Goal: Information Seeking & Learning: Learn about a topic

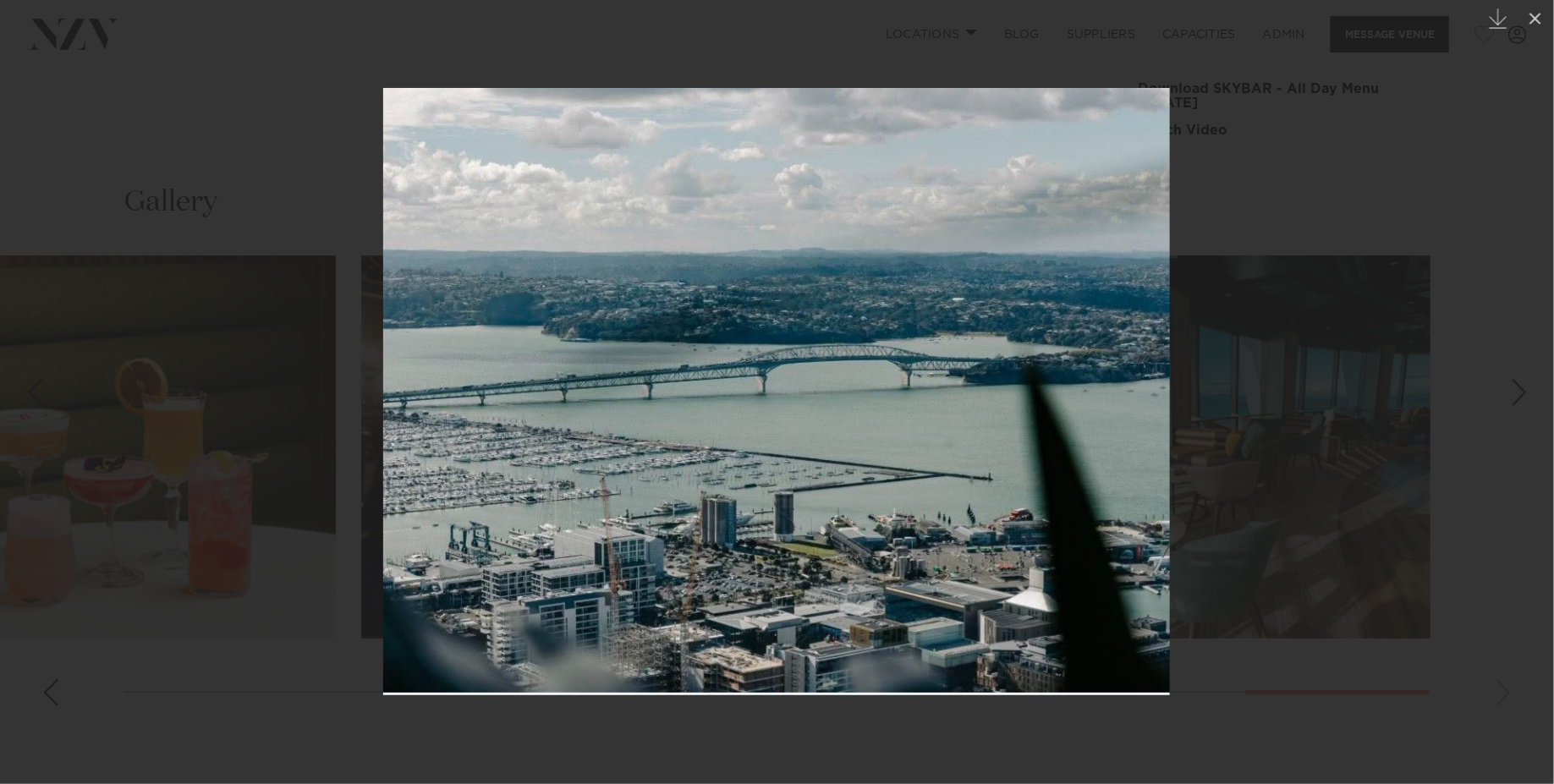
click at [202, 315] on div at bounding box center [777, 392] width 1554 height 784
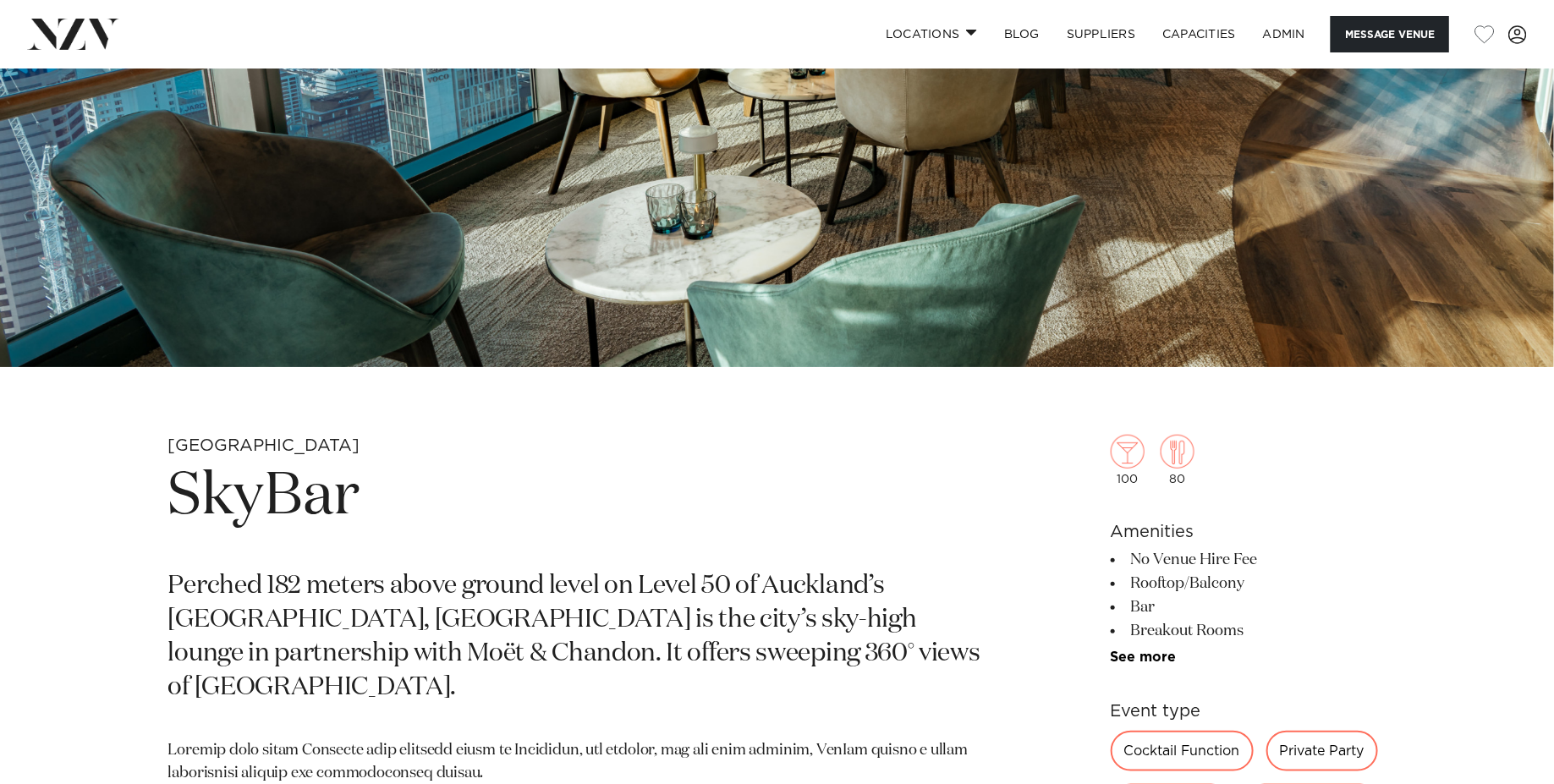
scroll to position [423, 0]
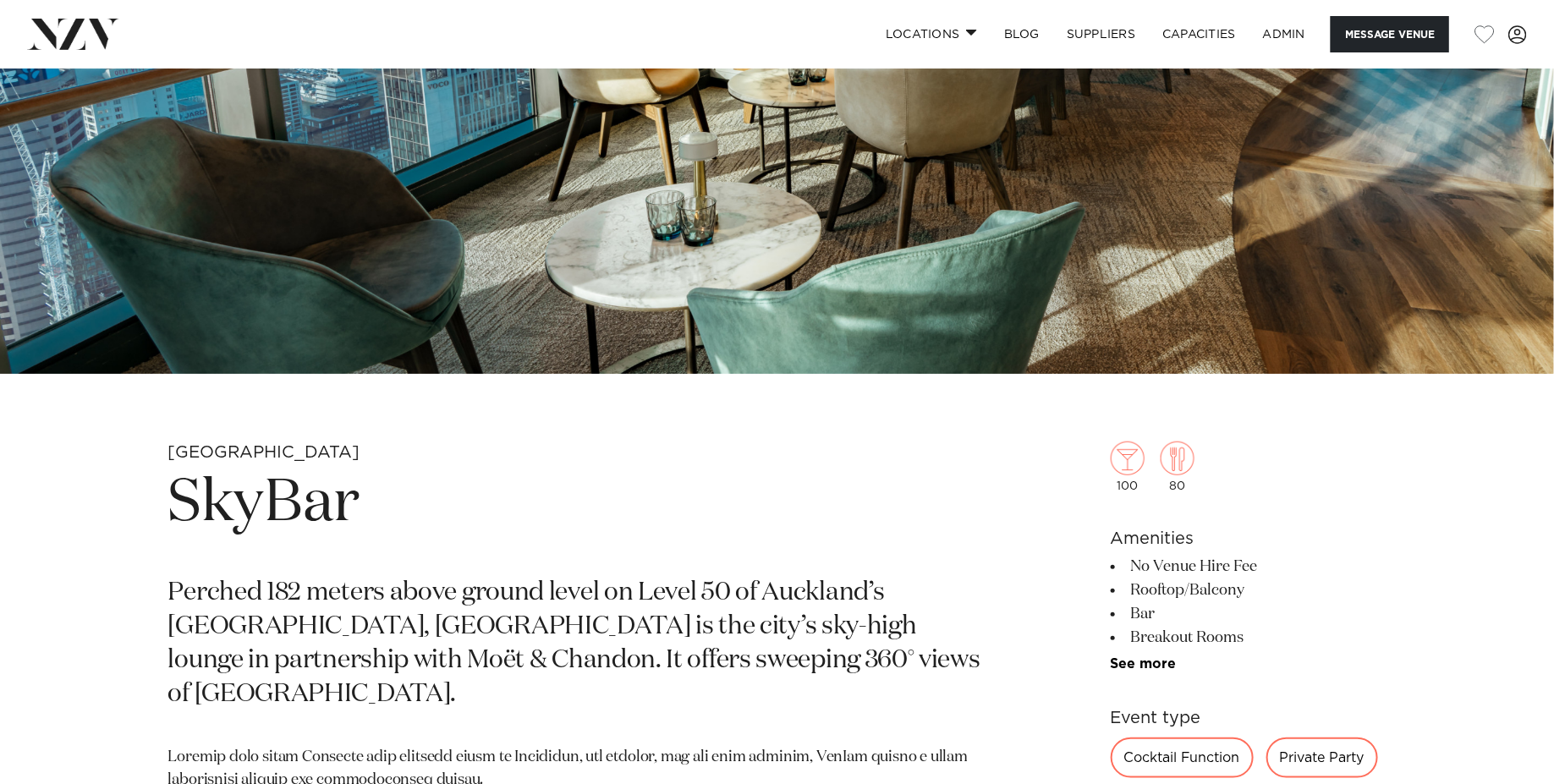
click at [284, 512] on h1 "SkyBar" at bounding box center [578, 503] width 822 height 78
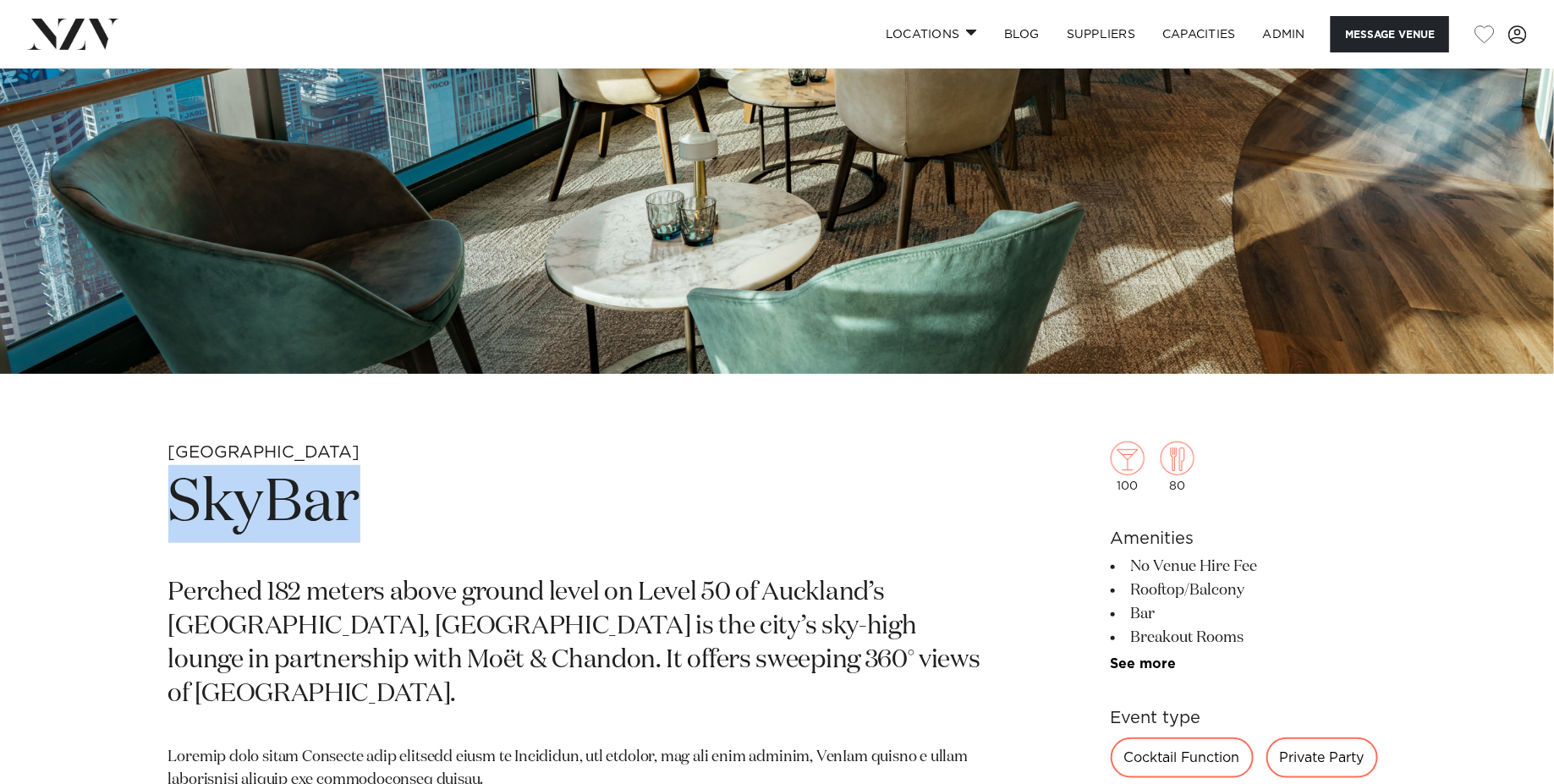
click at [284, 512] on h1 "SkyBar" at bounding box center [578, 503] width 822 height 78
copy section "SkyBar"
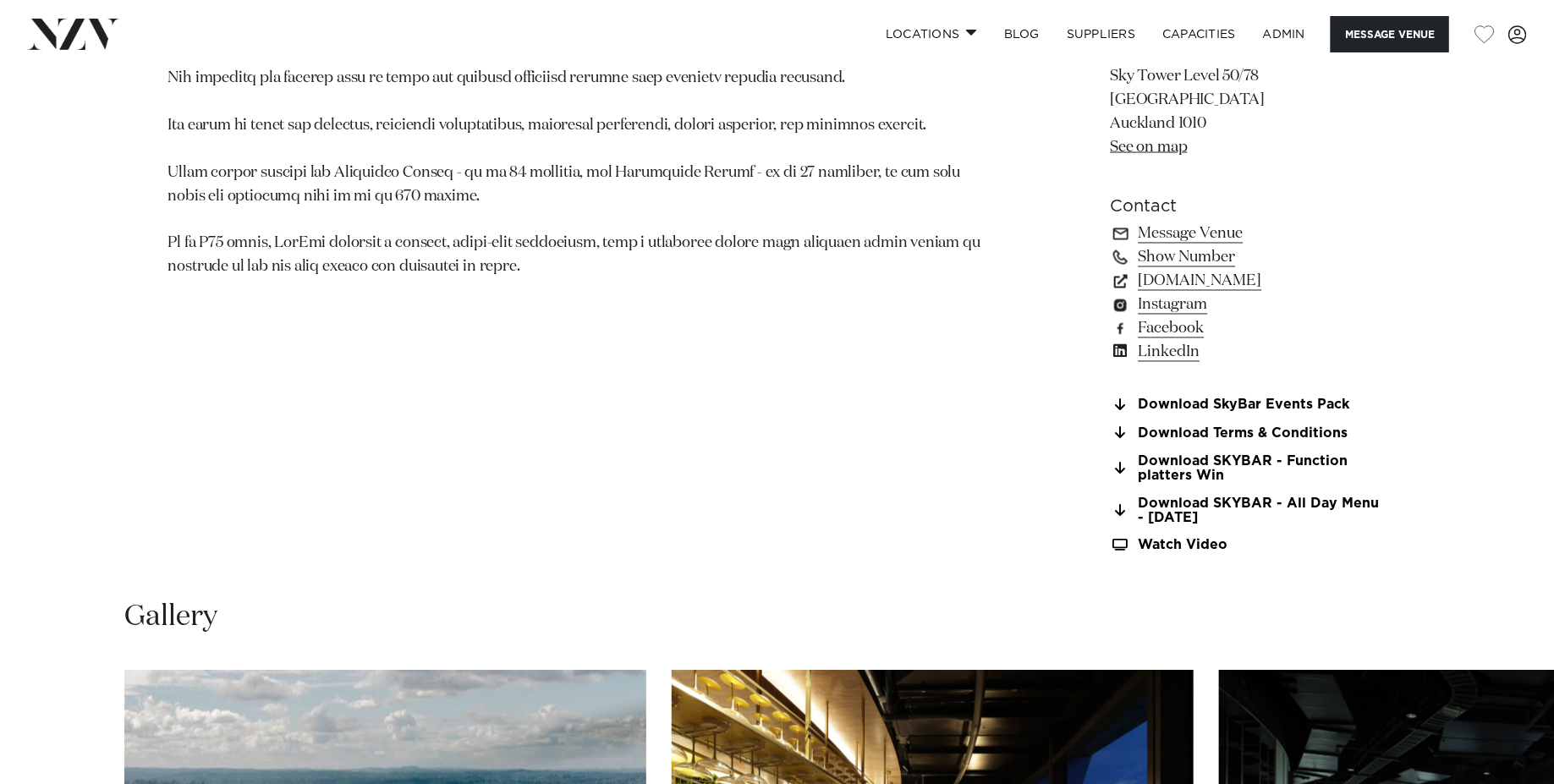
scroll to position [1409, 0]
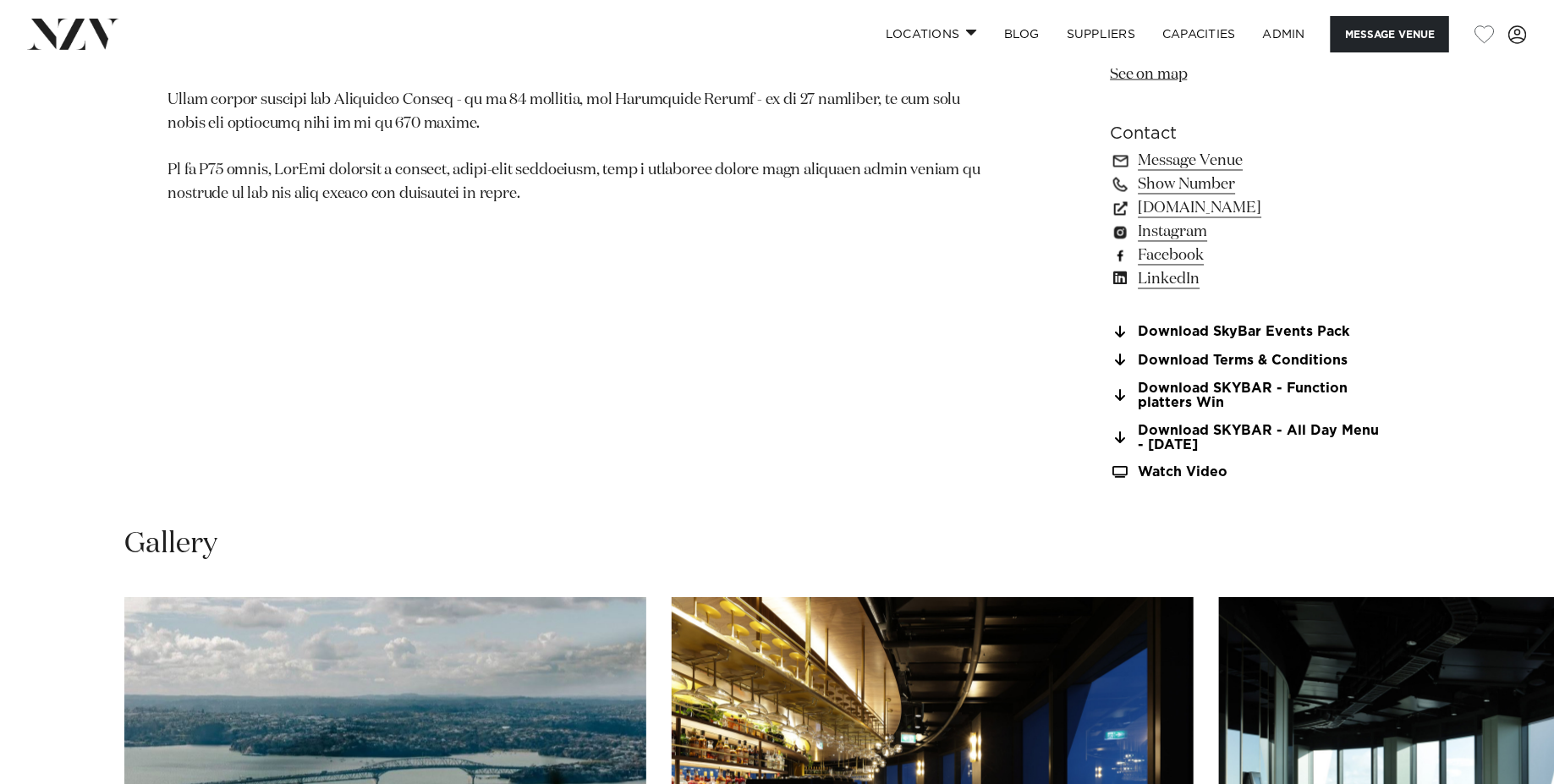
click at [1164, 244] on link "Facebook" at bounding box center [1248, 256] width 276 height 24
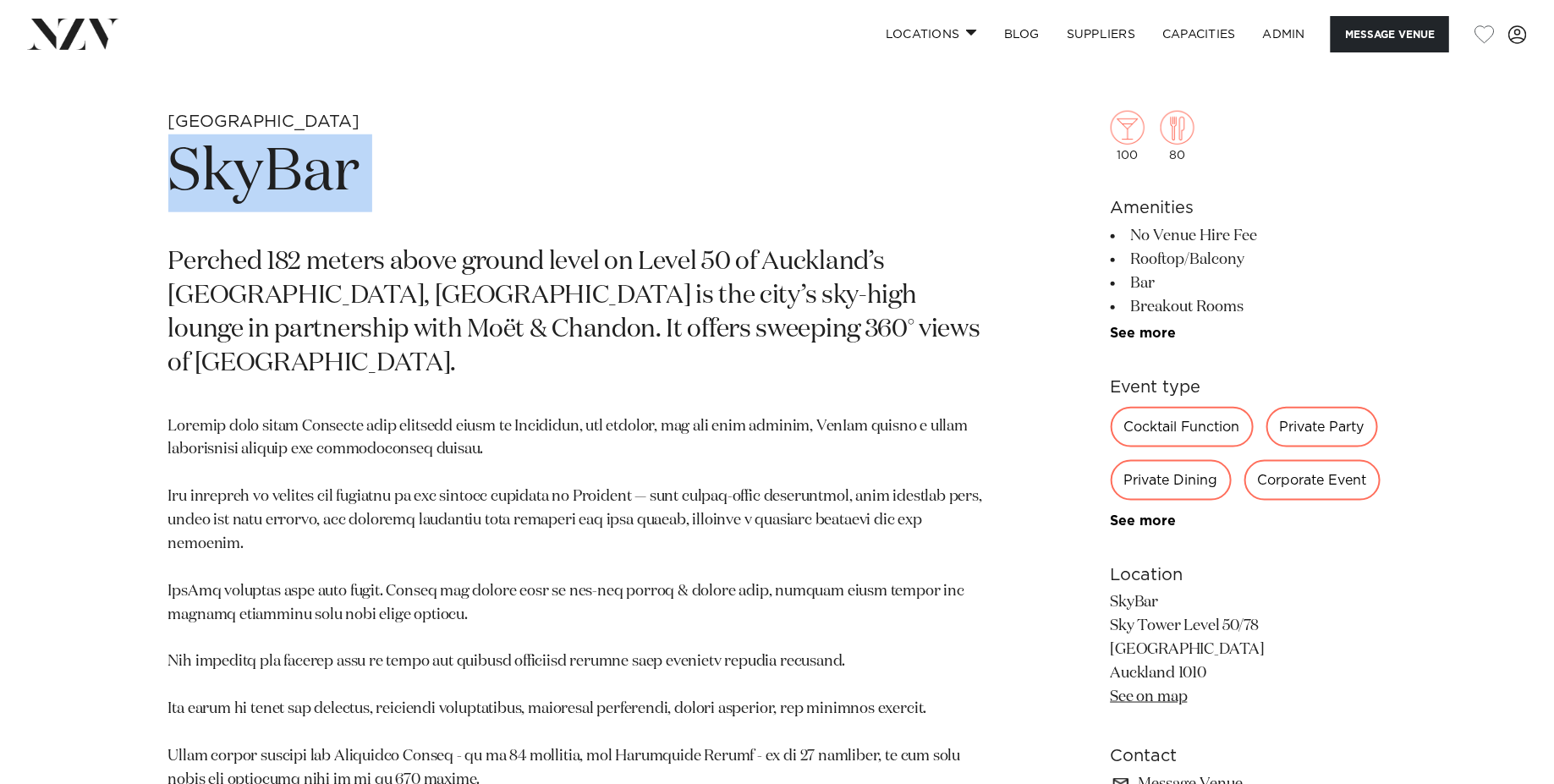
scroll to position [503, 0]
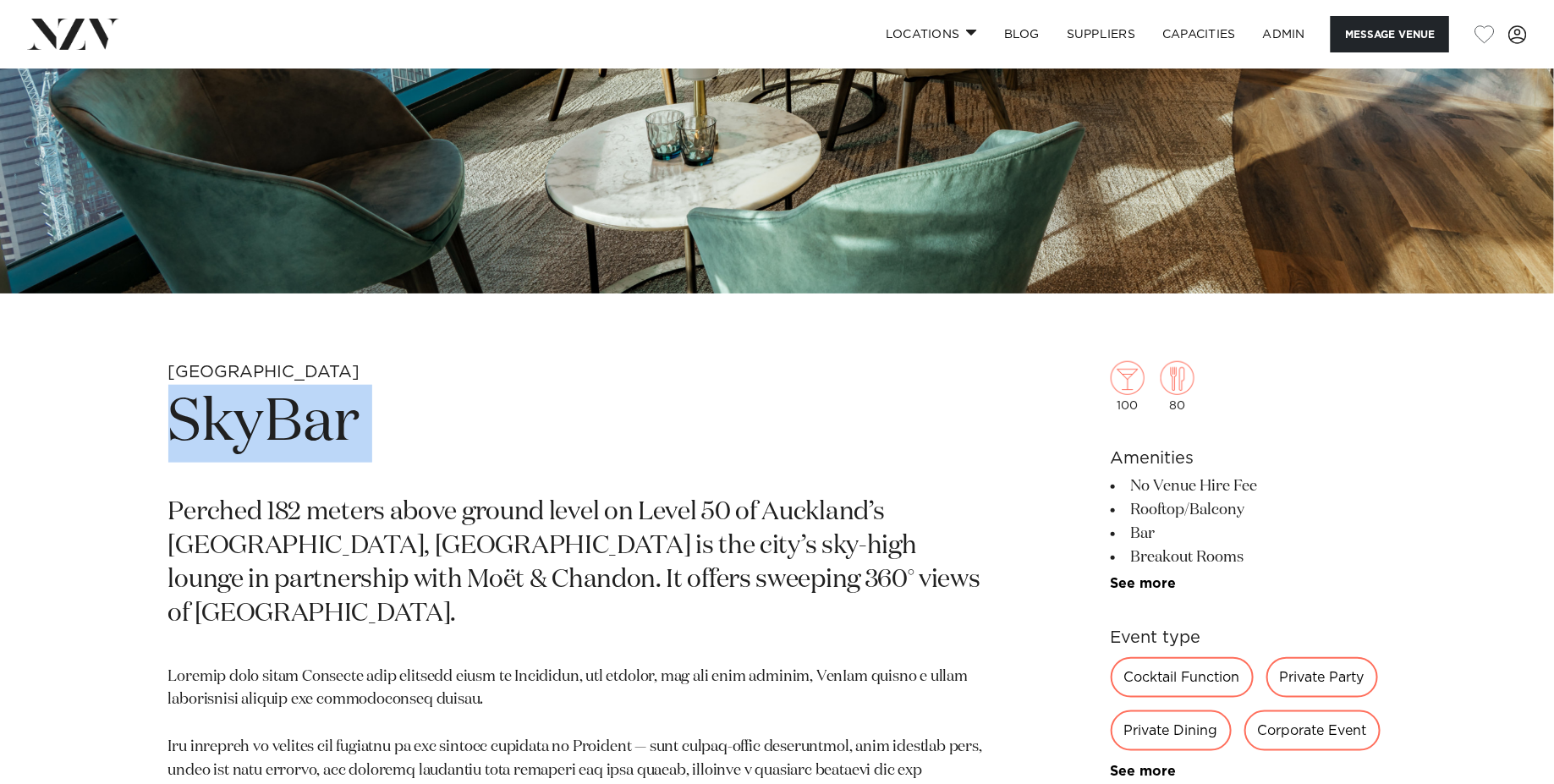
copy section "SkyBar"
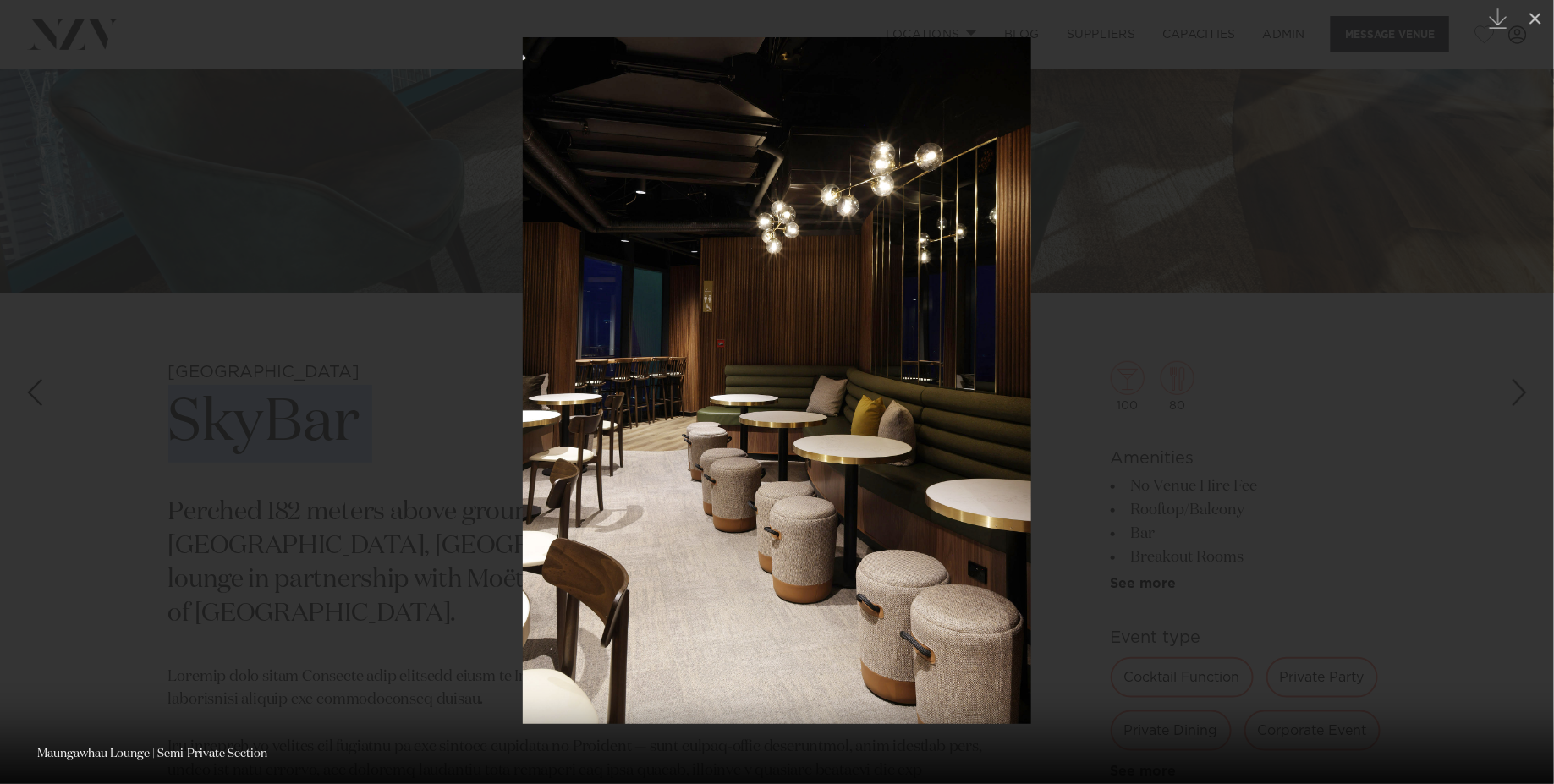
click at [209, 327] on div at bounding box center [777, 392] width 1554 height 784
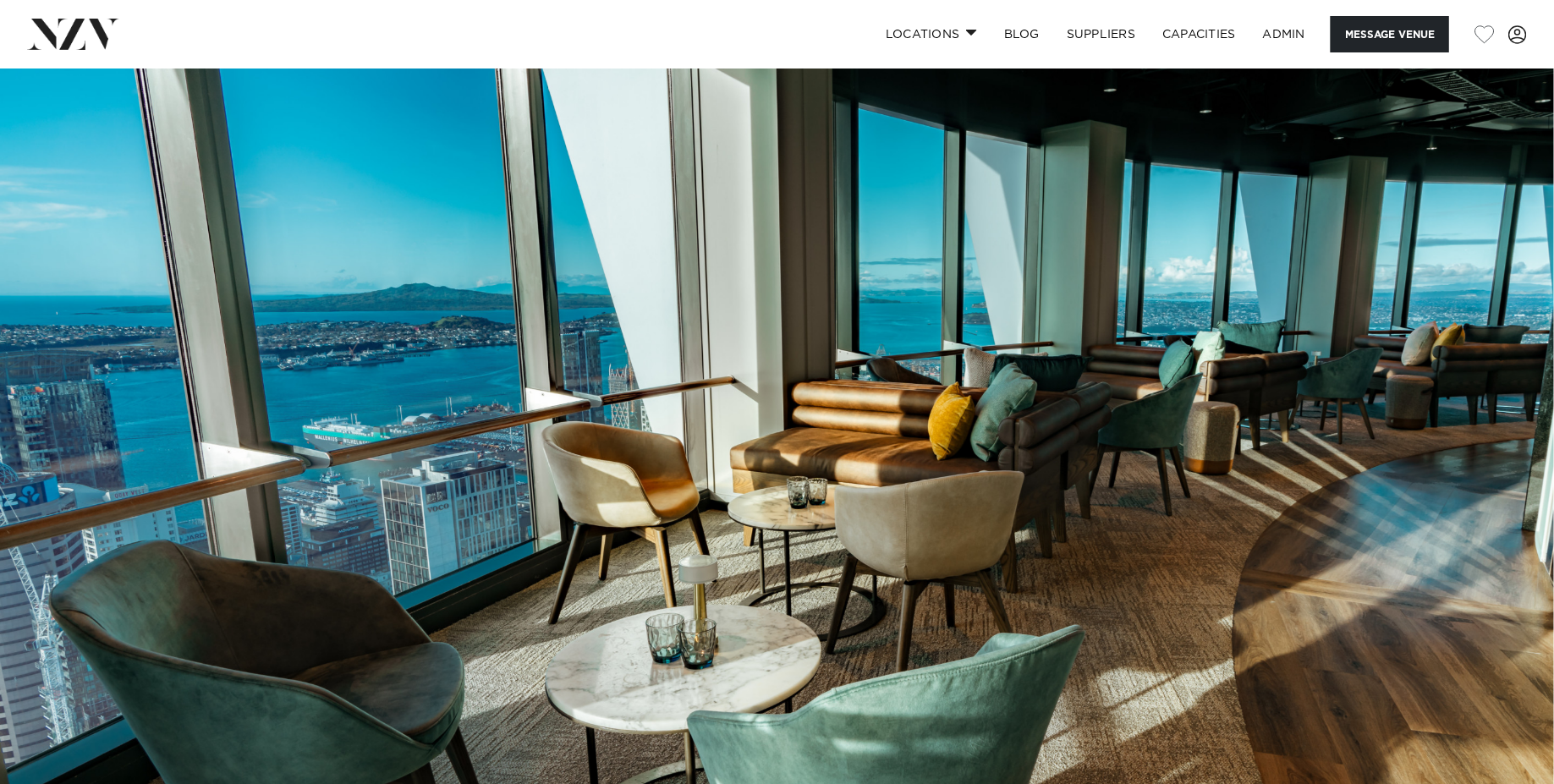
click at [500, 456] on img at bounding box center [777, 433] width 1554 height 728
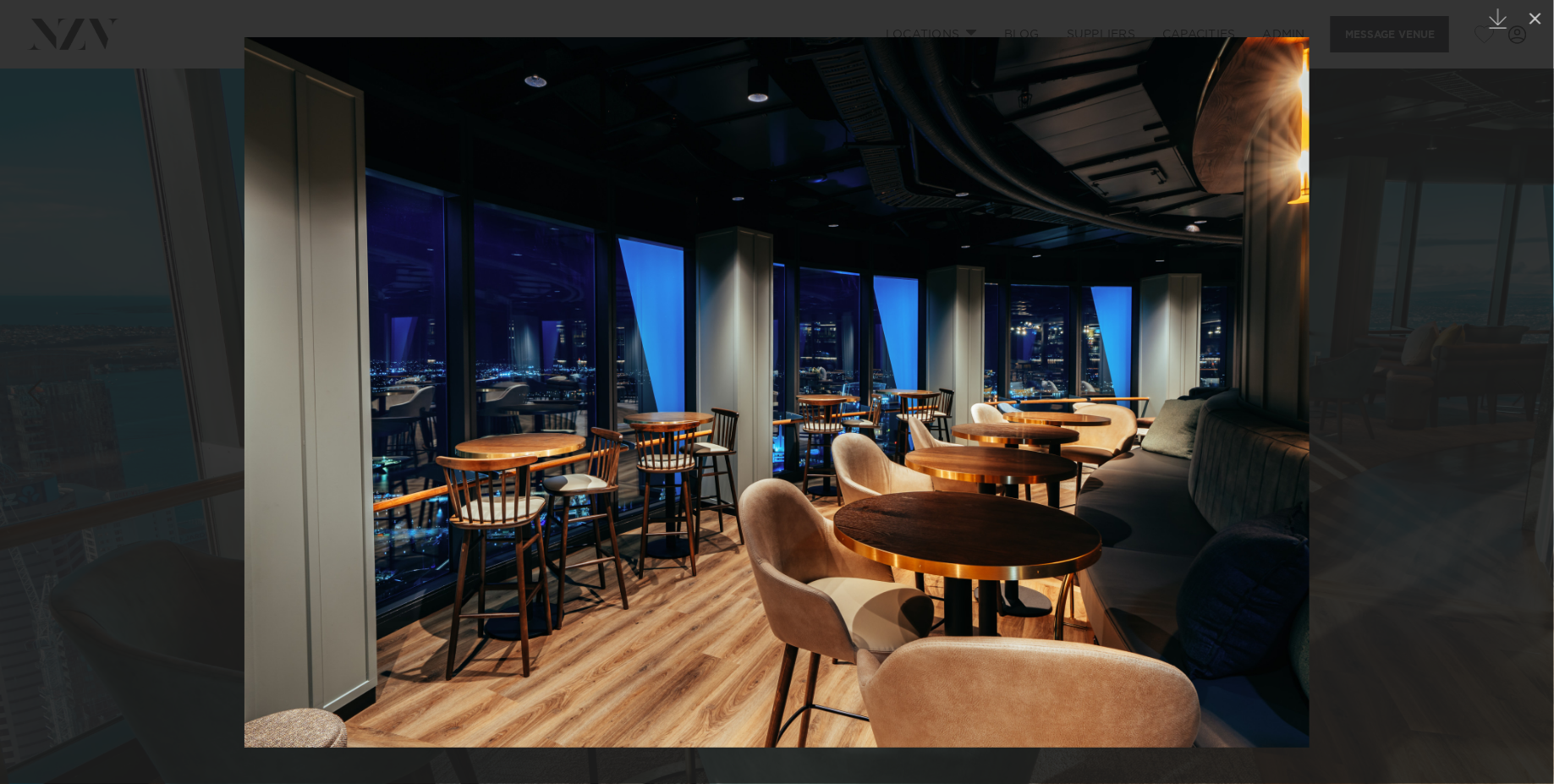
click at [179, 258] on div at bounding box center [777, 392] width 1554 height 784
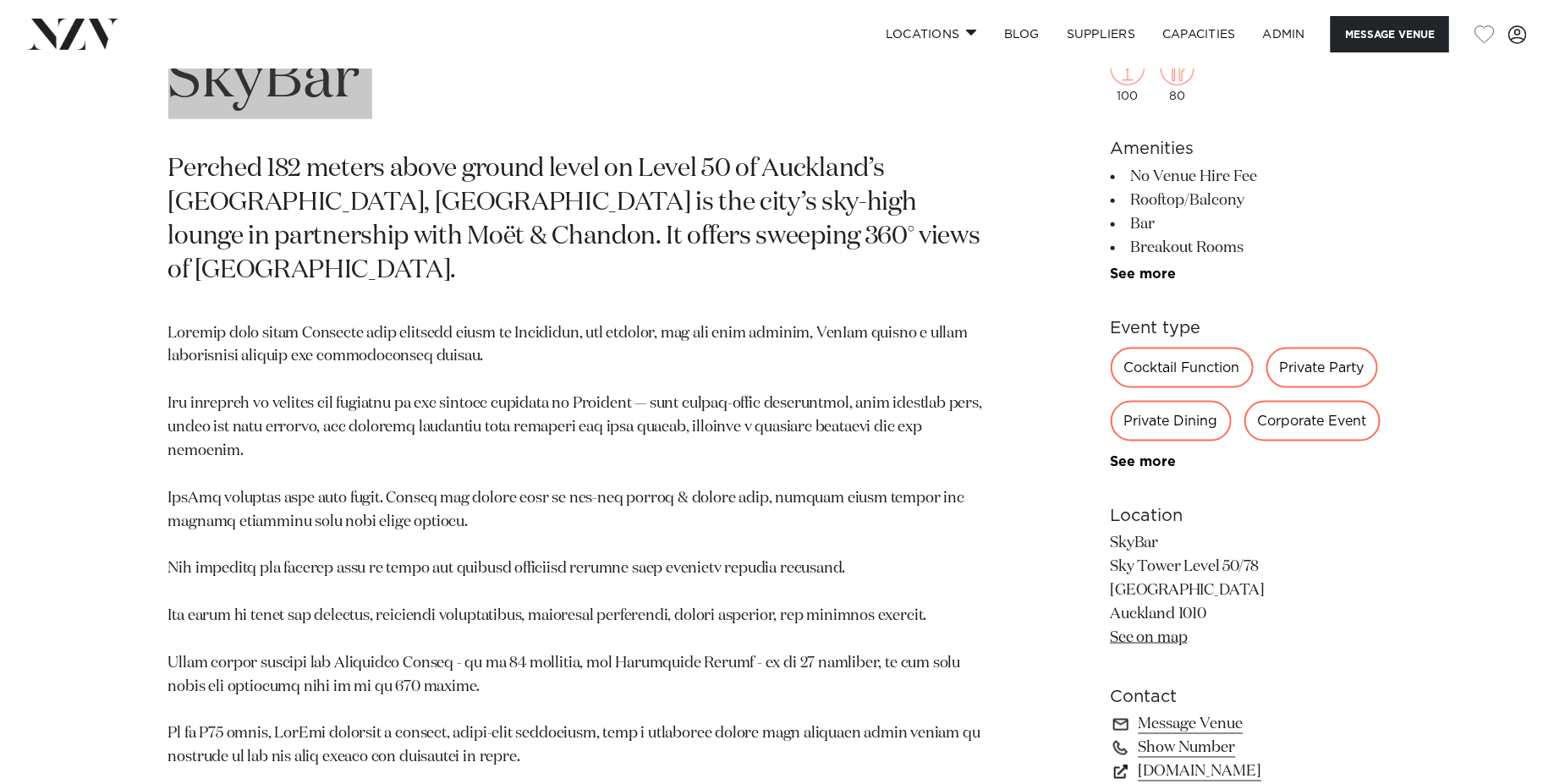
scroll to position [858, 0]
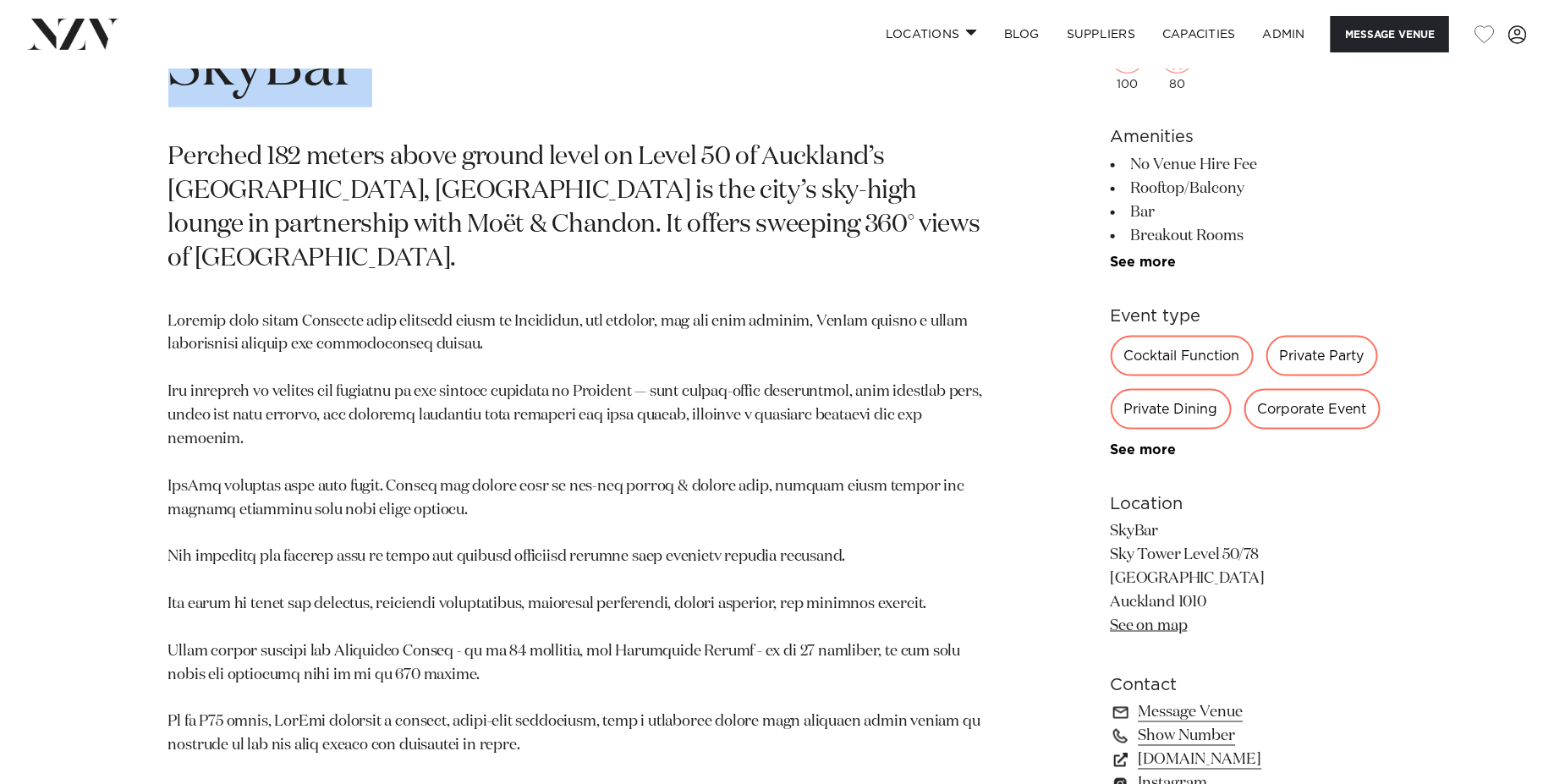
click at [590, 386] on p at bounding box center [578, 534] width 822 height 448
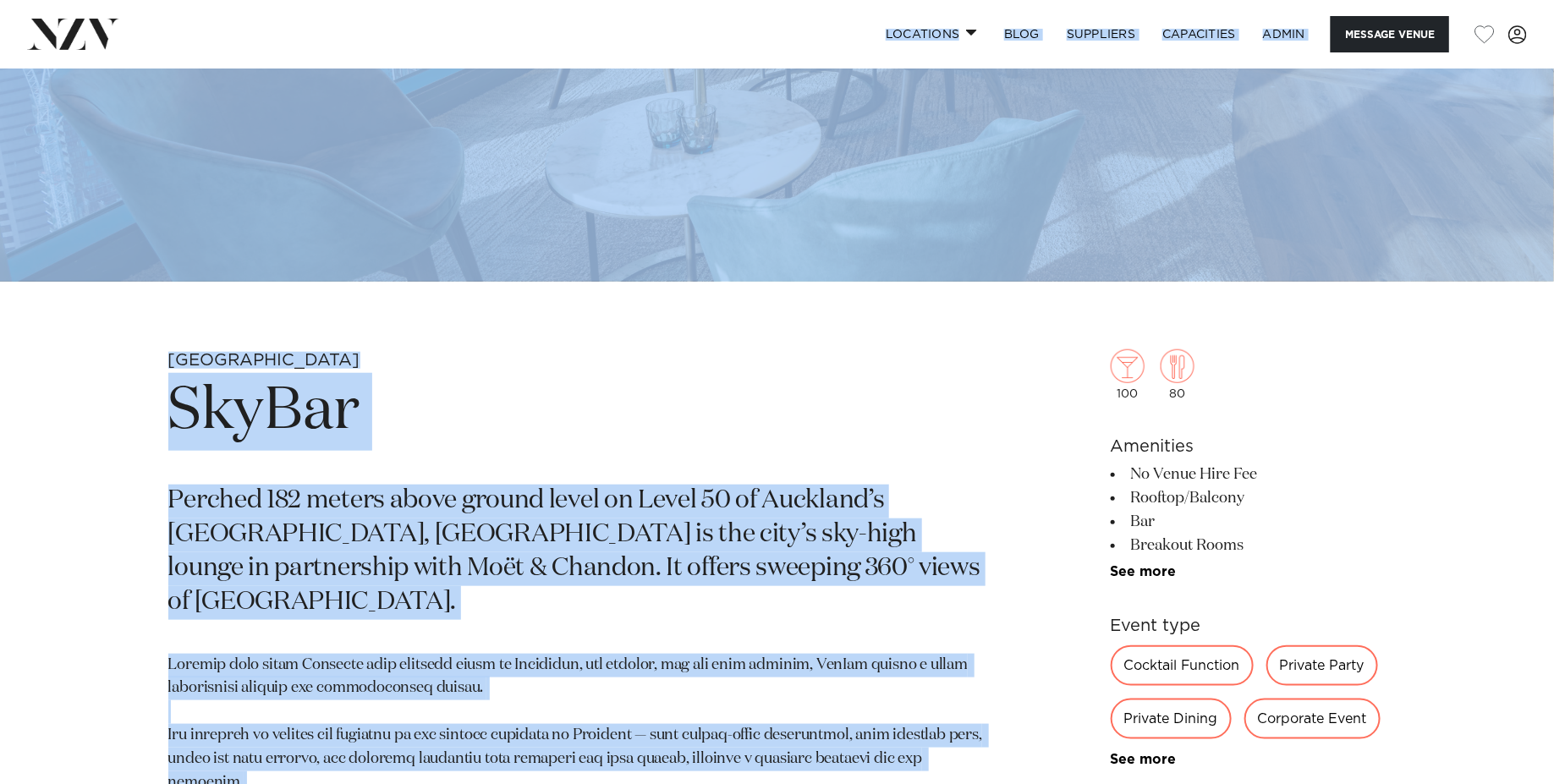
scroll to position [276, 0]
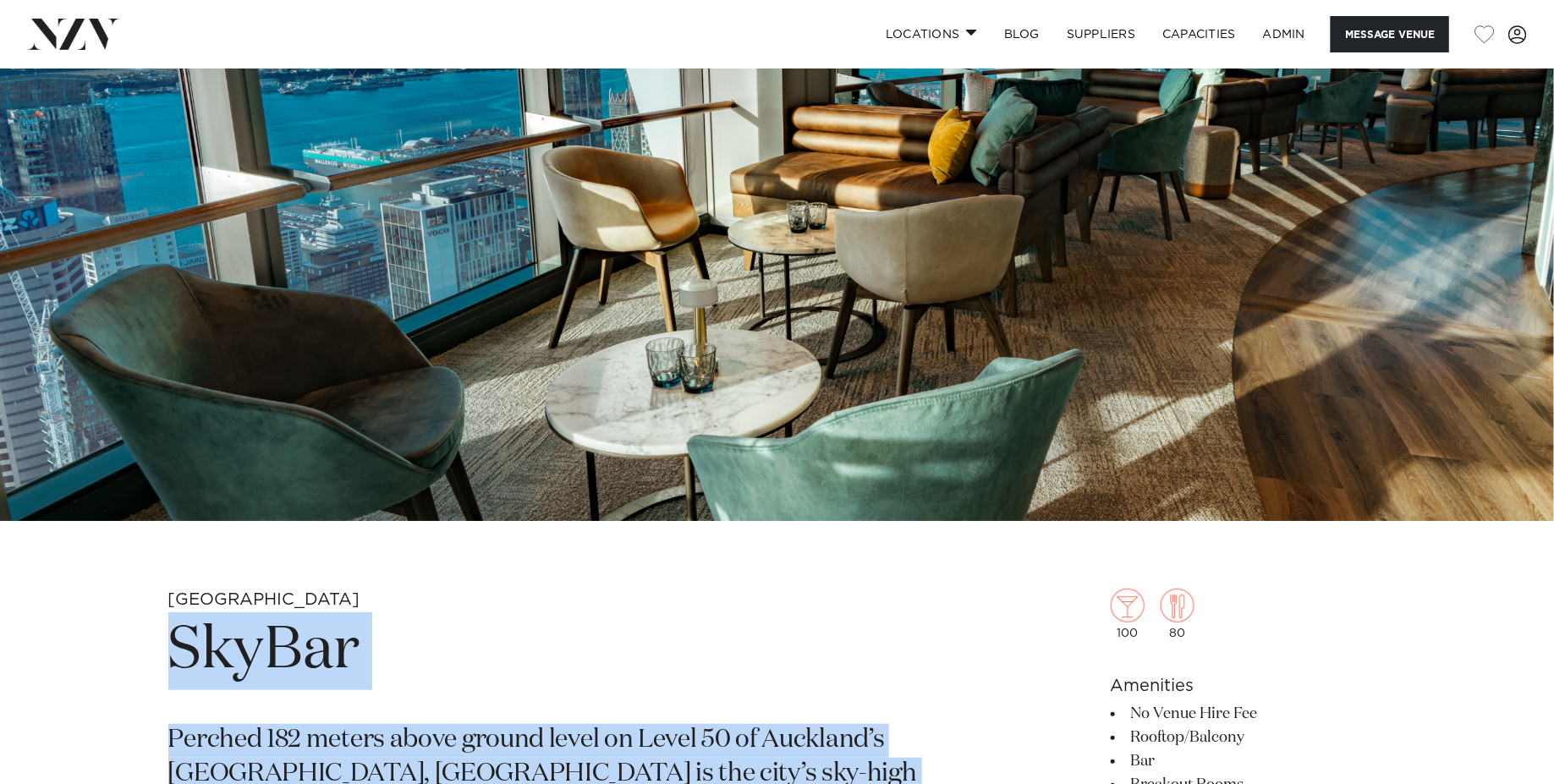
drag, startPoint x: 568, startPoint y: 624, endPoint x: 175, endPoint y: 641, distance: 393.4
copy section "SkyBar Perched 182 meters above ground level on Level 50 of Auckland’s Sky Towe…"
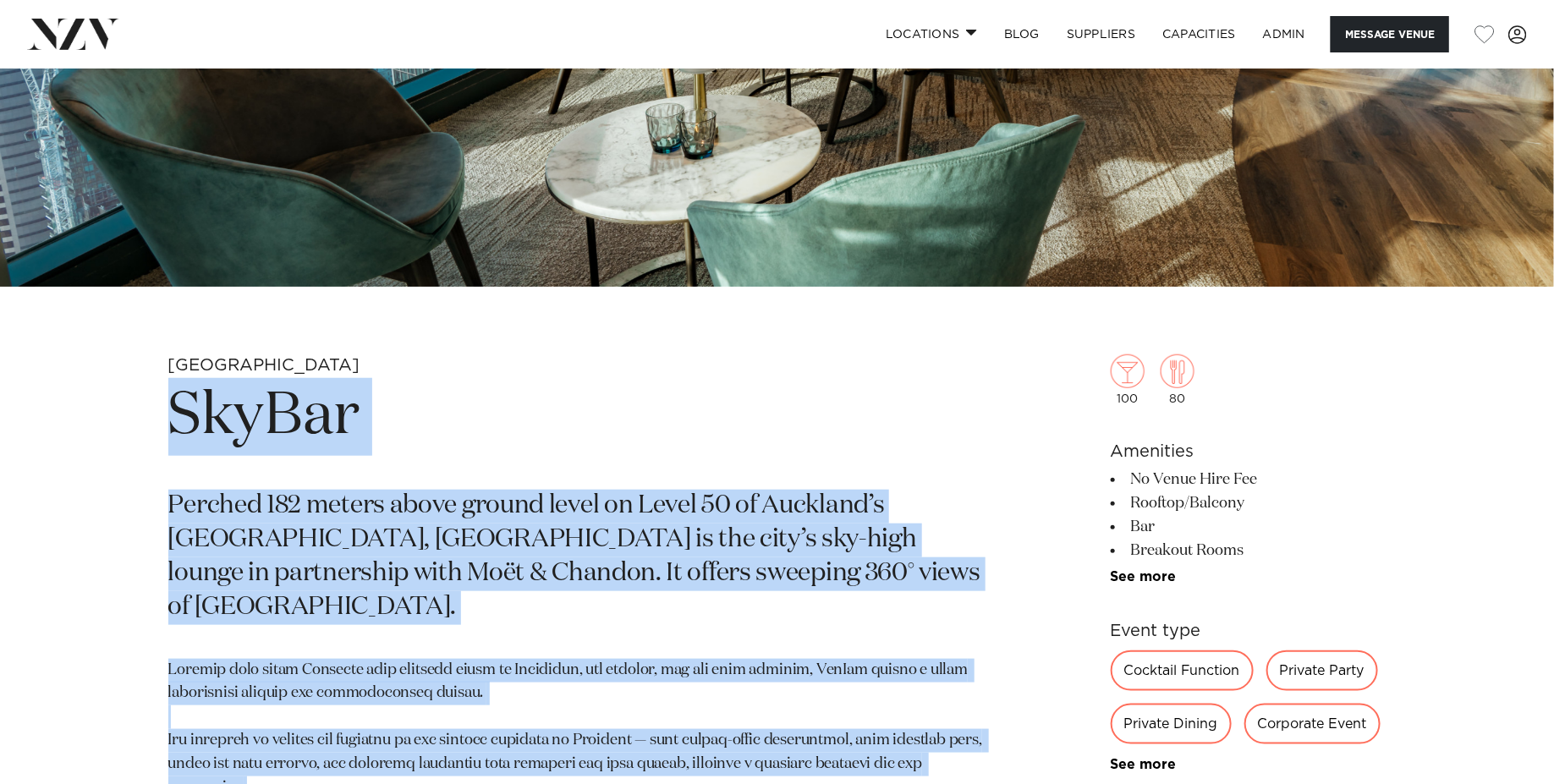
scroll to position [740, 0]
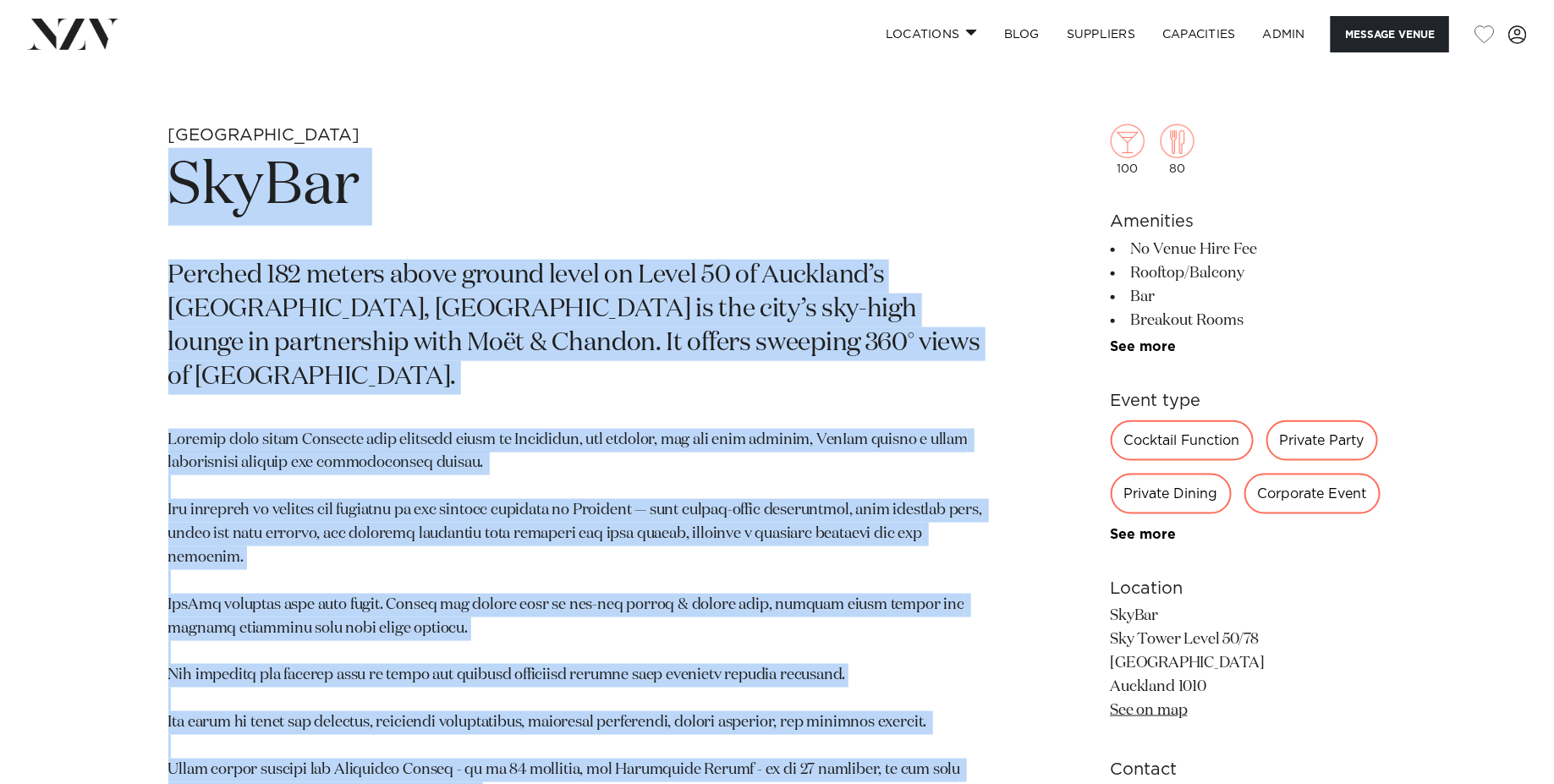
click at [455, 429] on p at bounding box center [578, 653] width 822 height 448
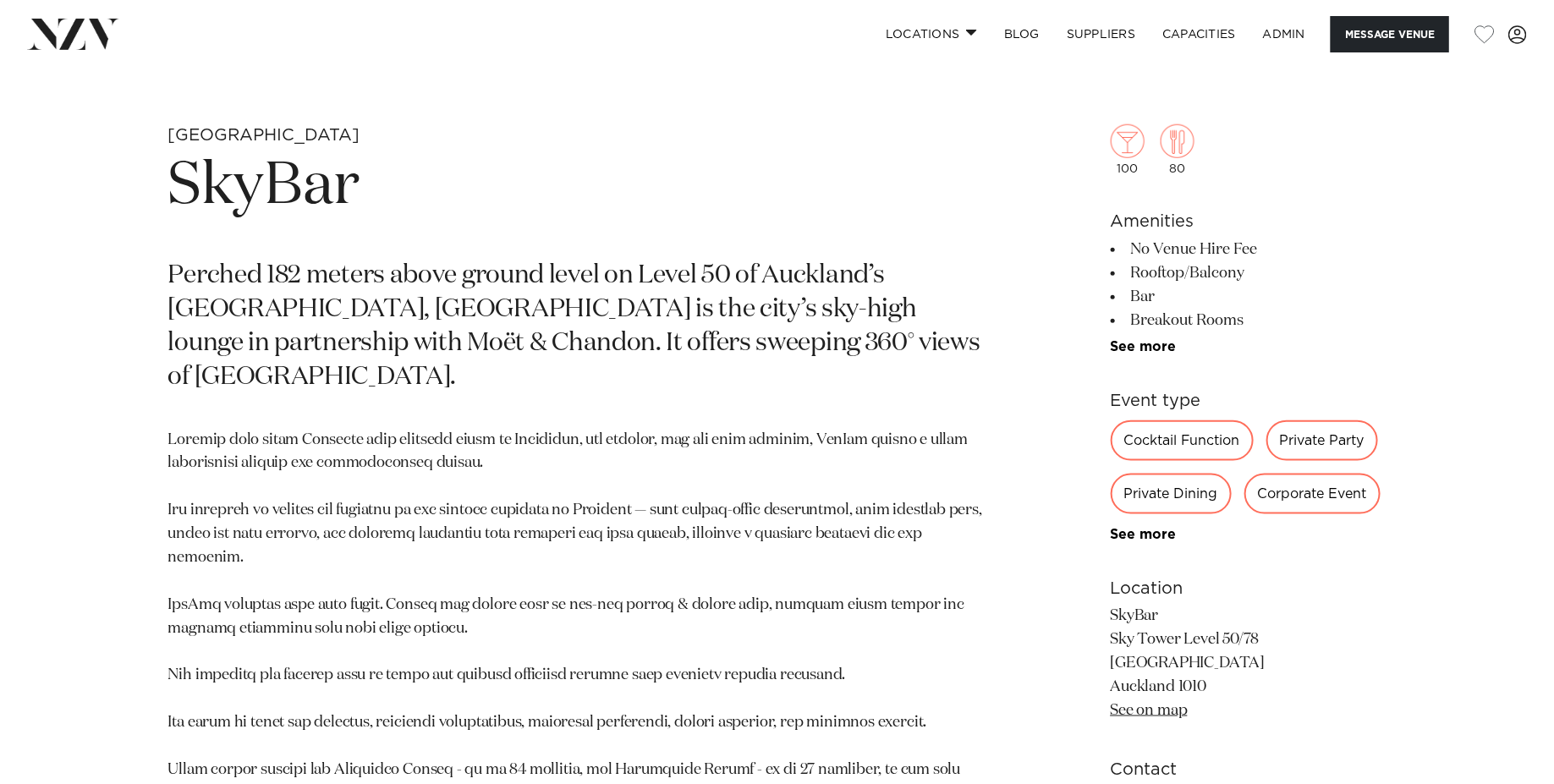
click at [416, 334] on p "Perched 182 meters above ground level on Level 50 of Auckland’s Sky Tower, SkyB…" at bounding box center [578, 327] width 822 height 135
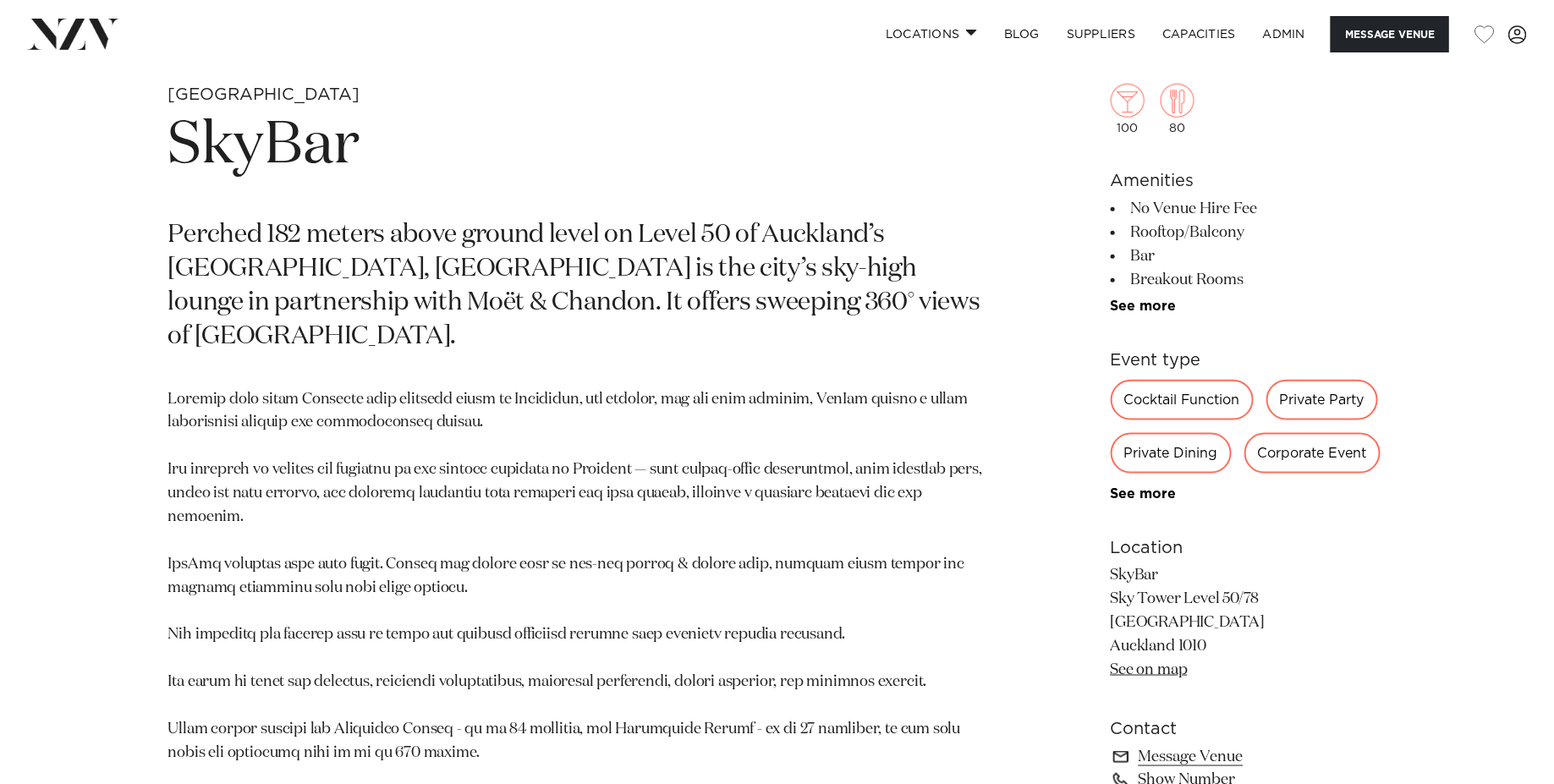
scroll to position [783, 0]
drag, startPoint x: 480, startPoint y: 304, endPoint x: 594, endPoint y: 296, distance: 114.3
click at [594, 296] on p "Perched 182 meters above ground level on Level 50 of Auckland’s Sky Tower, SkyB…" at bounding box center [578, 285] width 822 height 135
copy p "360° views"
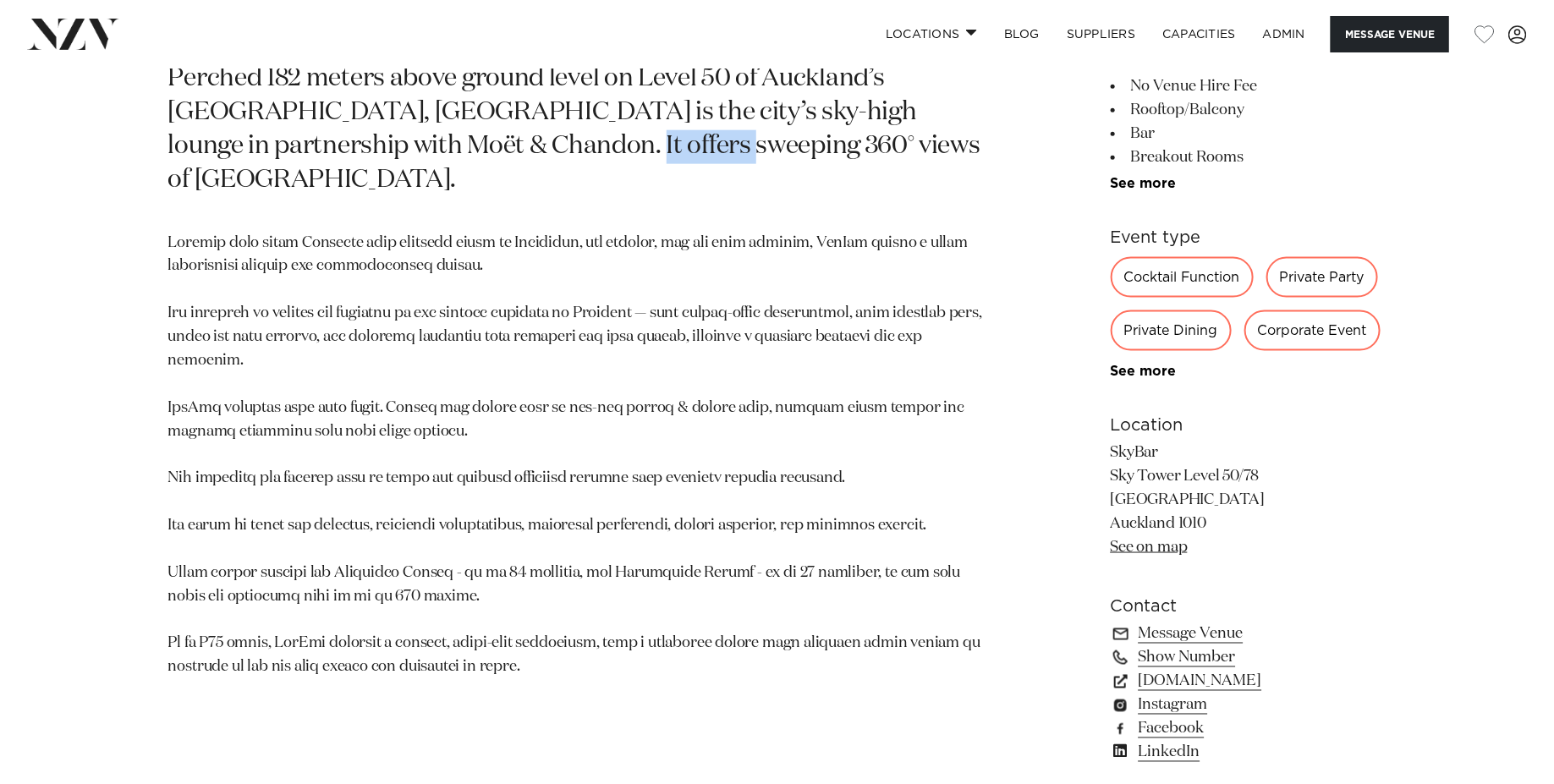
scroll to position [942, 0]
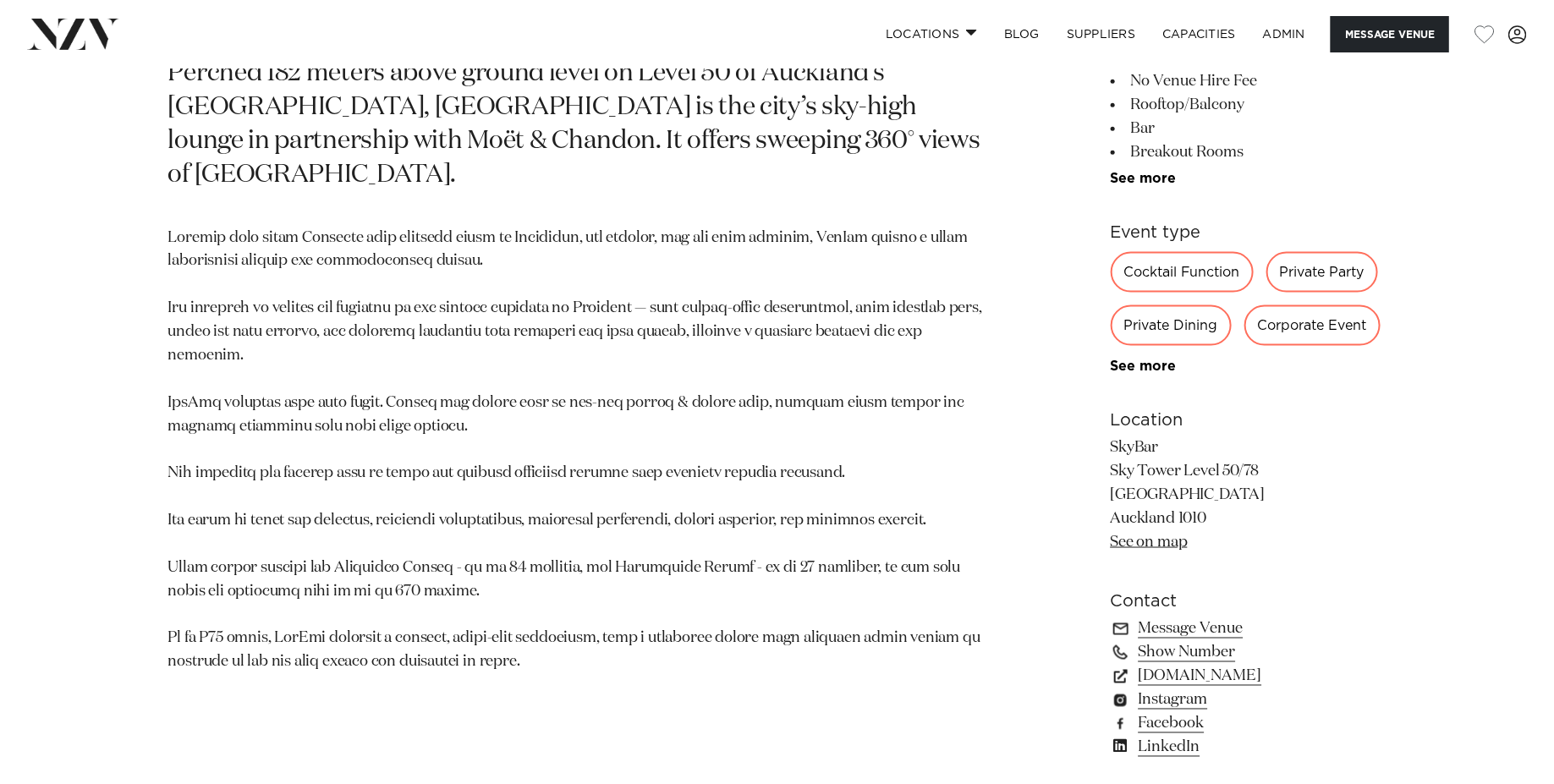
click at [578, 533] on p at bounding box center [578, 450] width 822 height 448
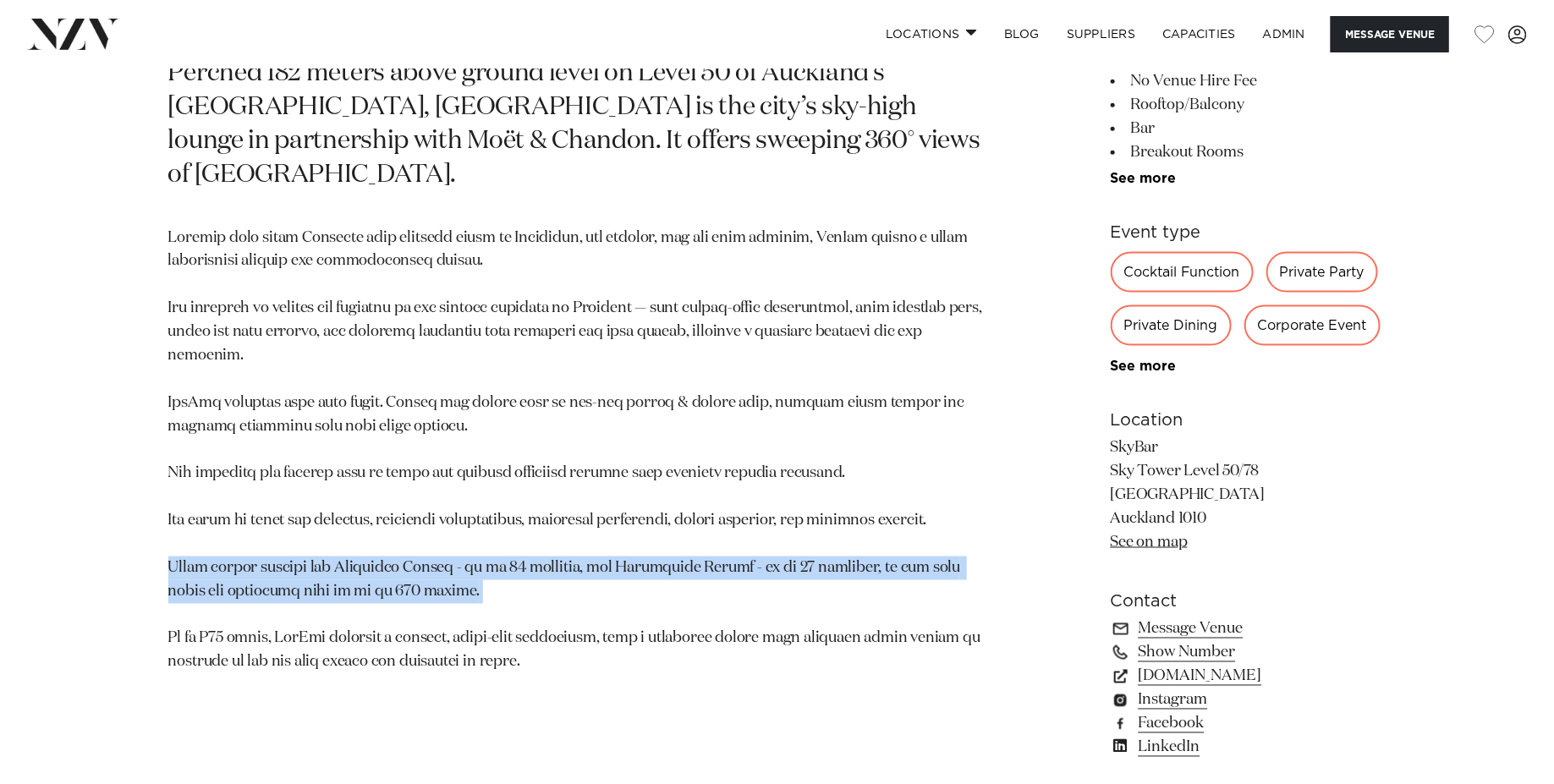
click at [578, 533] on p at bounding box center [578, 450] width 822 height 448
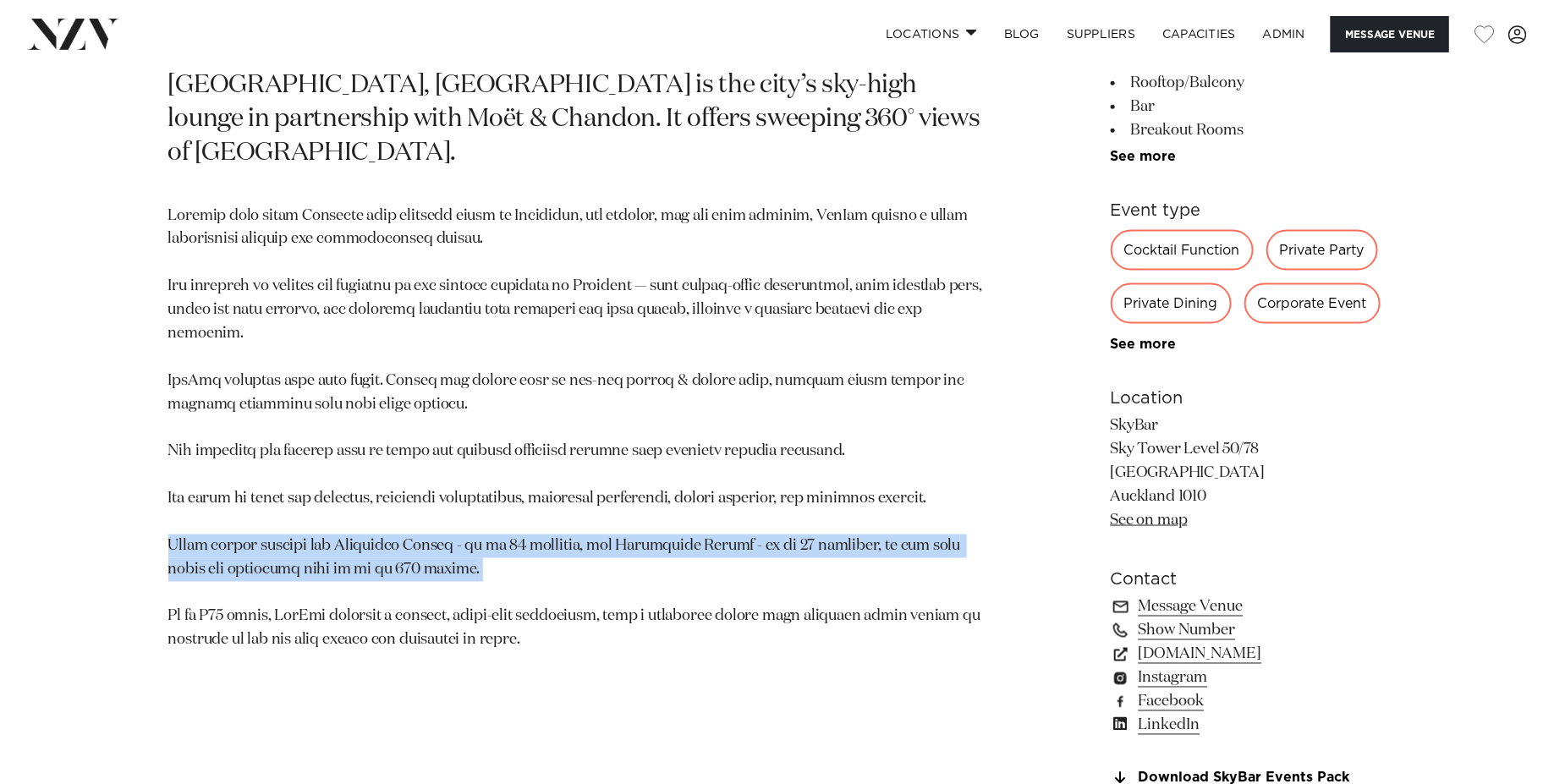
scroll to position [974, 0]
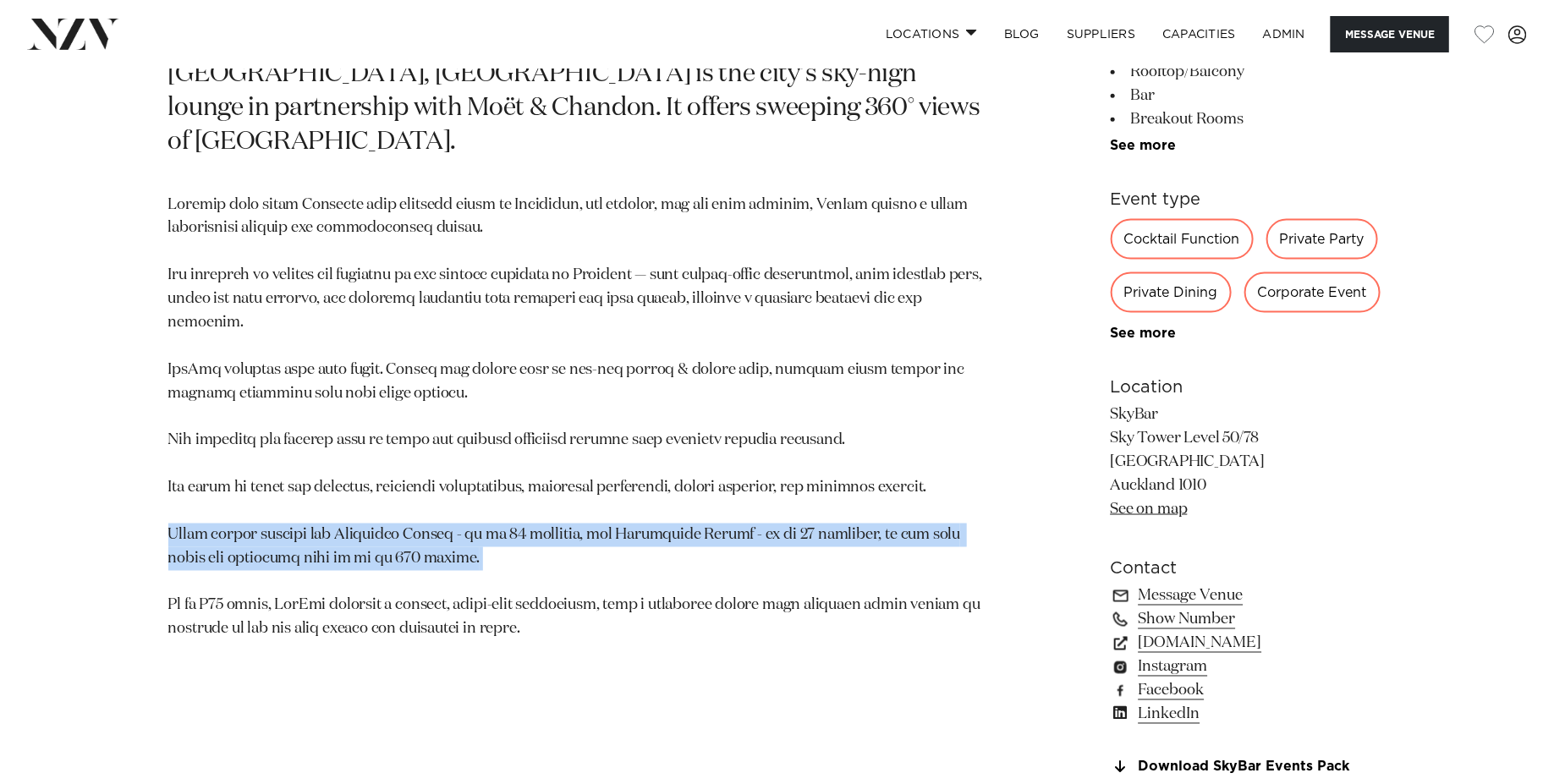
click at [546, 392] on p at bounding box center [578, 417] width 822 height 448
drag, startPoint x: 265, startPoint y: 502, endPoint x: 474, endPoint y: 532, distance: 211.1
click at [474, 532] on p at bounding box center [578, 417] width 822 height 448
copy p "nclude the Rangitoto Lounge - up to 40 standing, the Maungawhau Lounge - up to …"
click at [314, 344] on p at bounding box center [578, 417] width 822 height 448
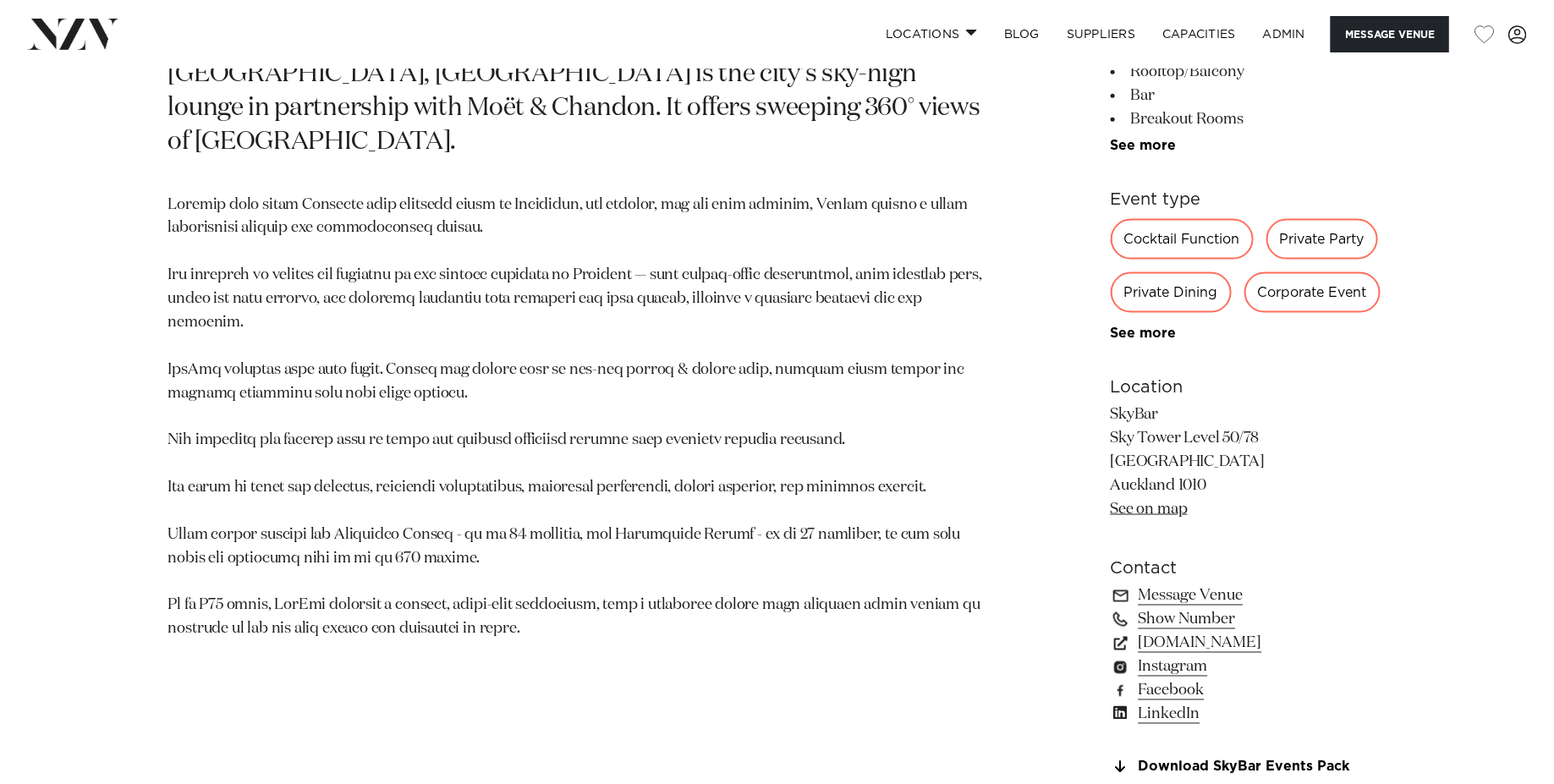
click at [314, 344] on p at bounding box center [578, 417] width 822 height 448
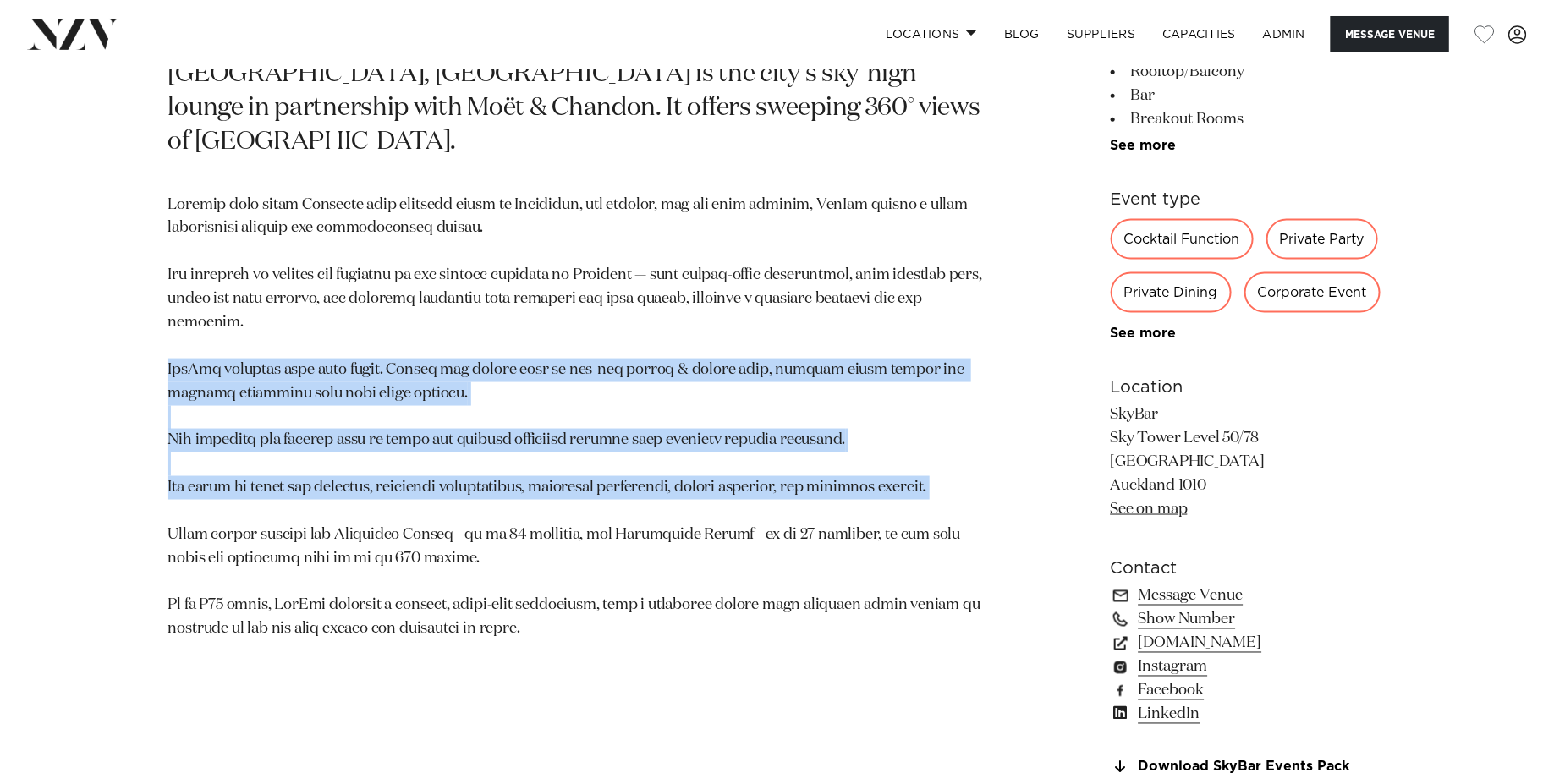
drag, startPoint x: 967, startPoint y: 461, endPoint x: 162, endPoint y: 342, distance: 813.7
click at [162, 342] on div "Auckland SkyBar Perched 182 meters above ground level on Level 50 of Auckland’s…" at bounding box center [777, 412] width 1439 height 1046
copy p "SkyBar delivers more than views. Guests can choose from an all-day drinks & sna…"
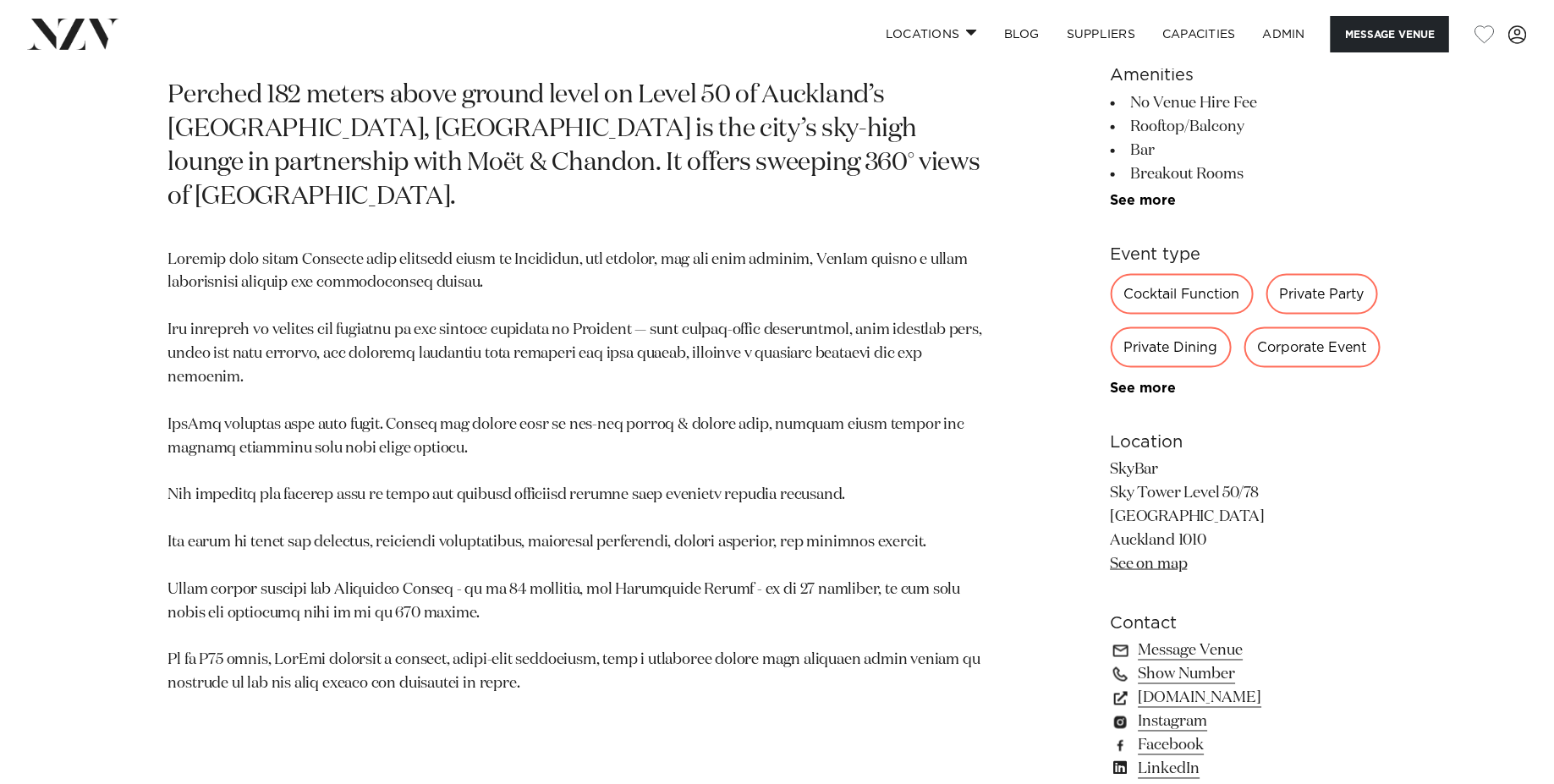
click at [512, 162] on p "Perched 182 meters above ground level on Level 50 of Auckland’s Sky Tower, SkyB…" at bounding box center [578, 147] width 822 height 135
copy p "360"
click at [583, 248] on p at bounding box center [578, 472] width 822 height 448
drag, startPoint x: 592, startPoint y: 169, endPoint x: 485, endPoint y: 167, distance: 107.0
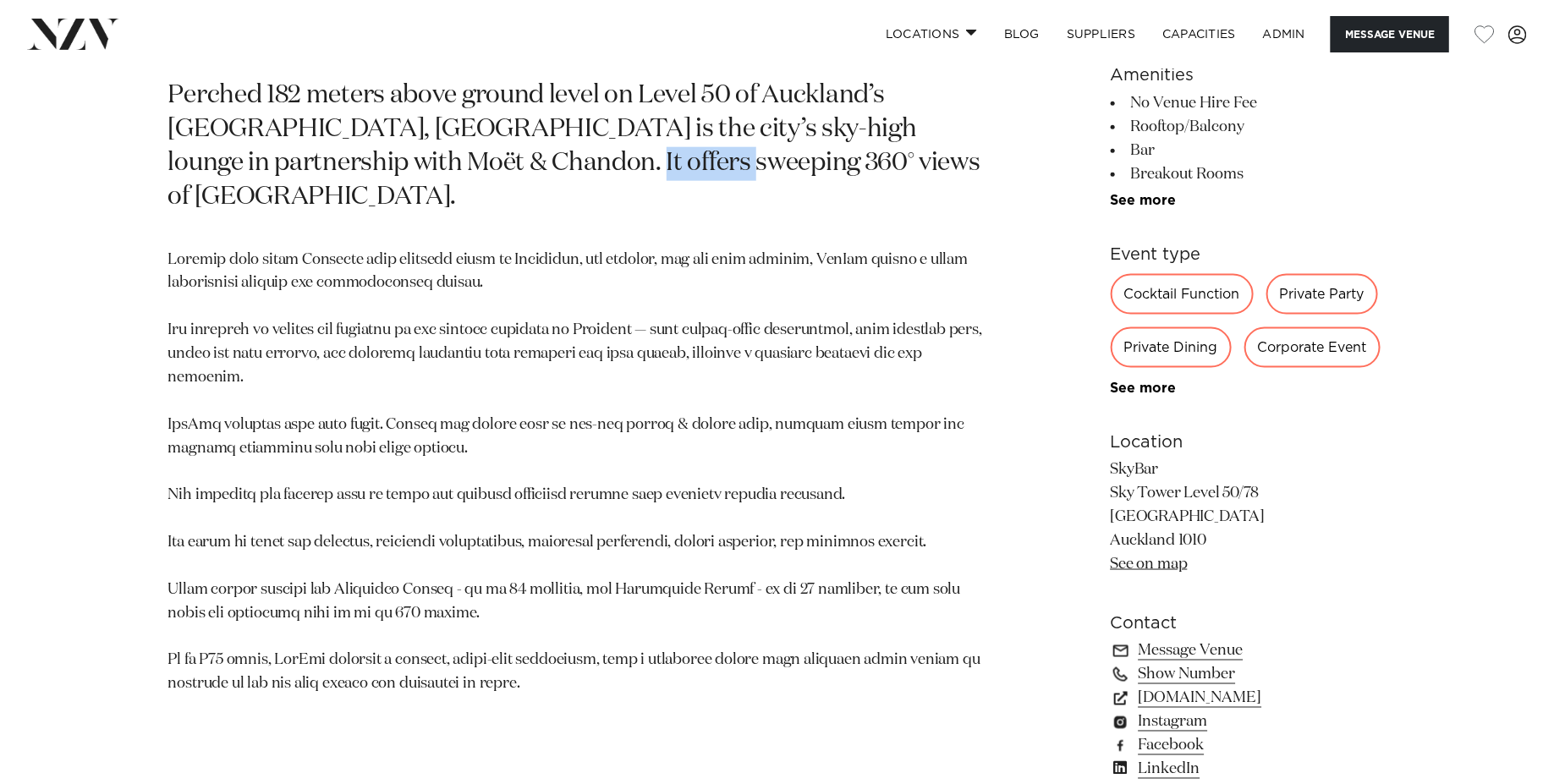
click at [485, 167] on p "Perched 182 meters above ground level on Level 50 of Auckland’s Sky Tower, SkyB…" at bounding box center [578, 147] width 822 height 135
copy p "360° views"
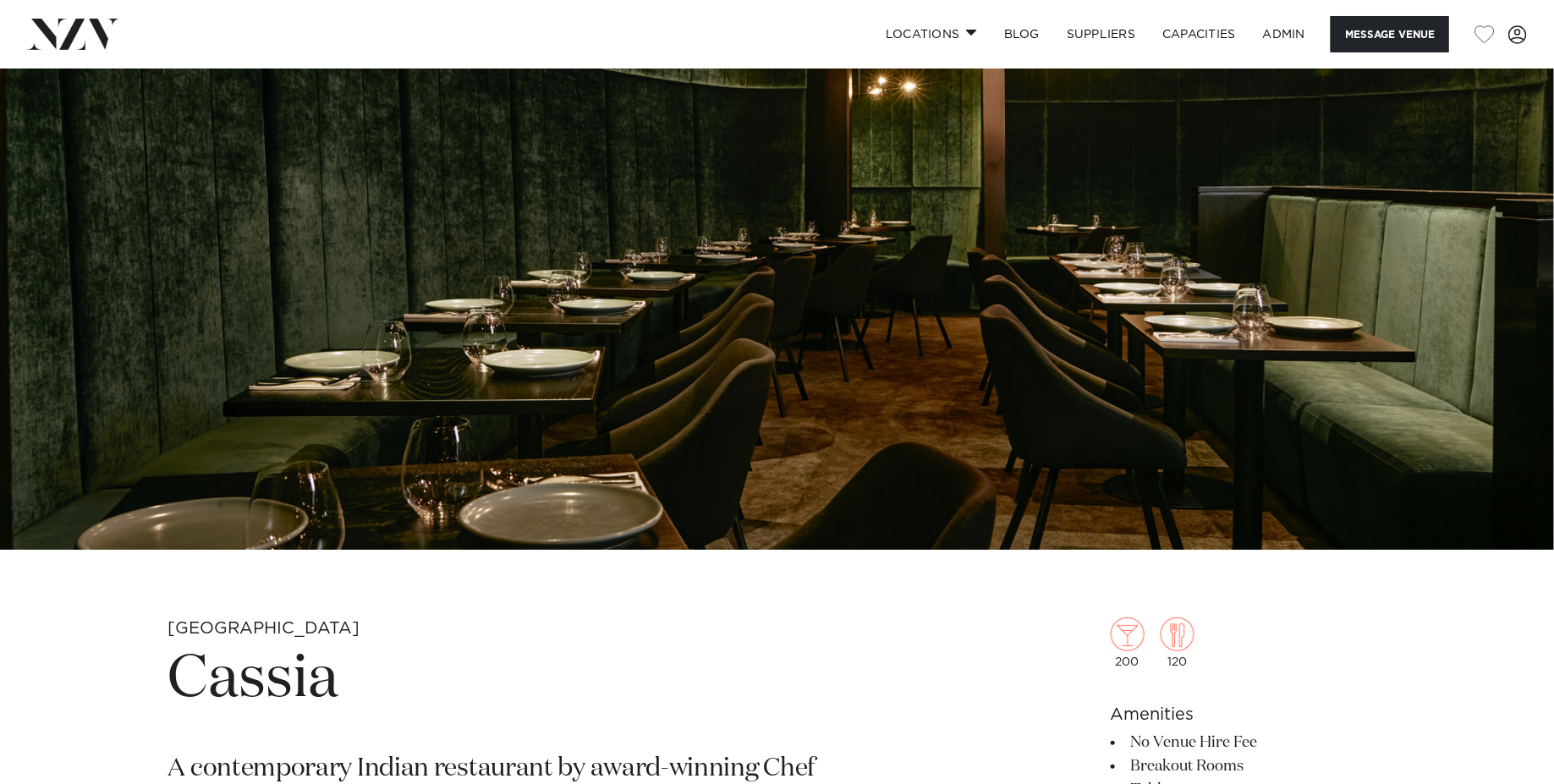
scroll to position [492, 0]
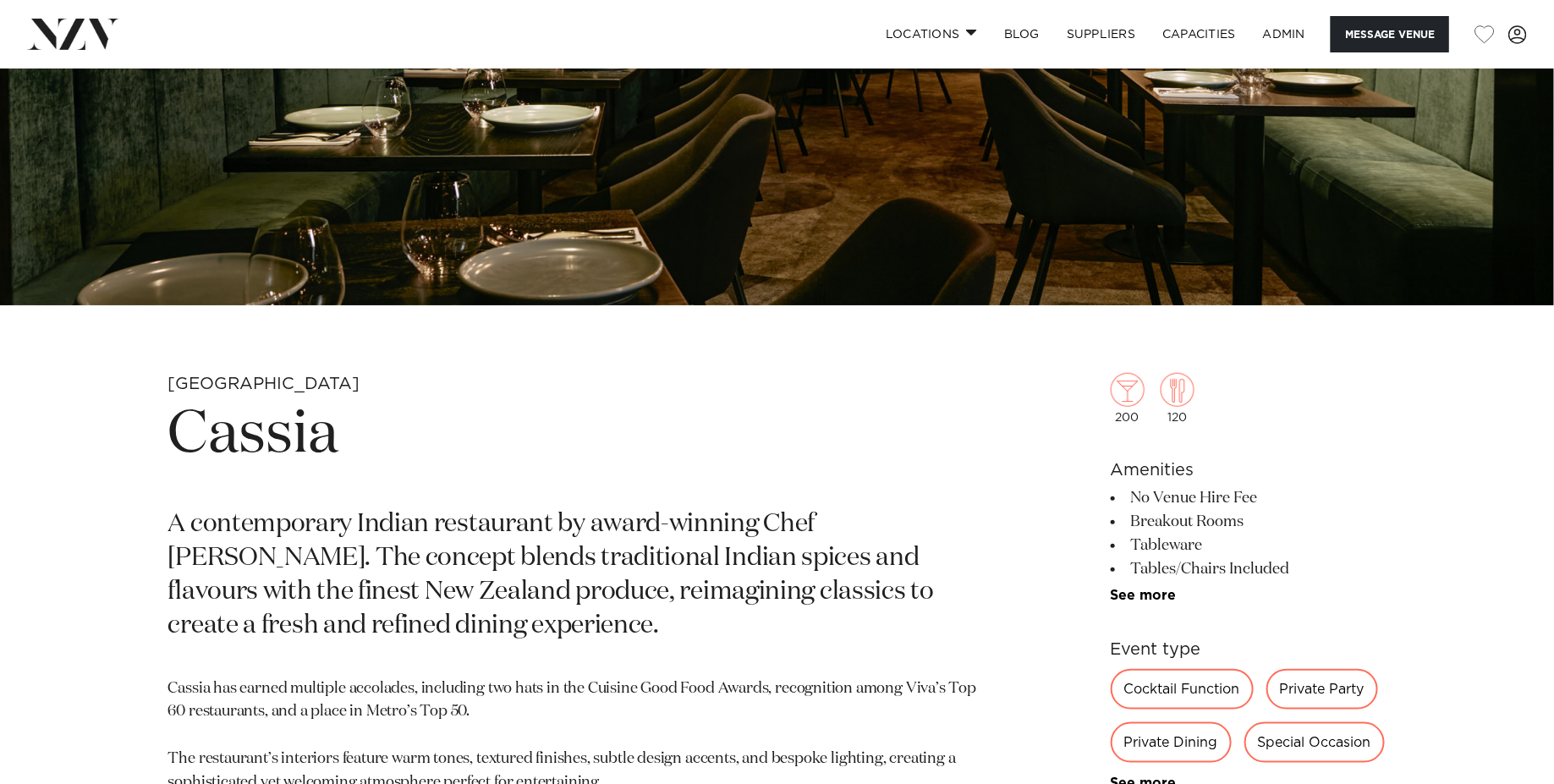
click at [248, 464] on h1 "Cassia" at bounding box center [578, 435] width 822 height 78
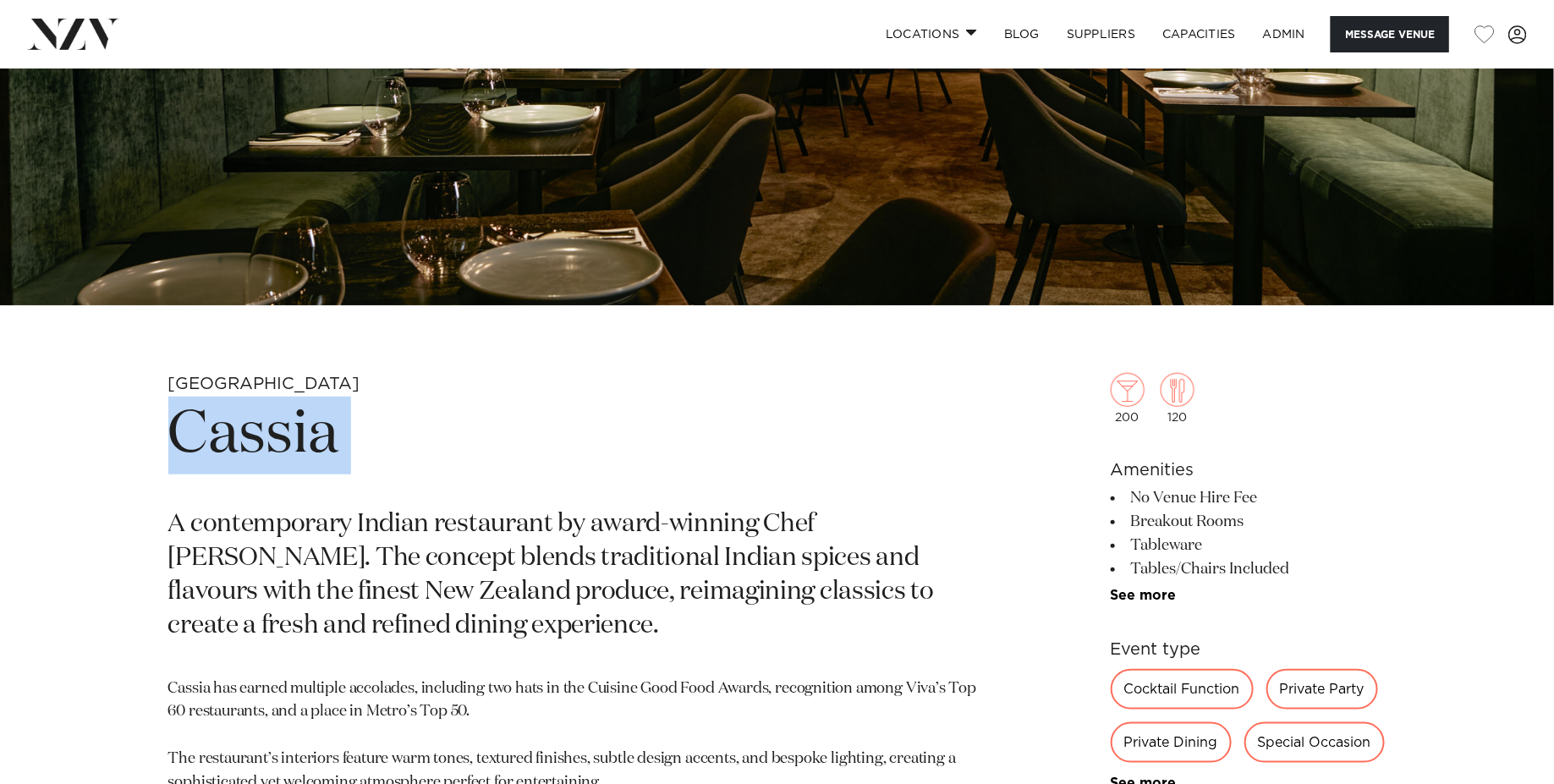
click at [248, 464] on h1 "Cassia" at bounding box center [578, 435] width 822 height 78
copy section "Cassia"
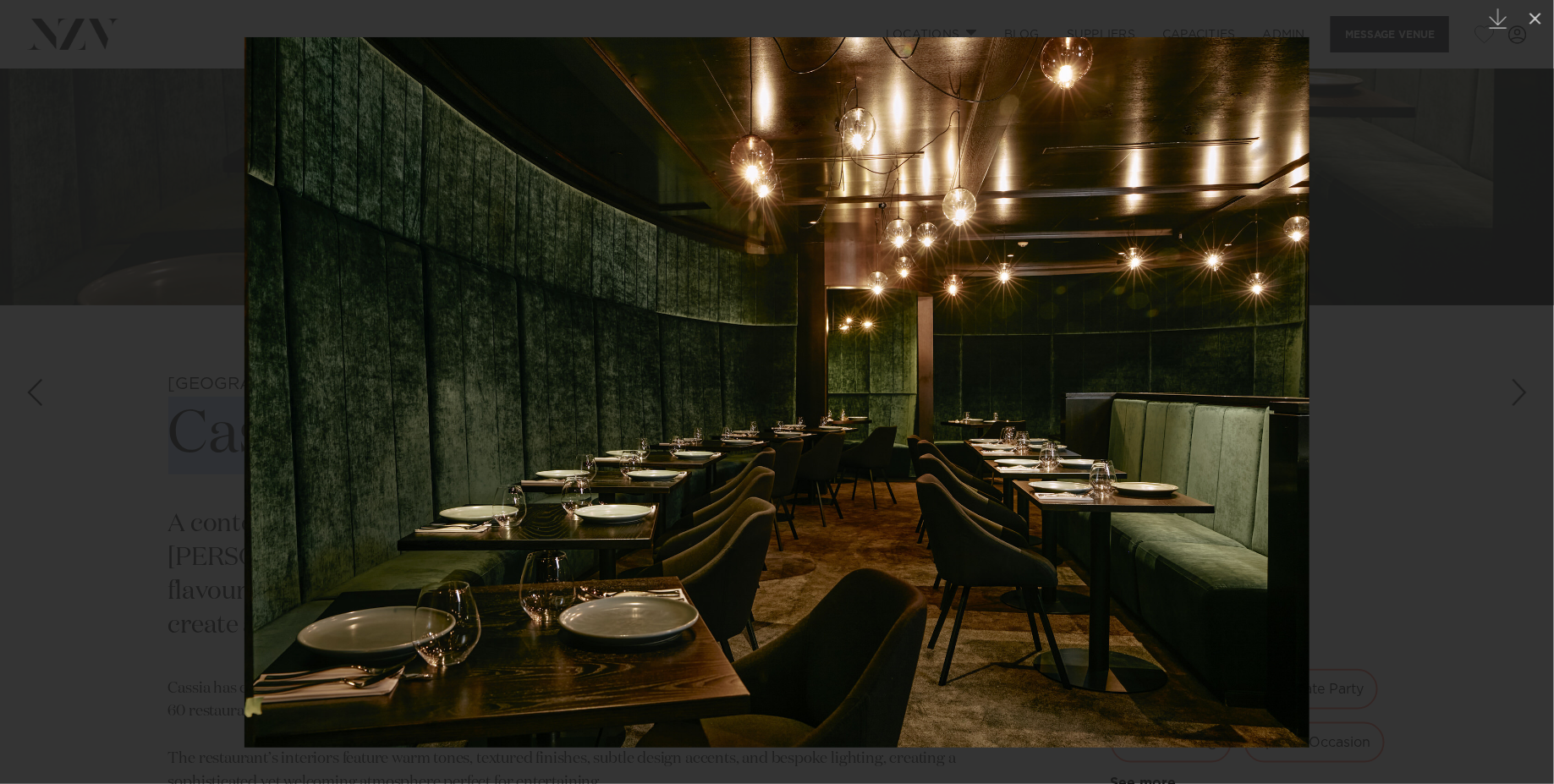
click at [121, 106] on div at bounding box center [777, 392] width 1554 height 784
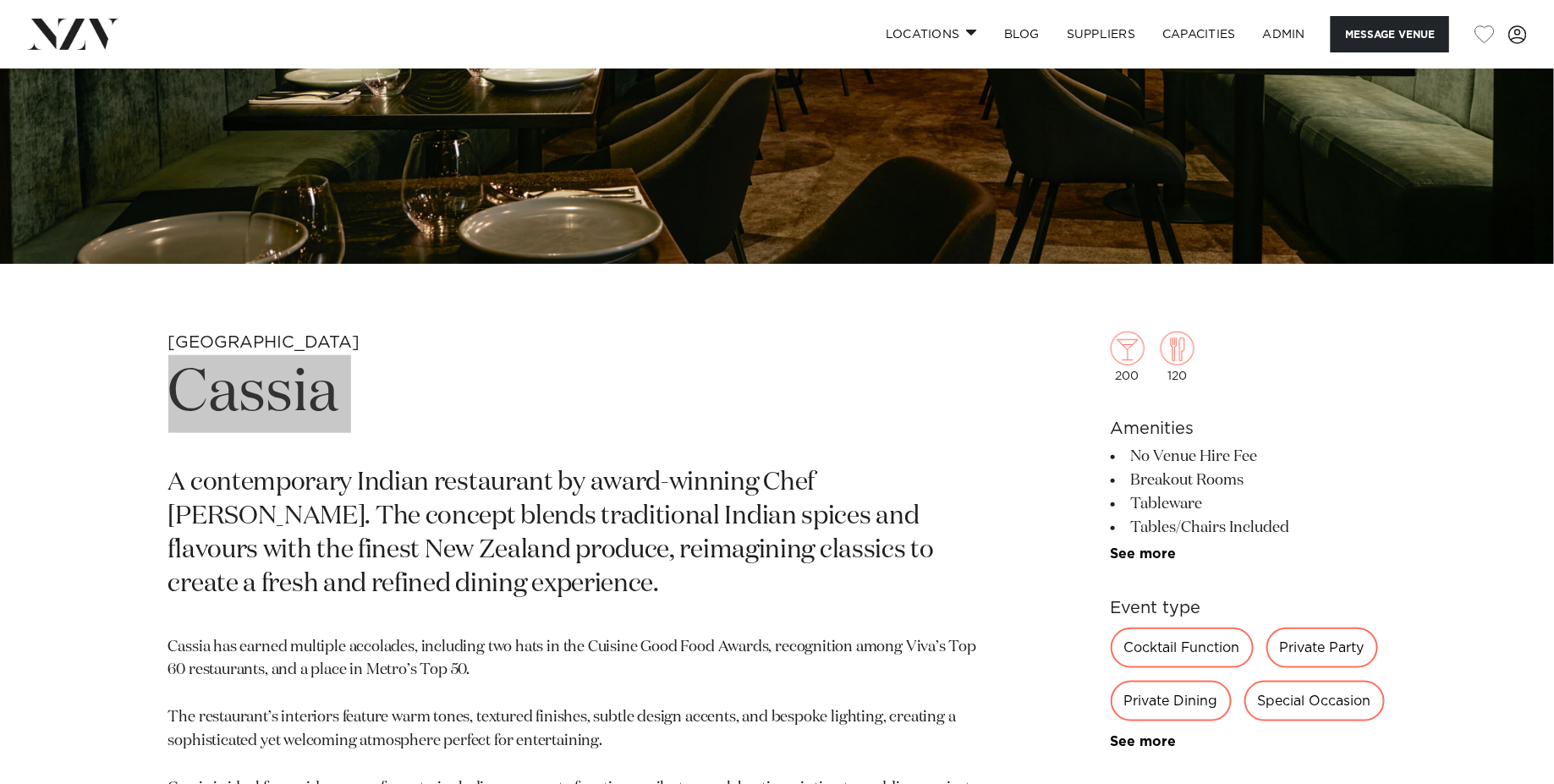
scroll to position [547, 0]
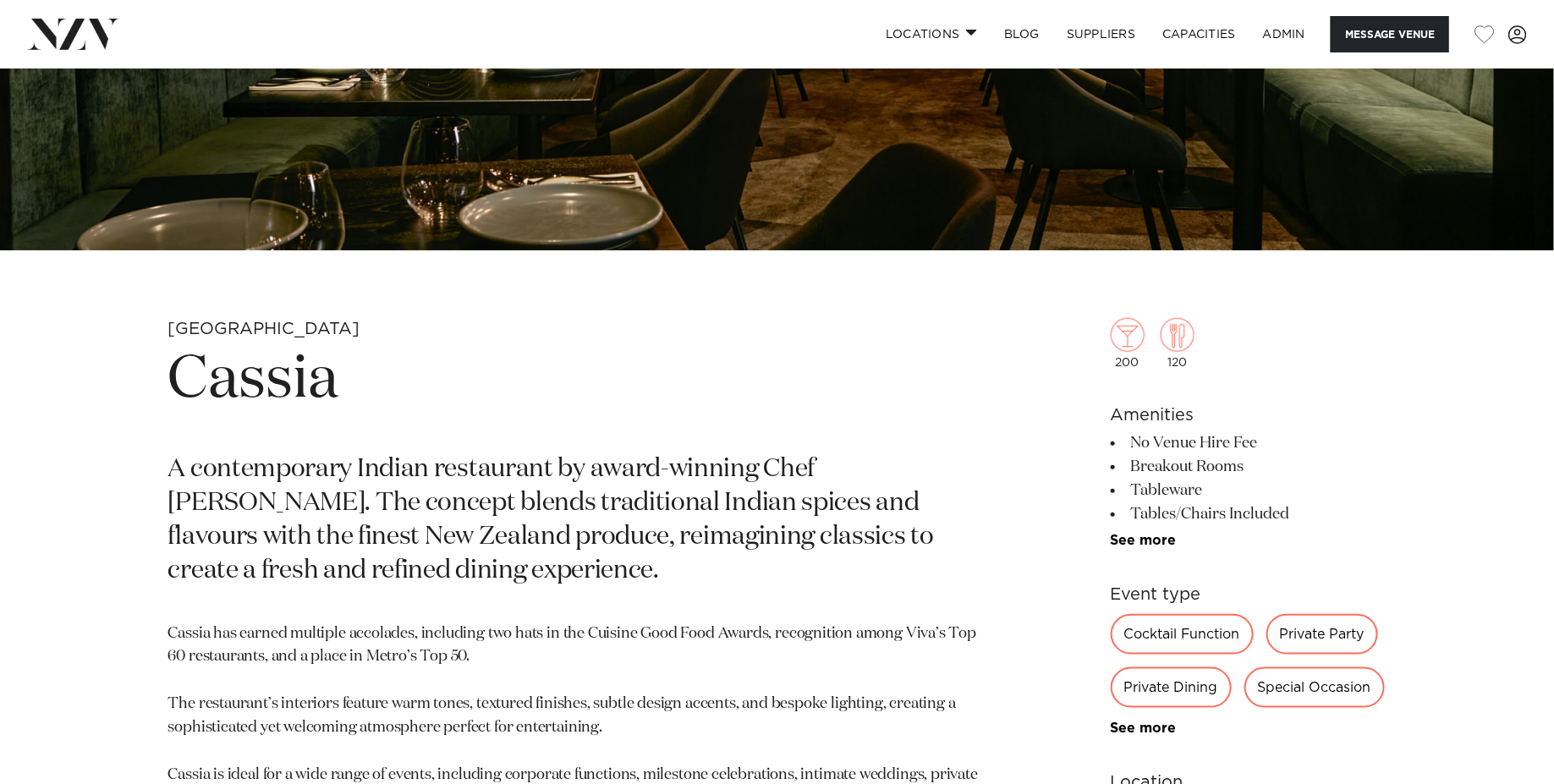
click at [342, 478] on p "A contemporary Indian restaurant by award-winning Chef Sid Sahrawat. The concep…" at bounding box center [578, 521] width 822 height 135
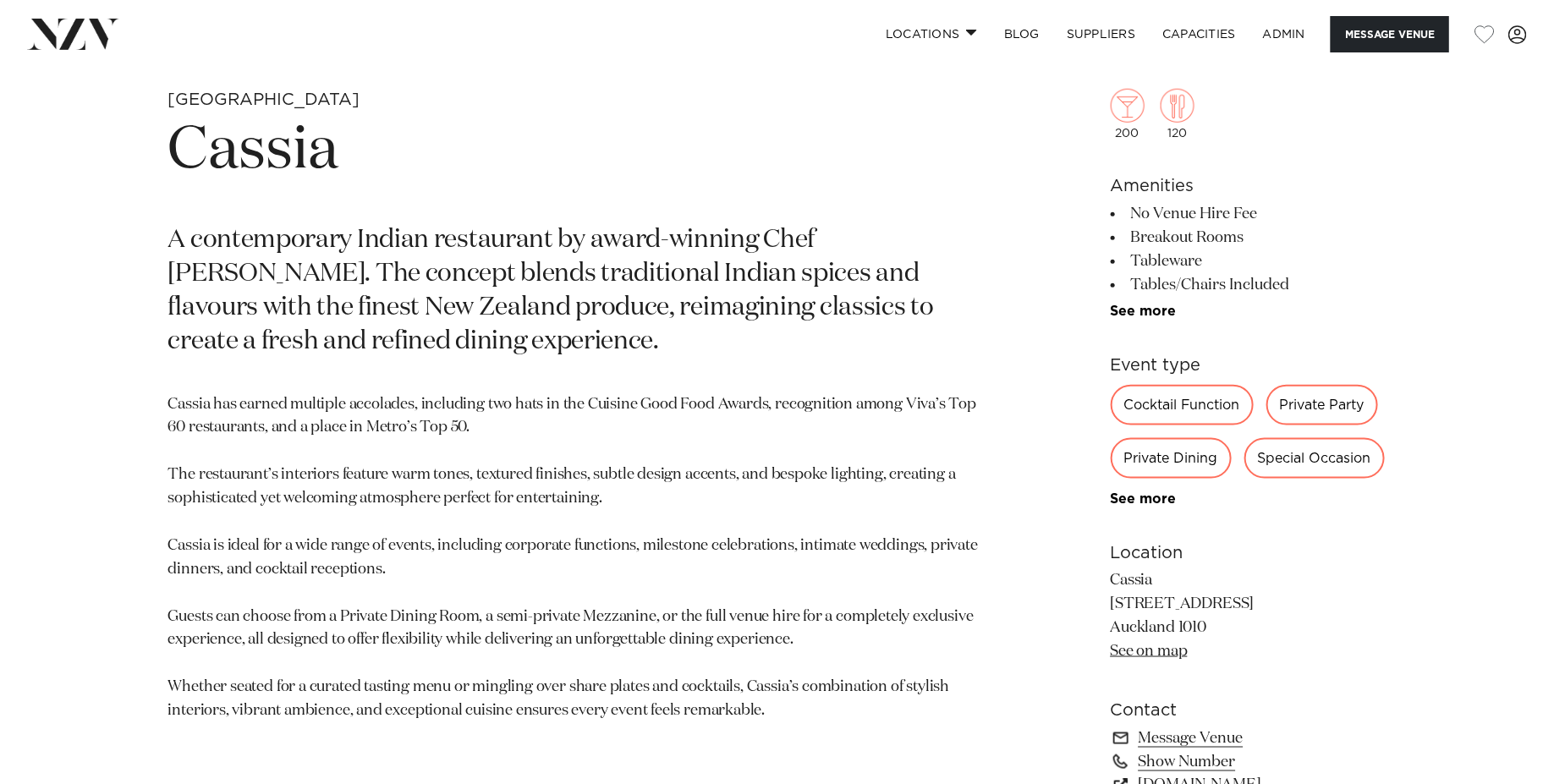
scroll to position [791, 0]
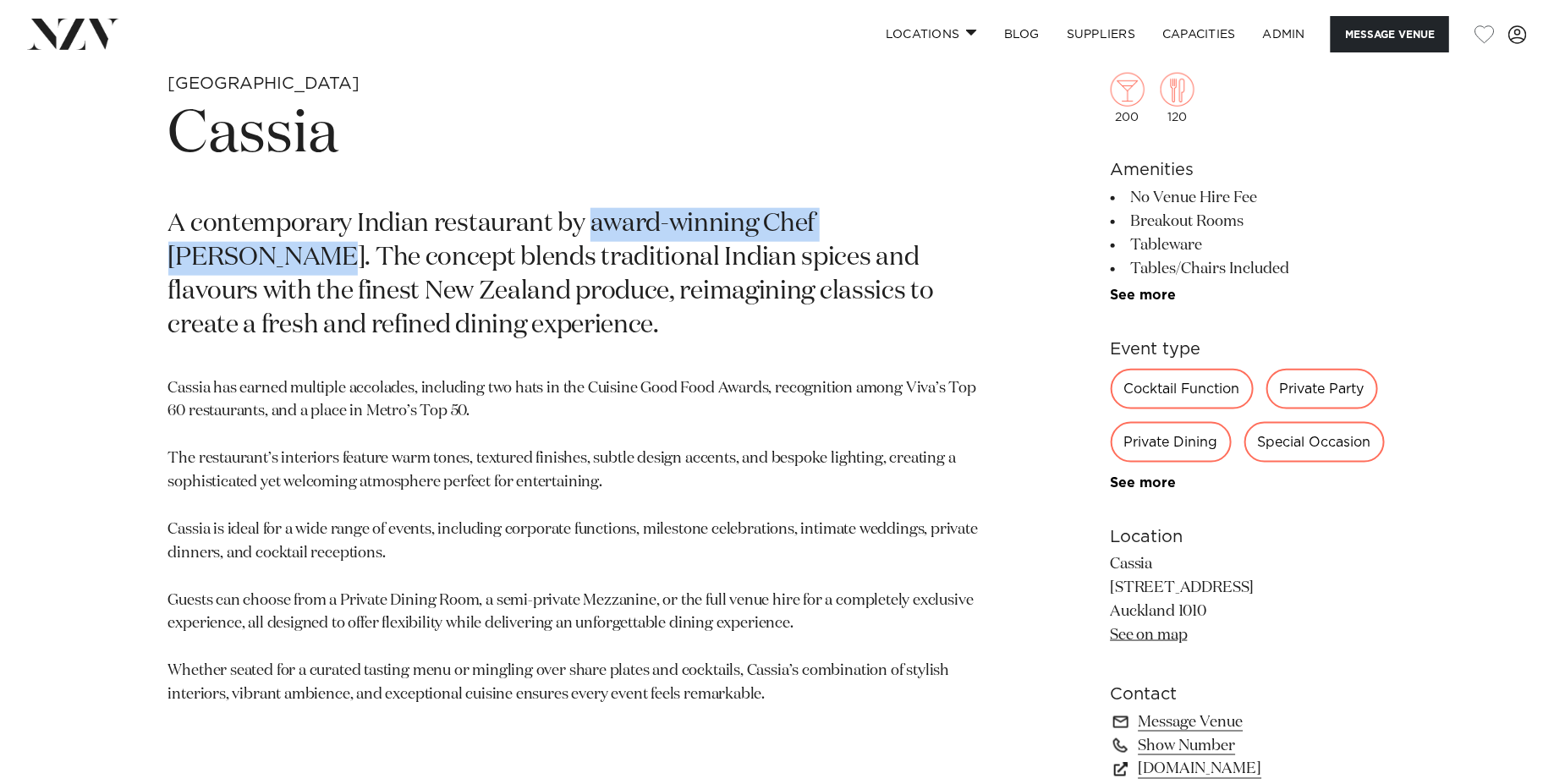
drag, startPoint x: 589, startPoint y: 227, endPoint x: 958, endPoint y: 219, distance: 369.1
click at [958, 219] on p "A contemporary Indian restaurant by award-winning Chef Sid Sahrawat. The concep…" at bounding box center [578, 276] width 822 height 135
copy p "award-winning Chef Sid Sahrawat"
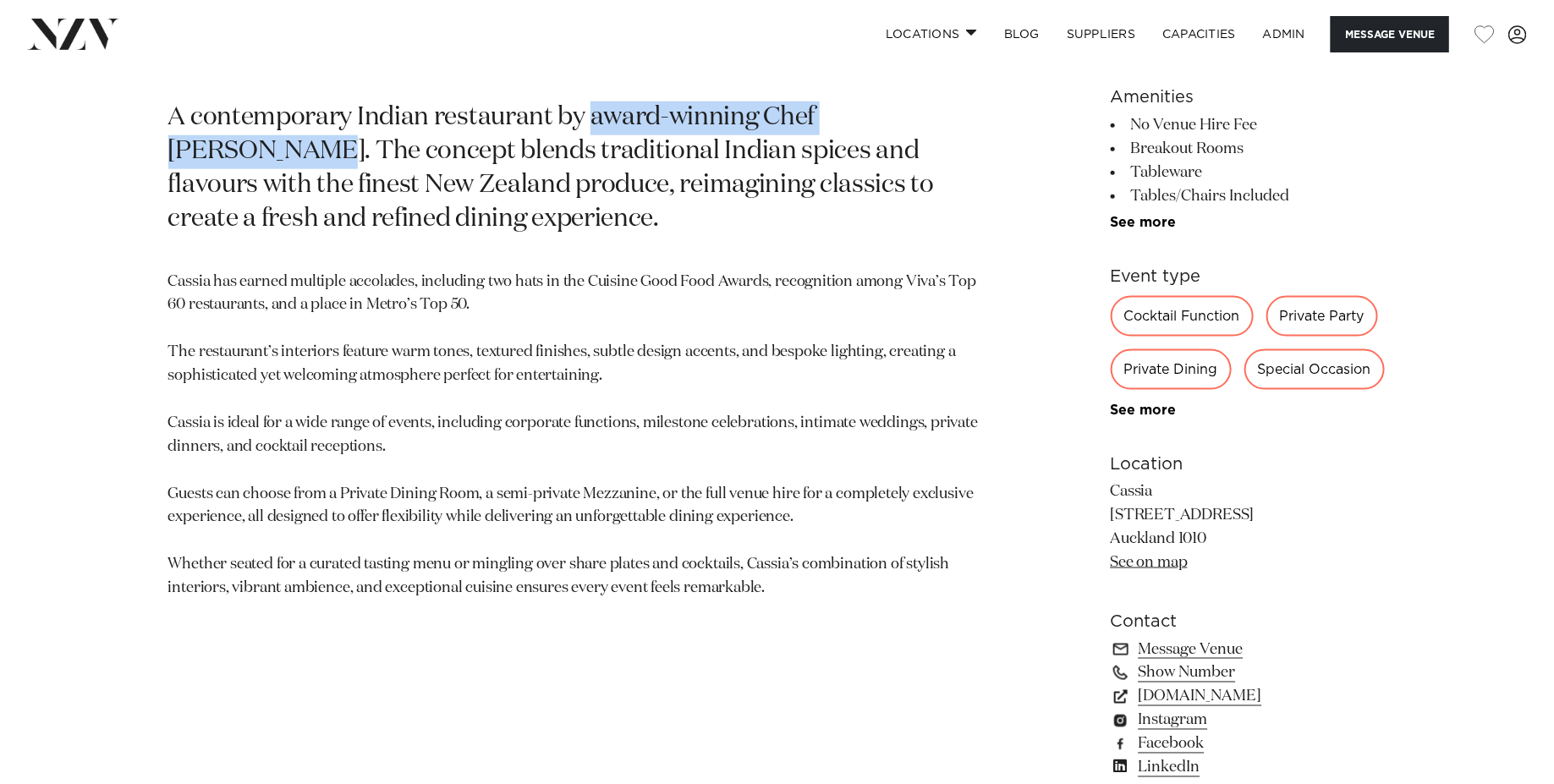
scroll to position [906, 0]
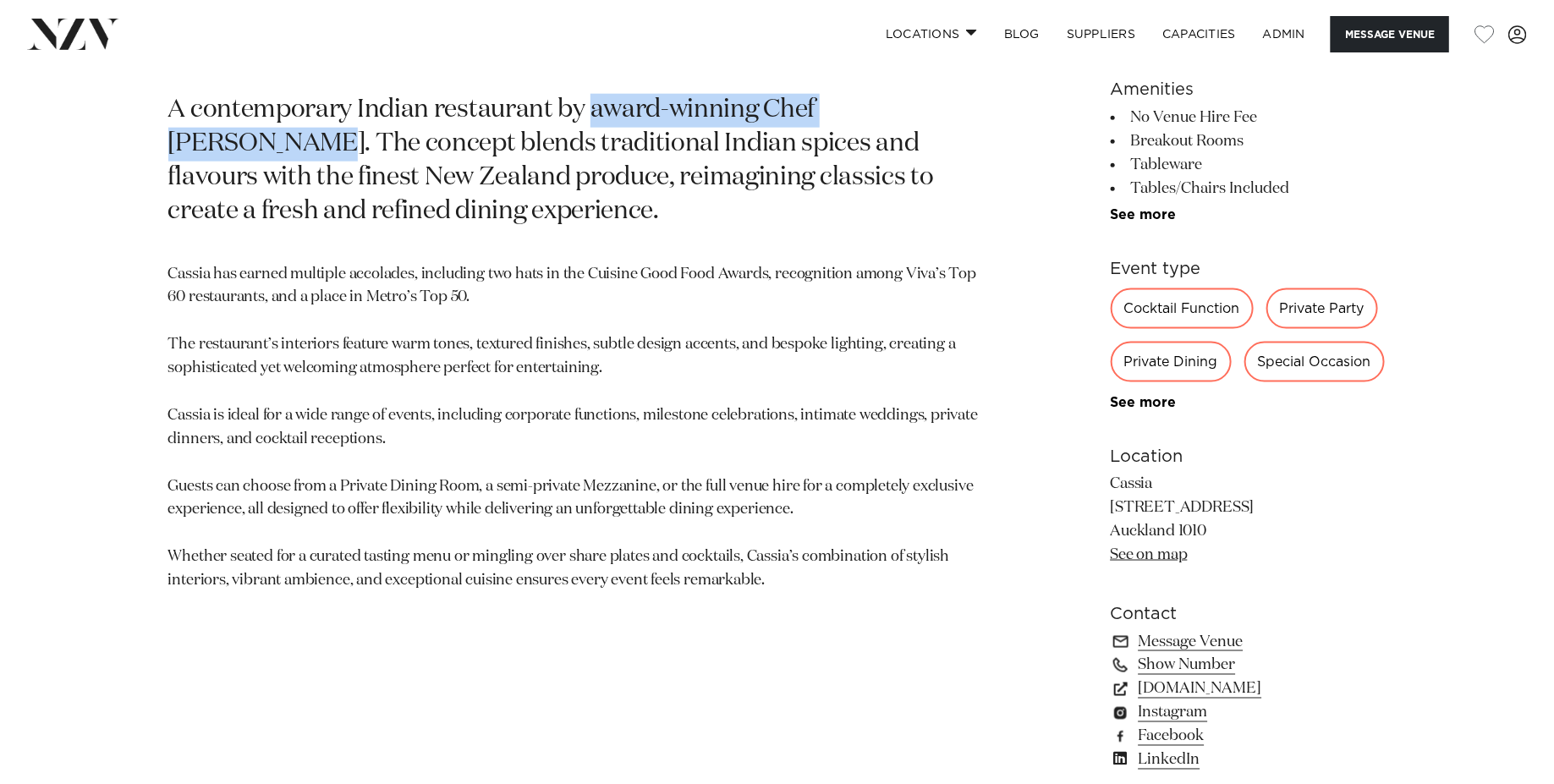
click at [543, 427] on p "Cassia has earned multiple accolades, including two hats in the Cuisine Good Fo…" at bounding box center [578, 428] width 822 height 330
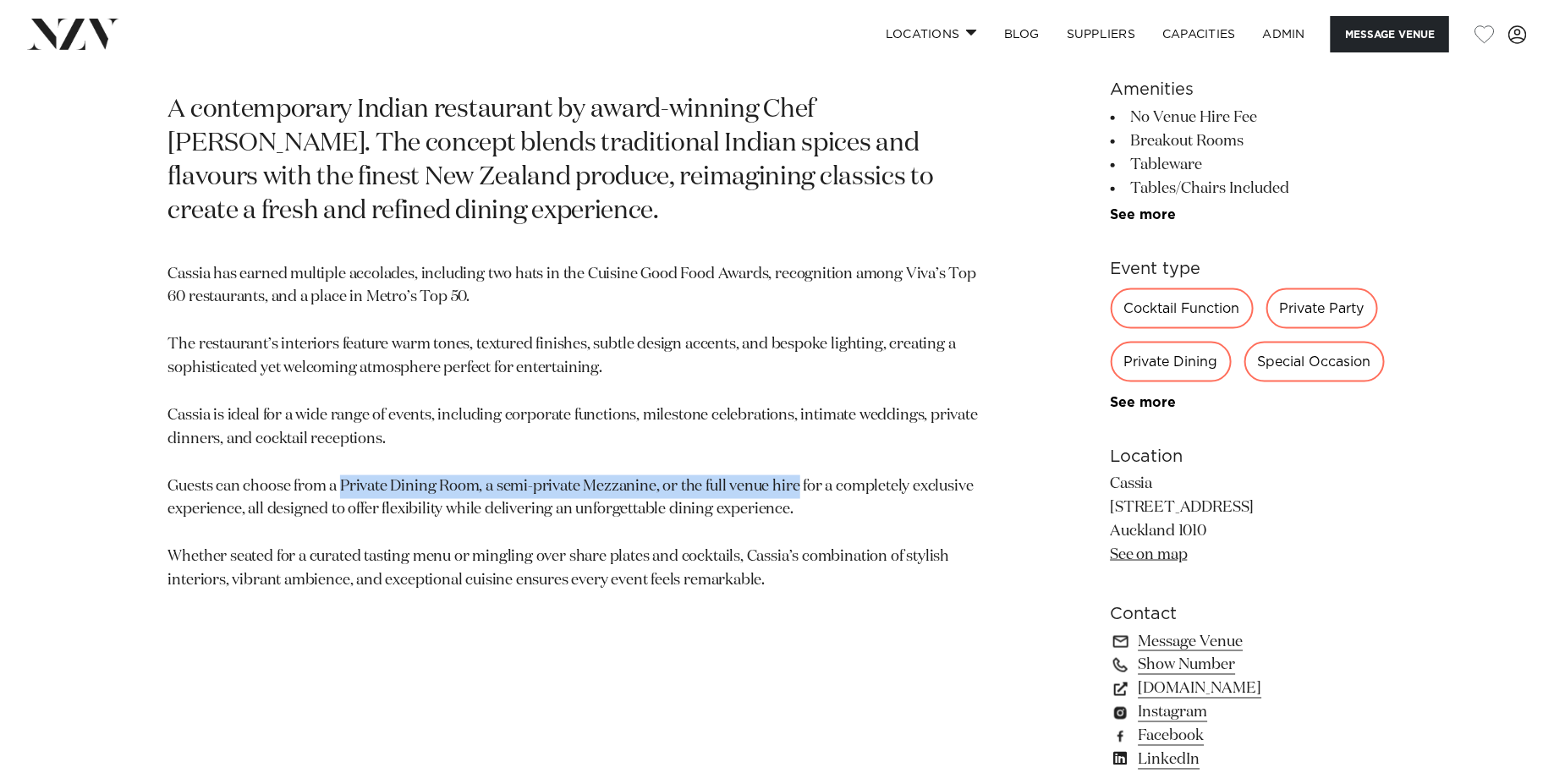
drag, startPoint x: 796, startPoint y: 489, endPoint x: 340, endPoint y: 480, distance: 456.1
click at [340, 480] on p "Cassia has earned multiple accolades, including two hats in the Cuisine Good Fo…" at bounding box center [578, 428] width 822 height 330
copy p "Private Dining Room, a semi-private Mezzanine, or the full venue hire"
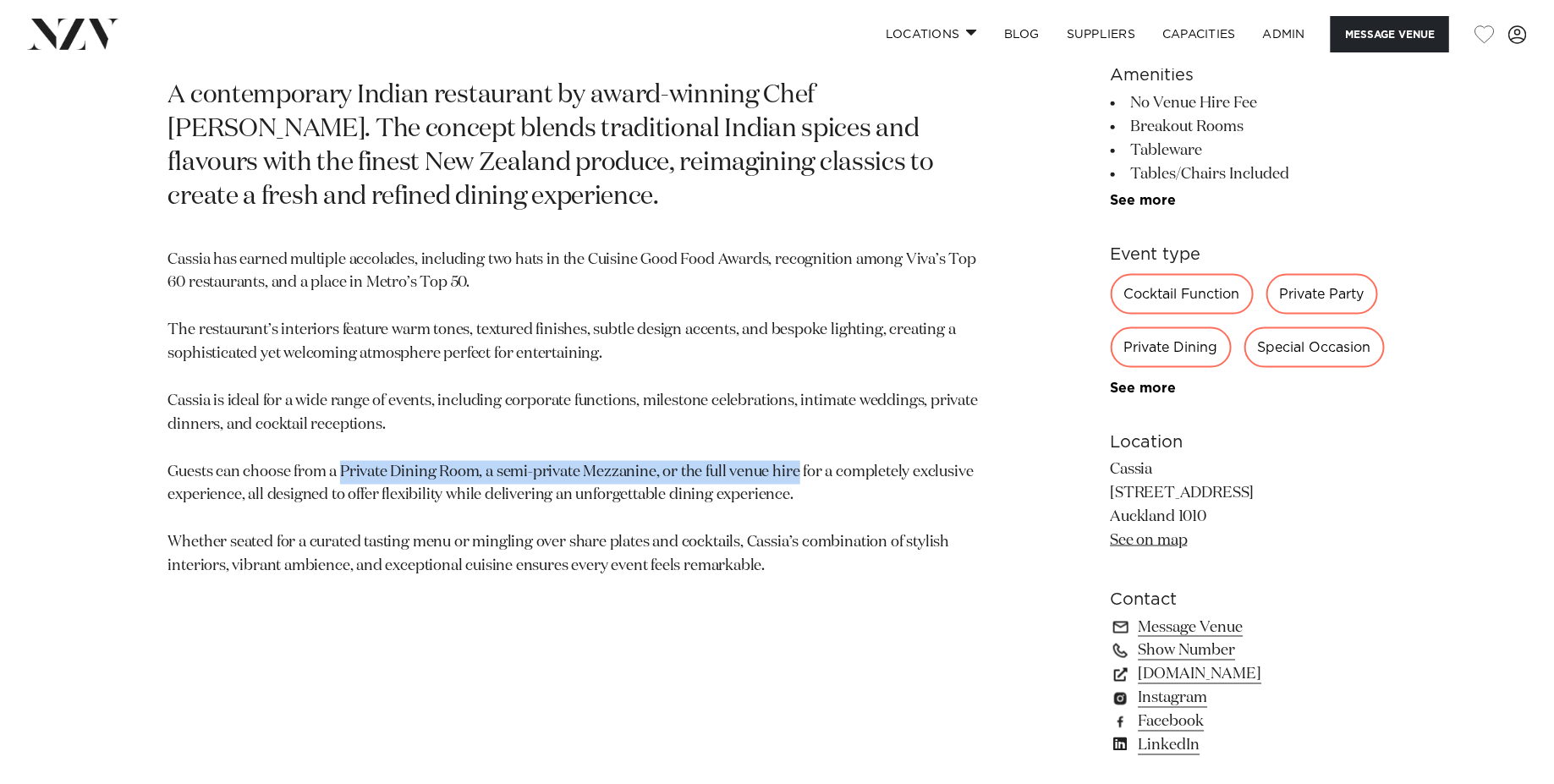
scroll to position [962, 0]
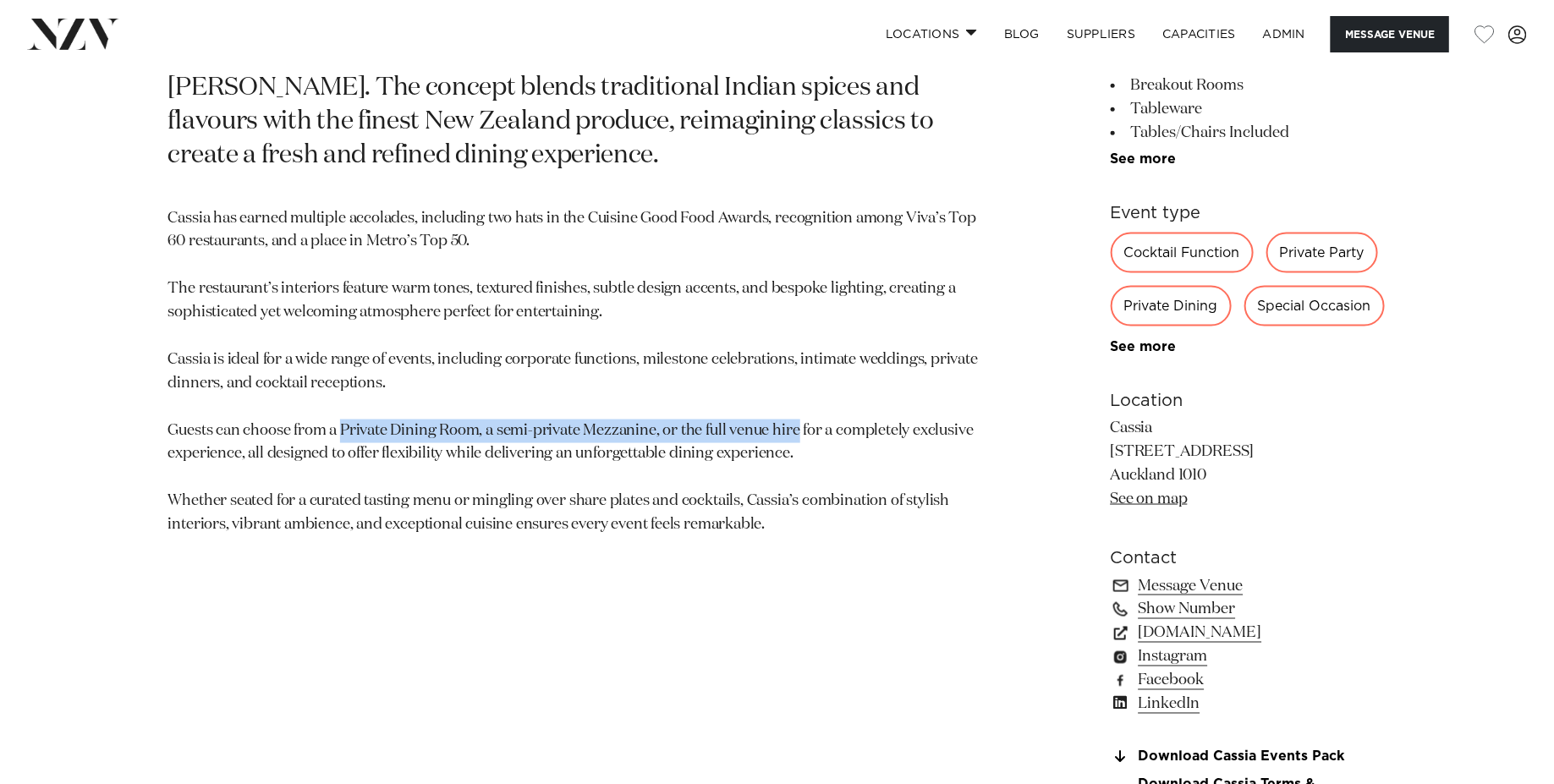
click at [584, 385] on p "Cassia has earned multiple accolades, including two hats in the Cuisine Good Fo…" at bounding box center [578, 372] width 822 height 330
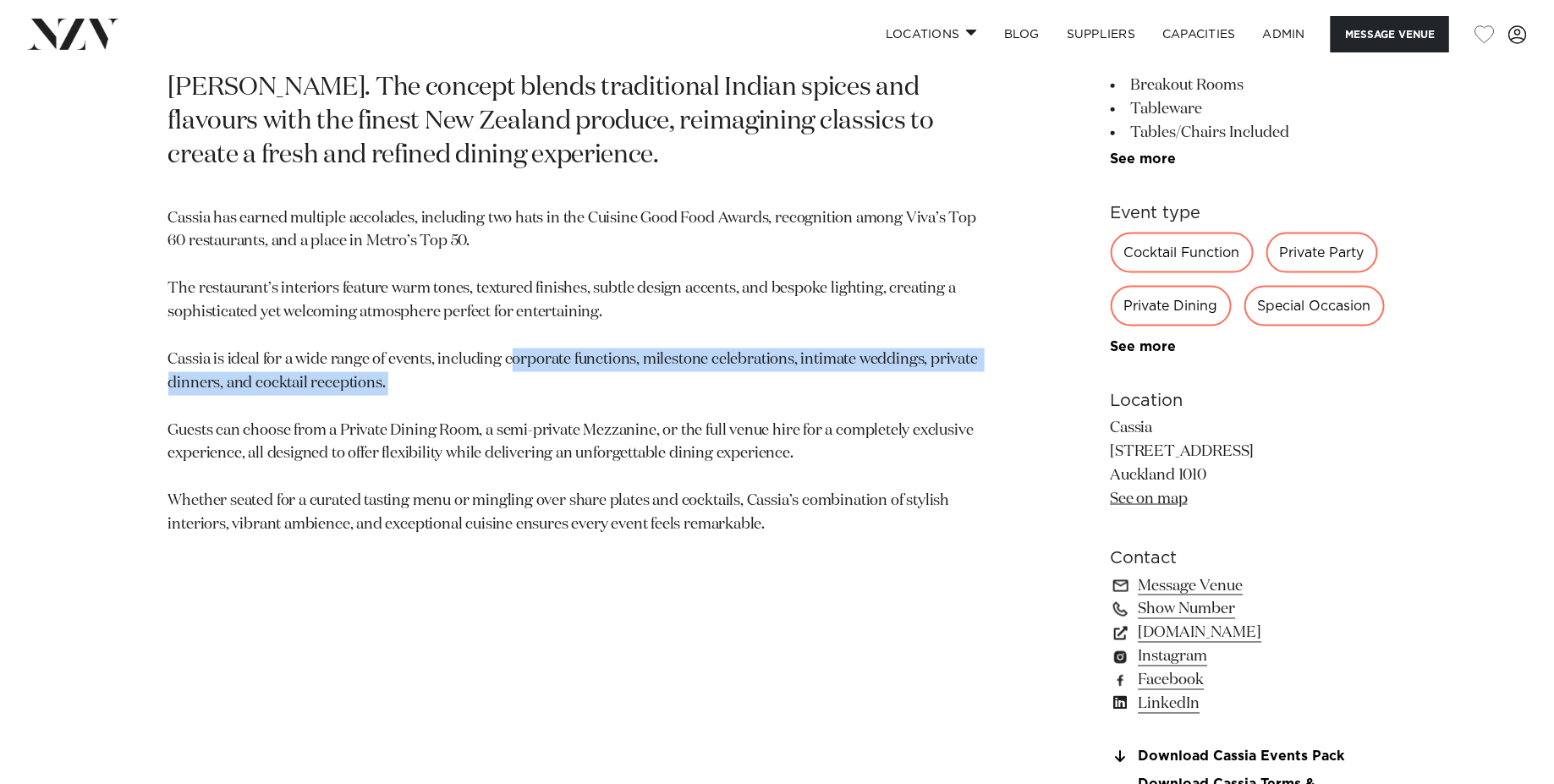
drag, startPoint x: 509, startPoint y: 363, endPoint x: 516, endPoint y: 393, distance: 30.8
click at [516, 393] on p "Cassia has earned multiple accolades, including two hats in the Cuisine Good Fo…" at bounding box center [578, 372] width 822 height 330
copy p "orporate functions, milestone celebrations, intimate weddings, private dinners,…"
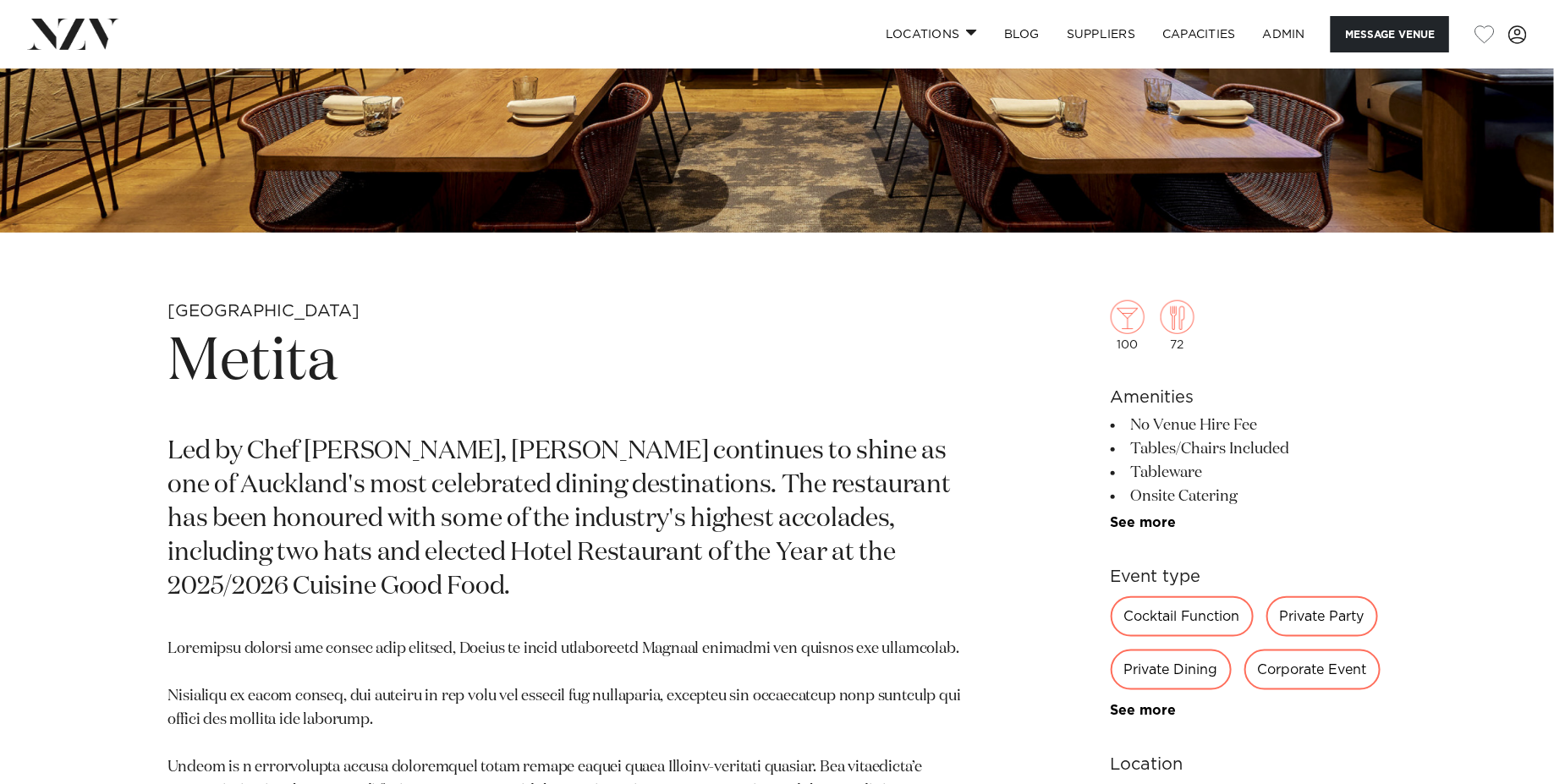
scroll to position [604, 0]
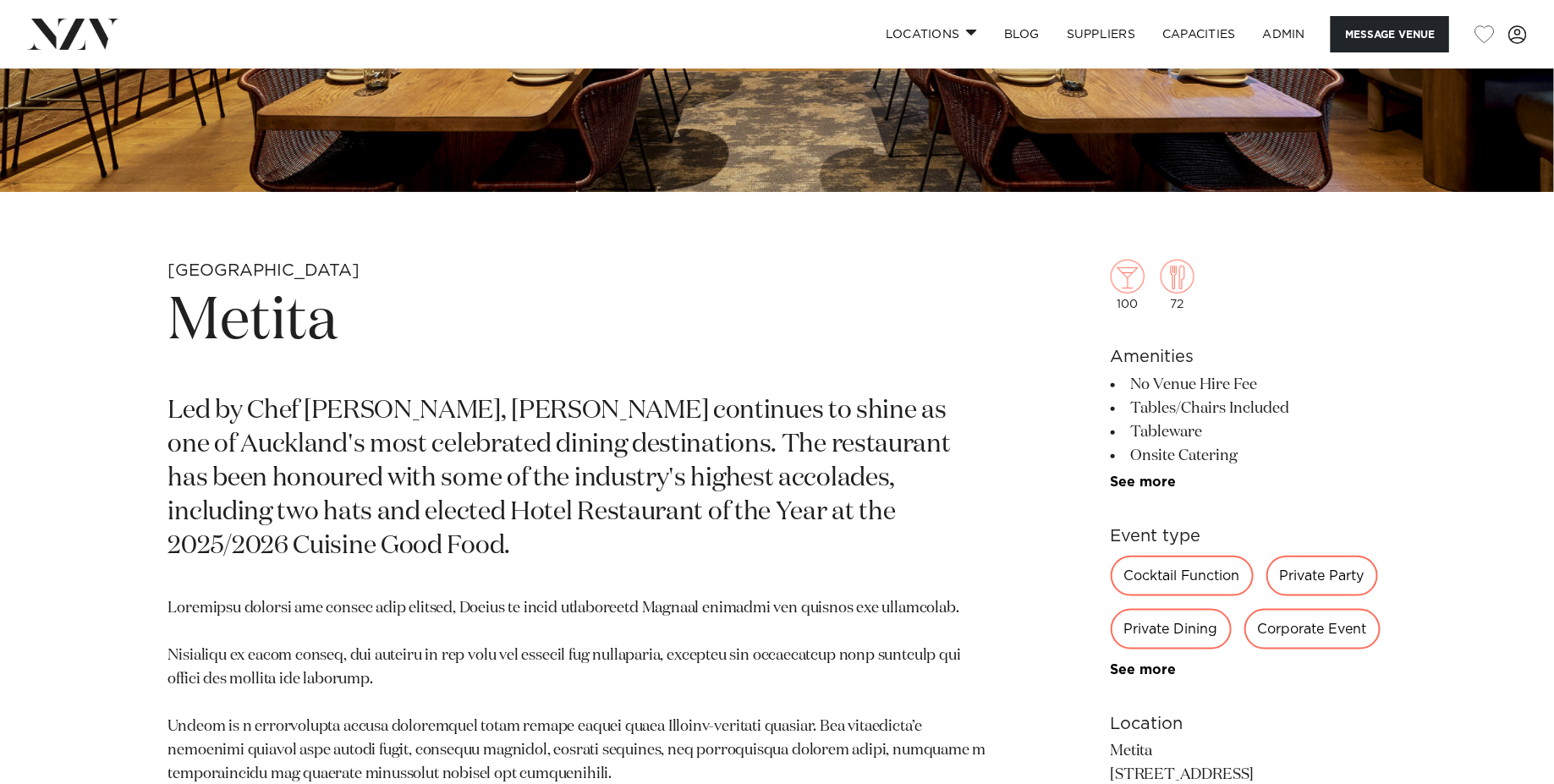
click at [252, 334] on h1 "Metita" at bounding box center [578, 322] width 822 height 78
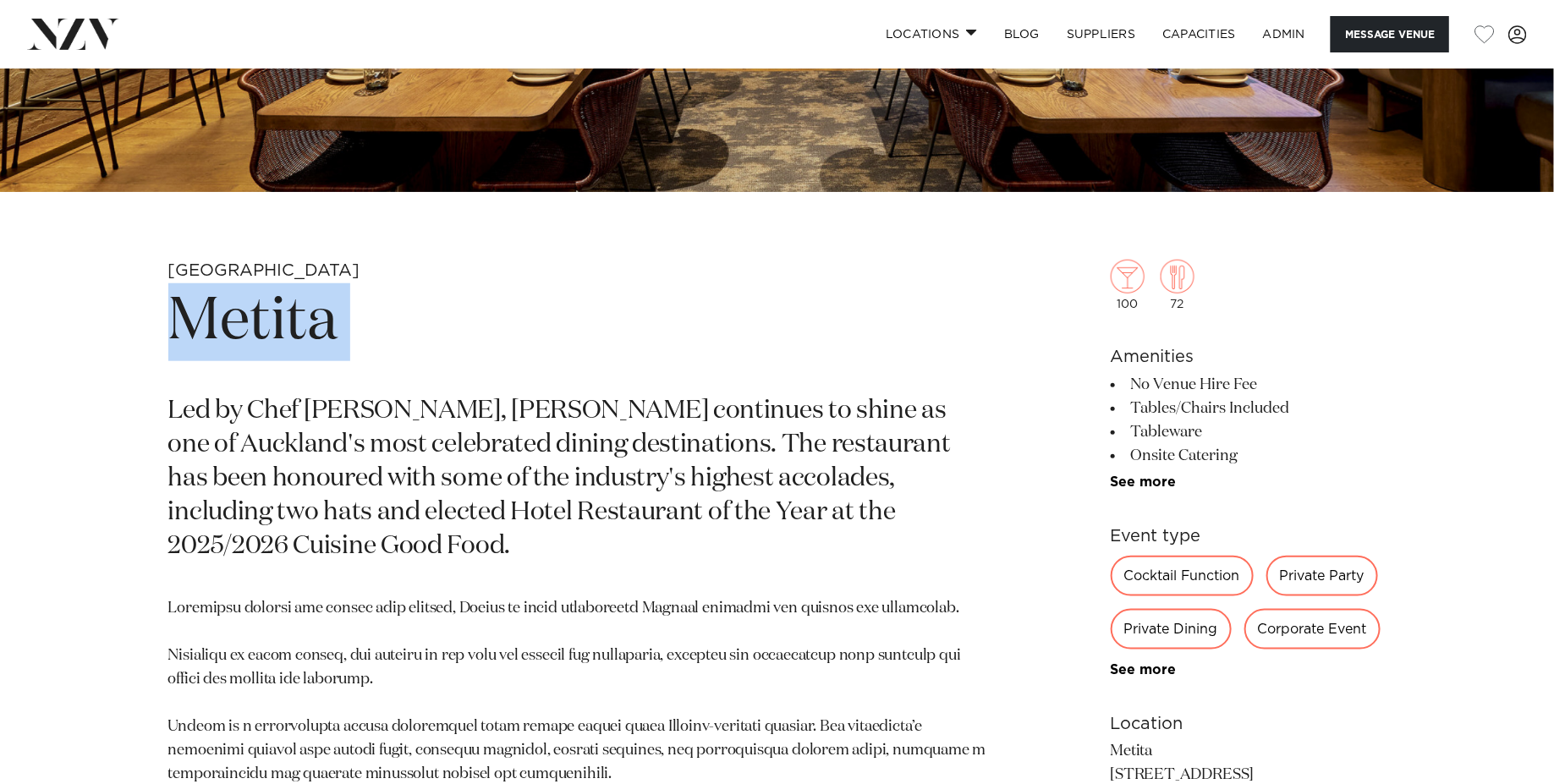
copy section "Metita"
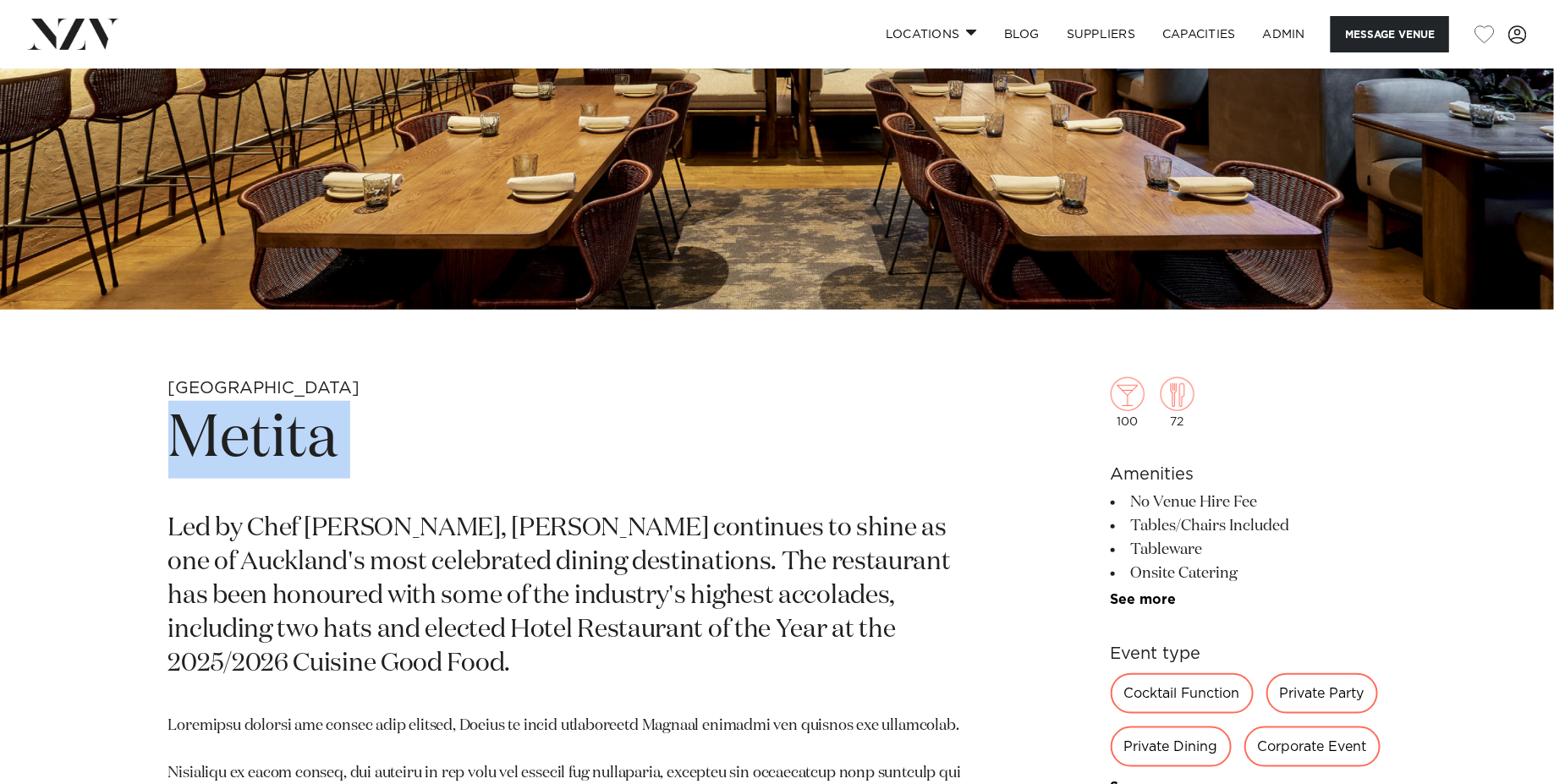
copy section "Metita"
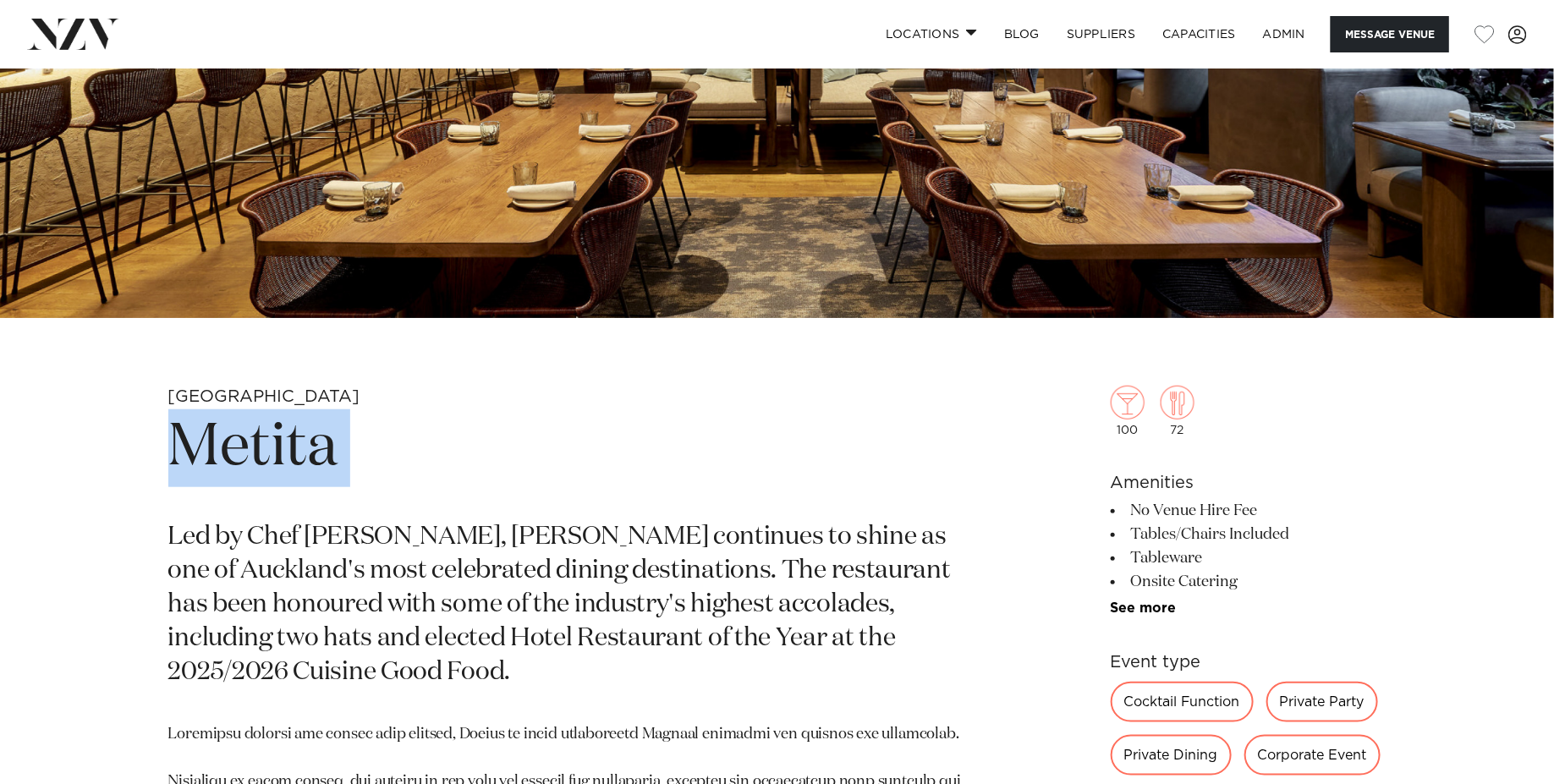
scroll to position [478, 0]
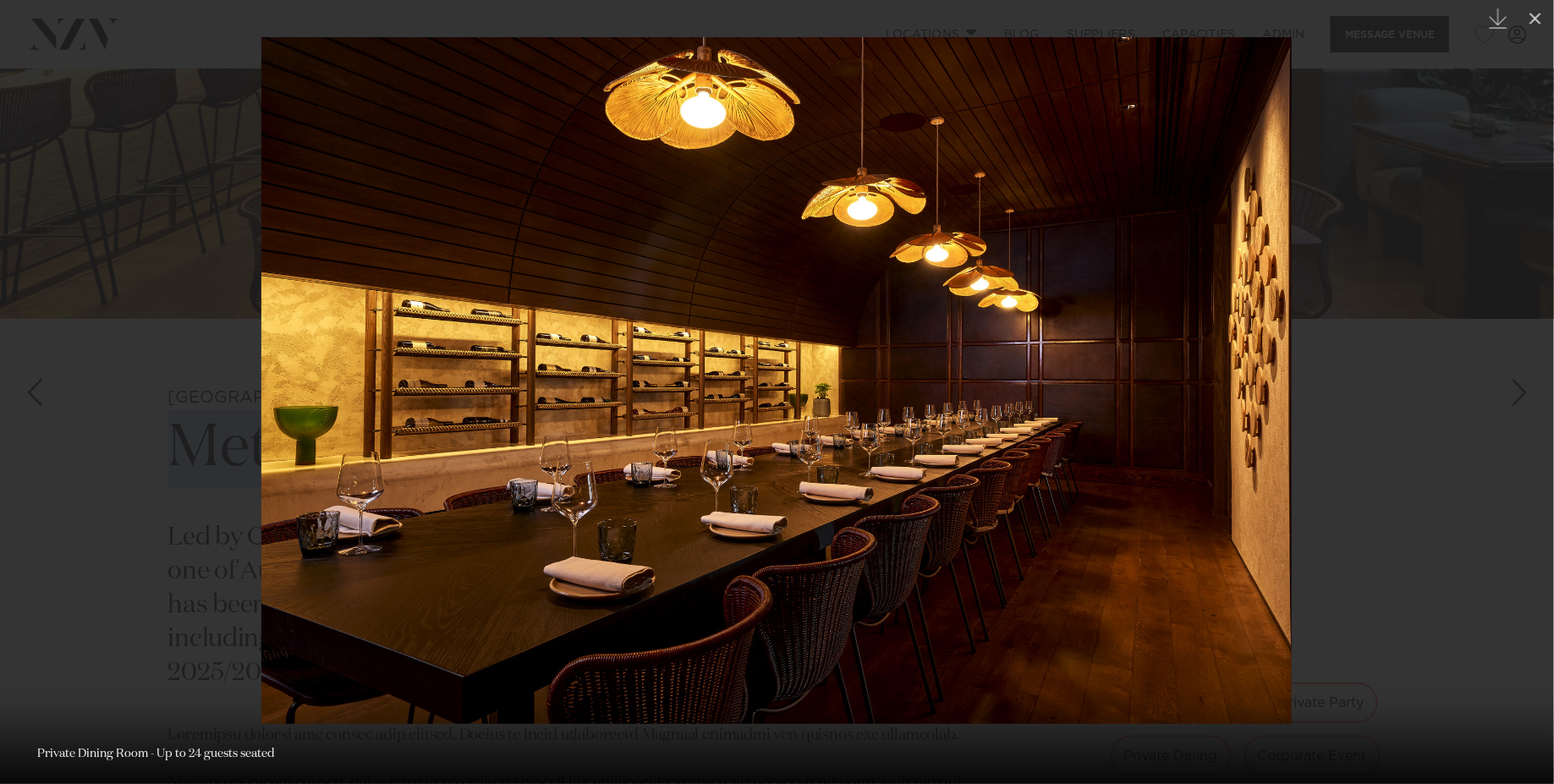
click at [177, 275] on div at bounding box center [777, 392] width 1554 height 784
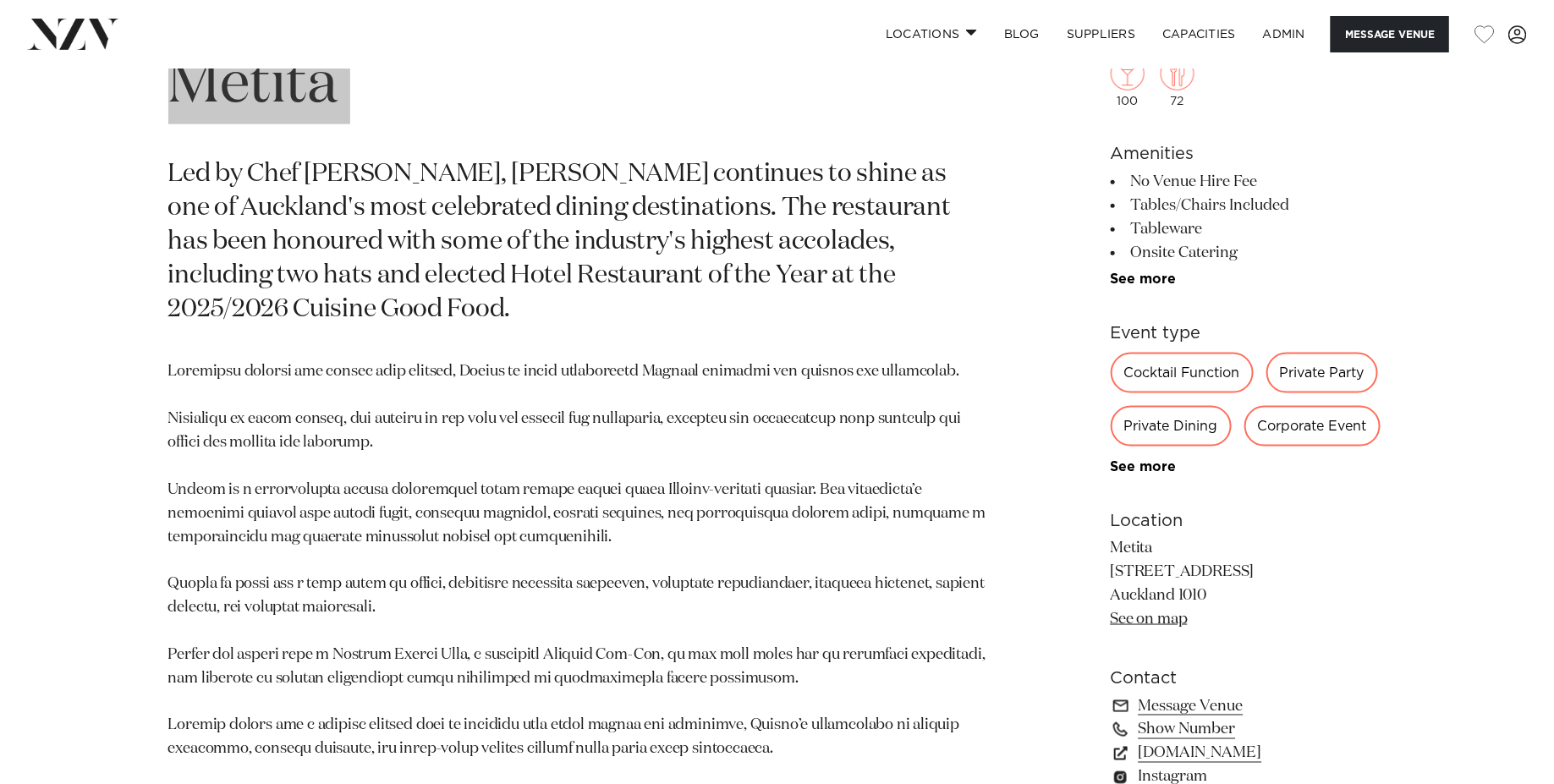
scroll to position [830, 0]
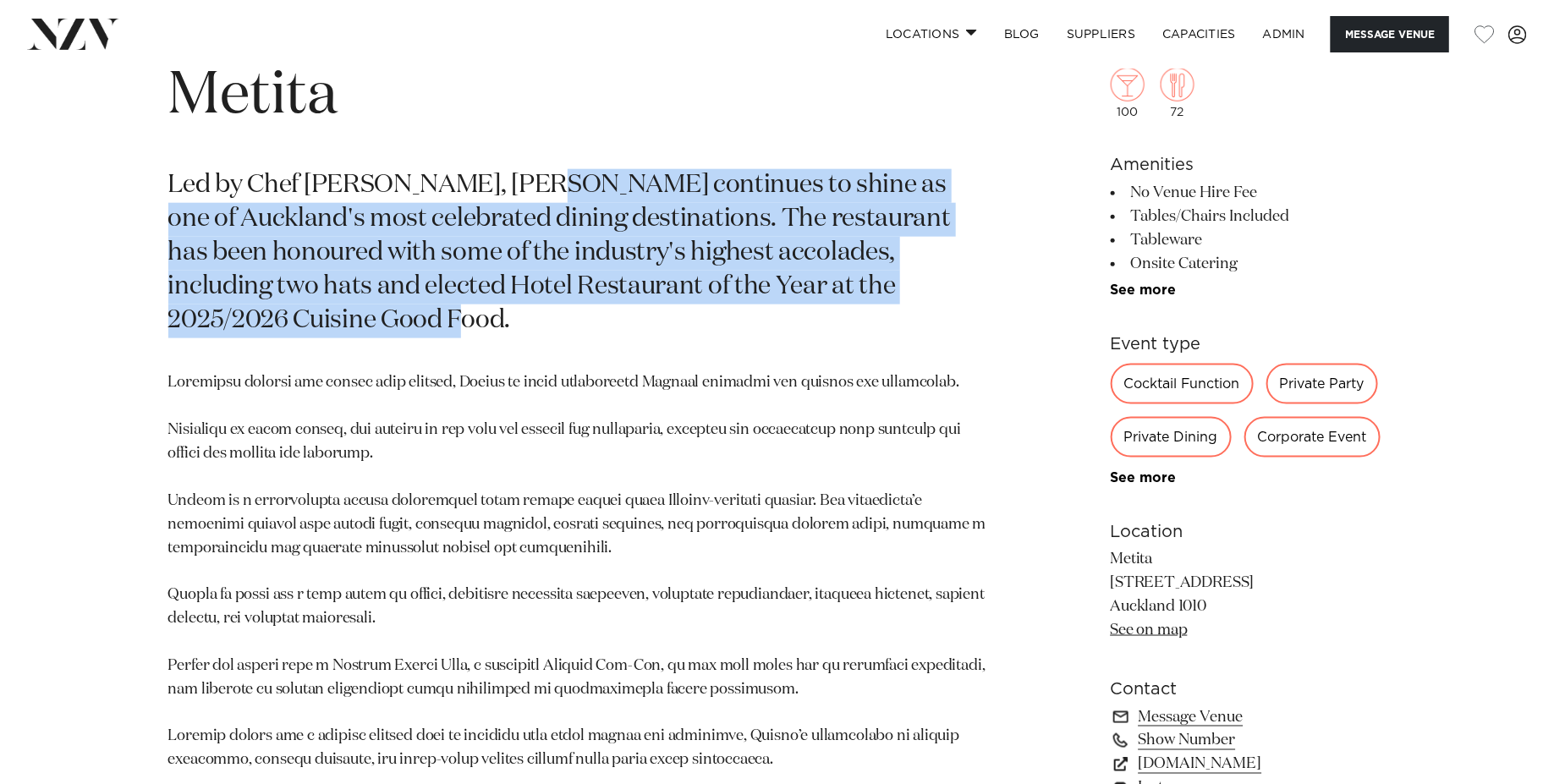
drag, startPoint x: 741, startPoint y: 323, endPoint x: 523, endPoint y: 177, distance: 262.4
click at [523, 177] on p "Led by Chef Michael Meredith, Metita continues to shine as one of Auckland's mo…" at bounding box center [578, 252] width 822 height 168
copy p "etita continues to shine as one of Auckland's most celebrated dining destinatio…"
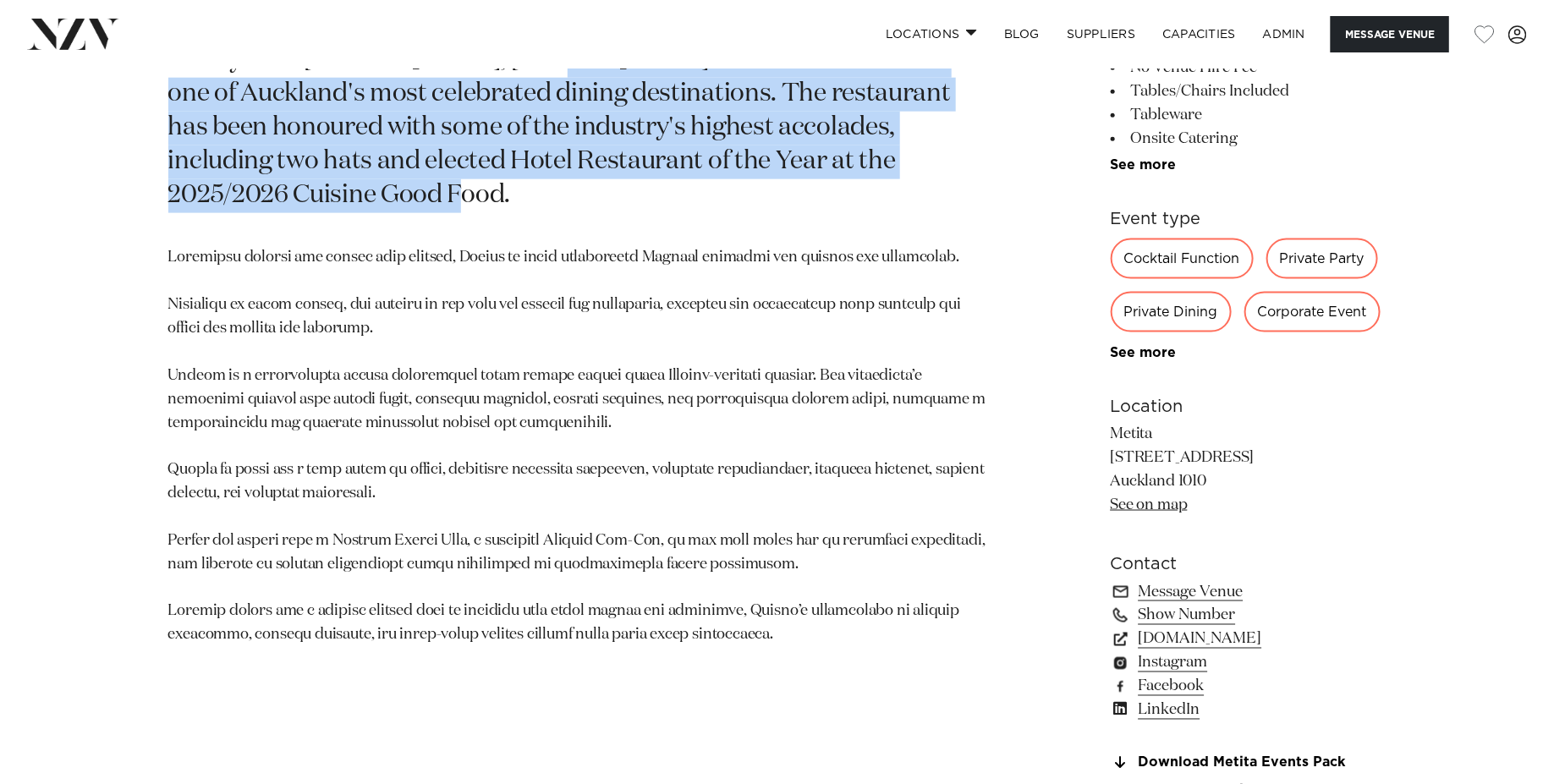
scroll to position [956, 0]
click at [415, 596] on p at bounding box center [578, 445] width 822 height 400
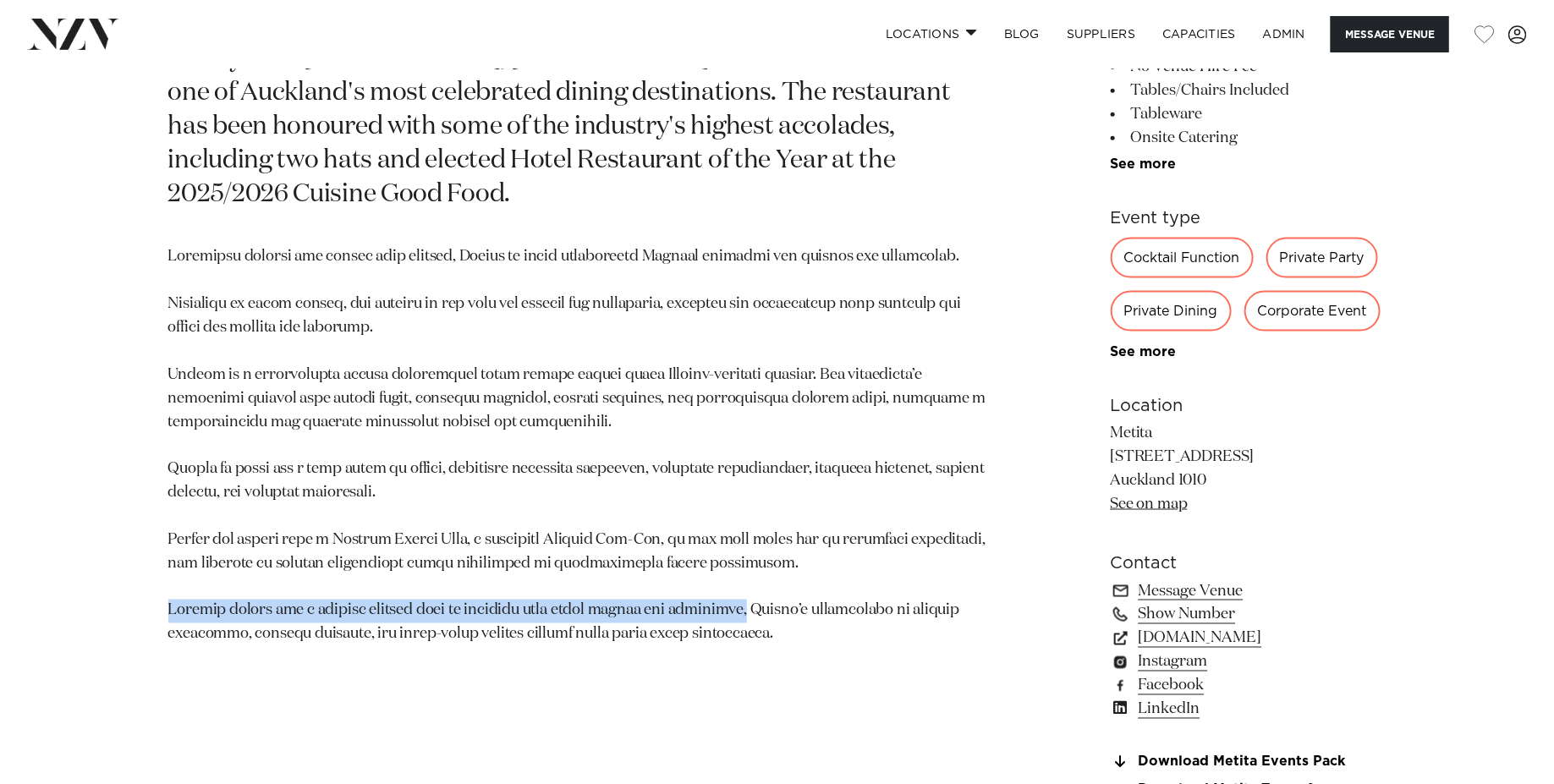
drag, startPoint x: 740, startPoint y: 607, endPoint x: 167, endPoint y: 601, distance: 573.0
click at [167, 601] on div "Auckland Metita Led by Chef Michael Meredith, Metita continues to shine as one …" at bounding box center [777, 425] width 1439 height 1035
copy p "Whether seated for a curated tasting menu or mingling over share plates and coc…"
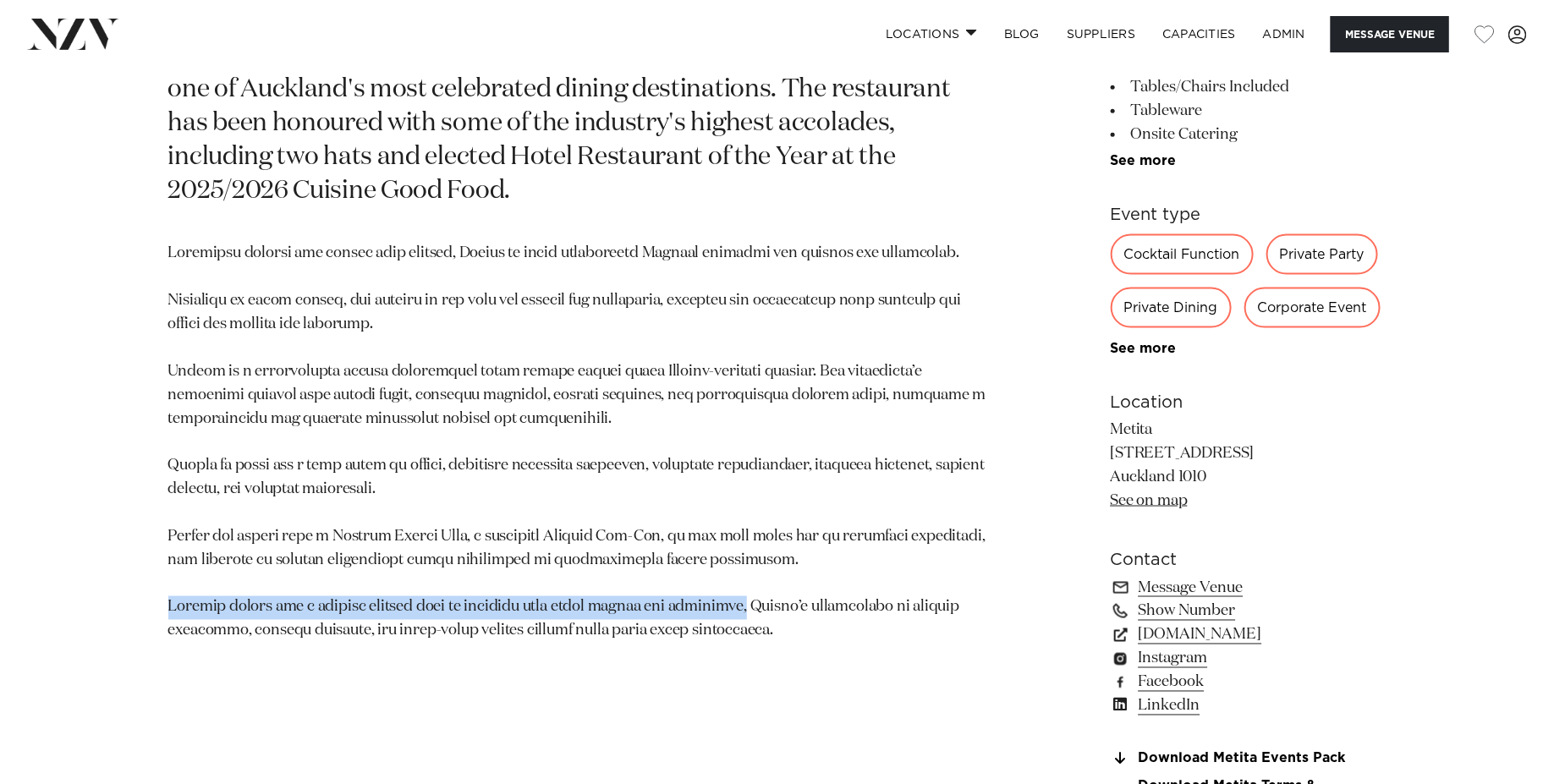
scroll to position [977, 0]
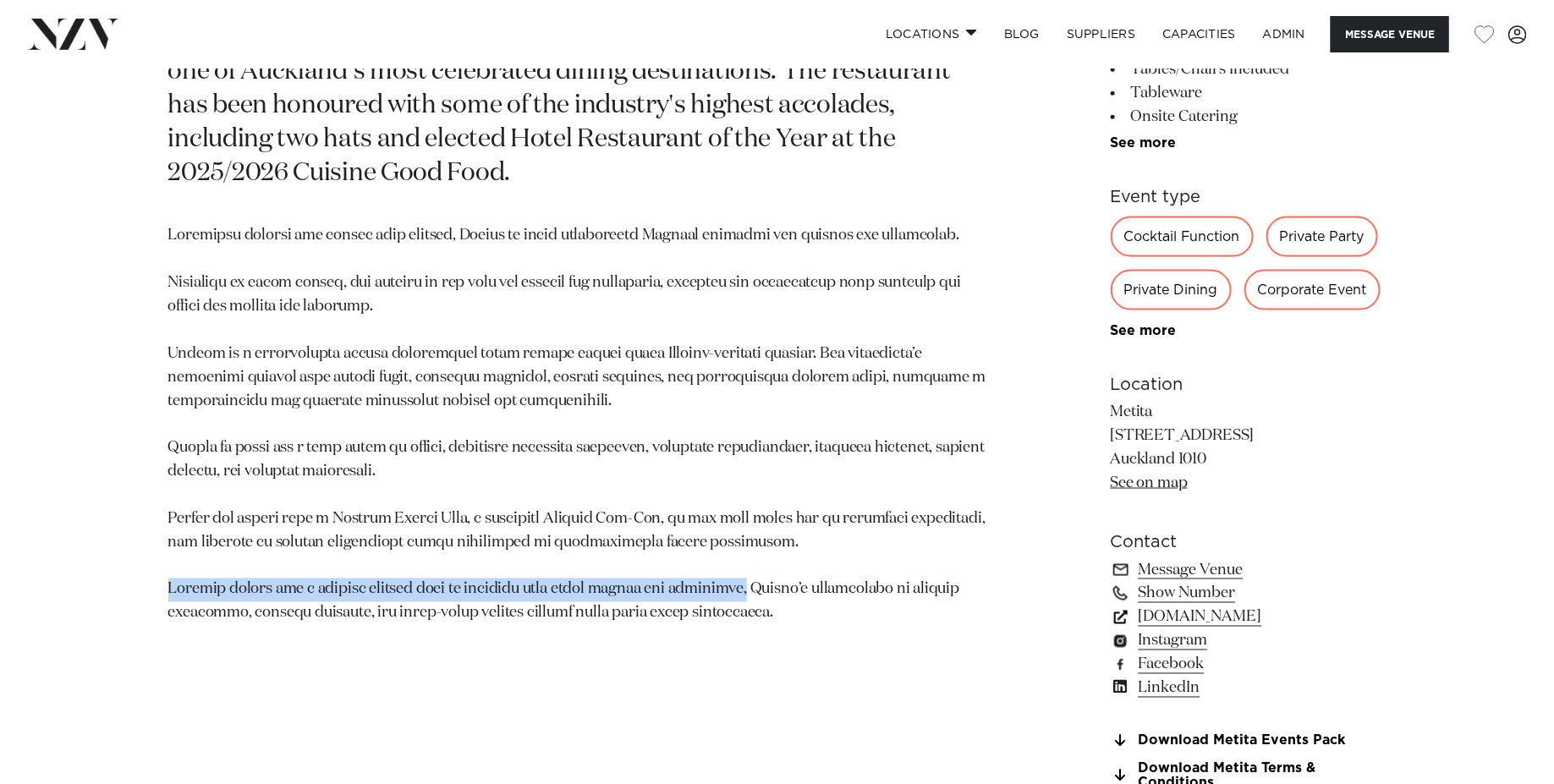
click at [1188, 616] on link "skycityauckland.co.nz" at bounding box center [1248, 617] width 276 height 24
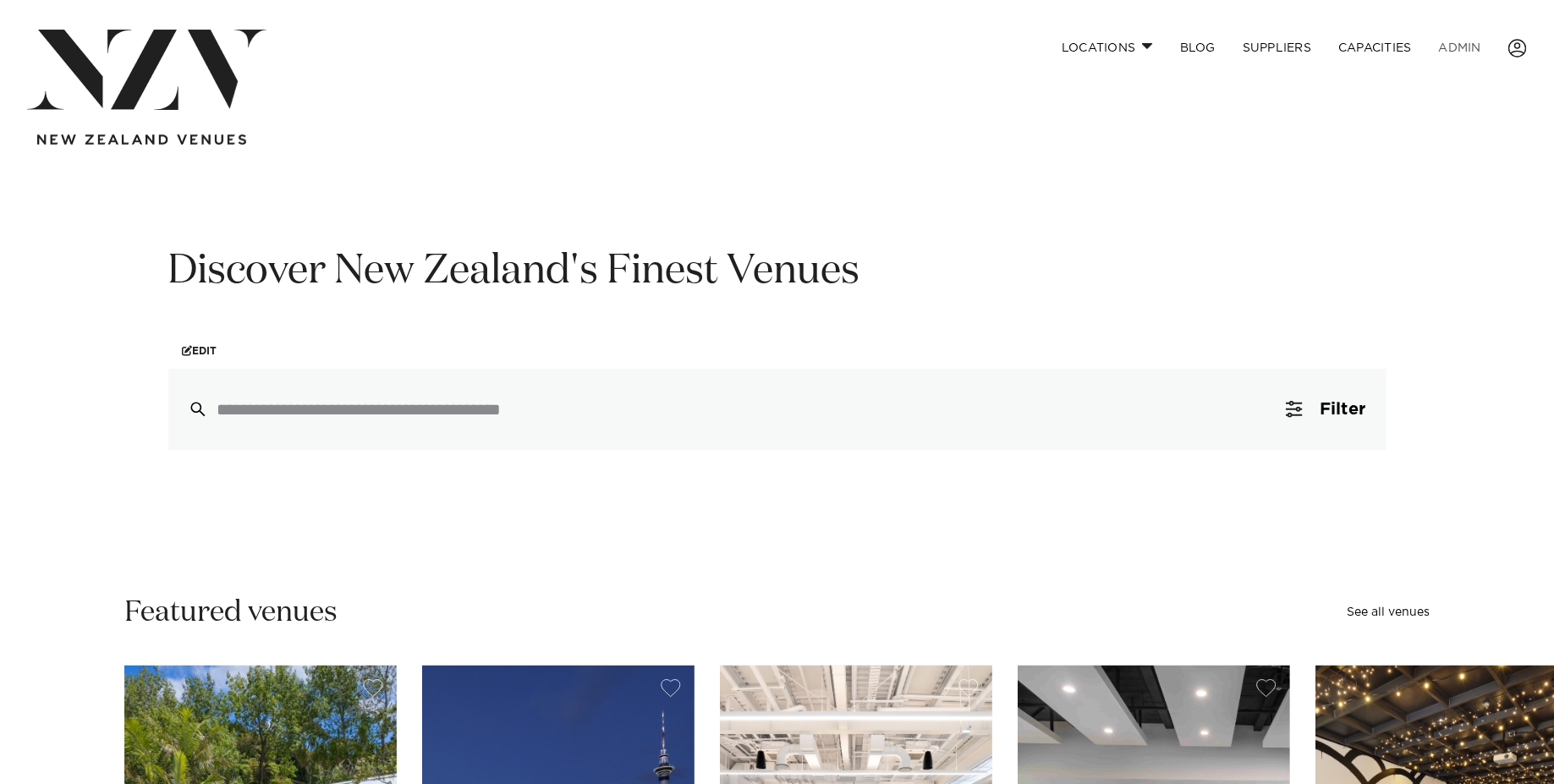
click at [1463, 34] on link "ADMIN" at bounding box center [1460, 47] width 70 height 36
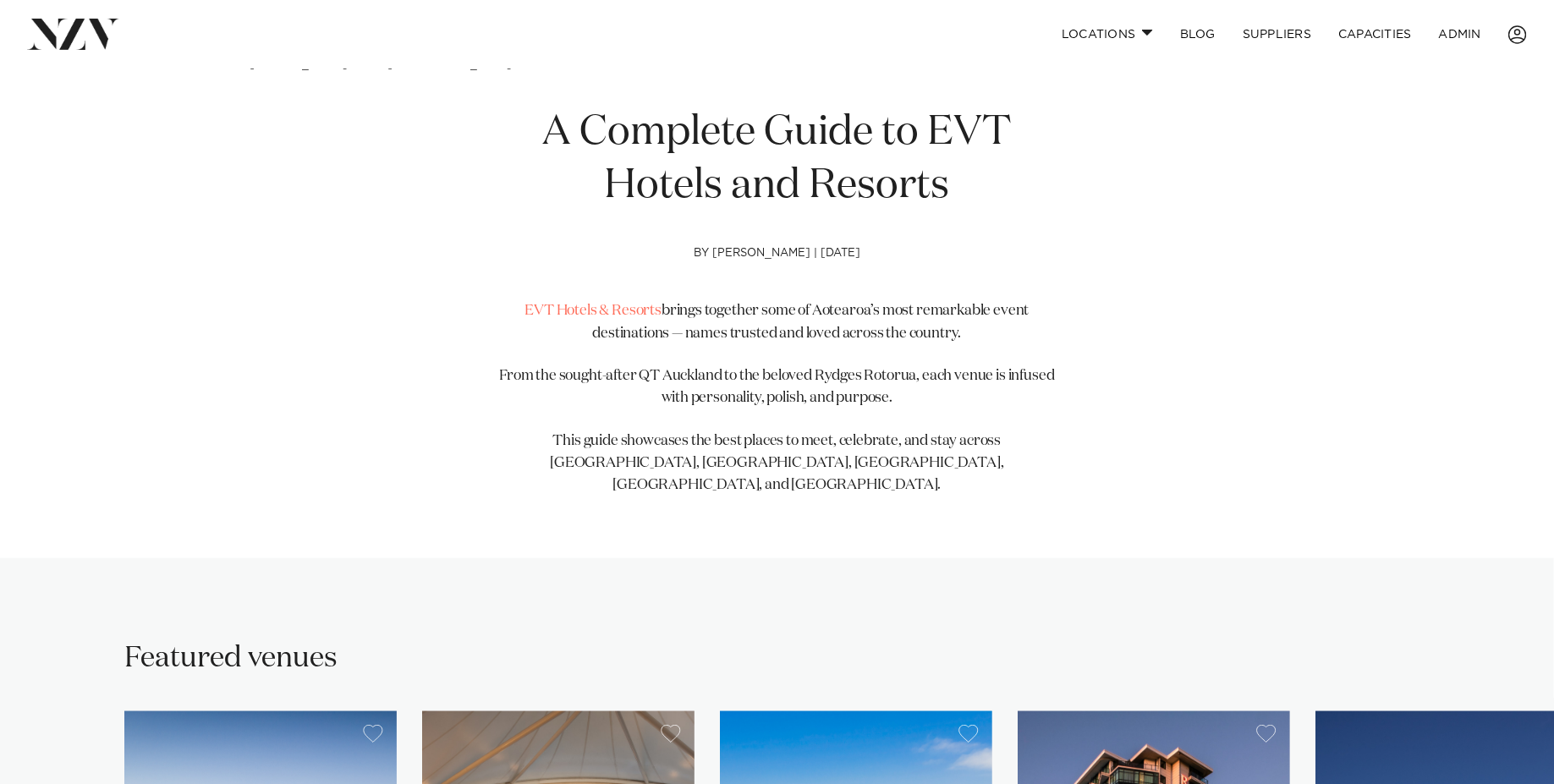
scroll to position [594, 0]
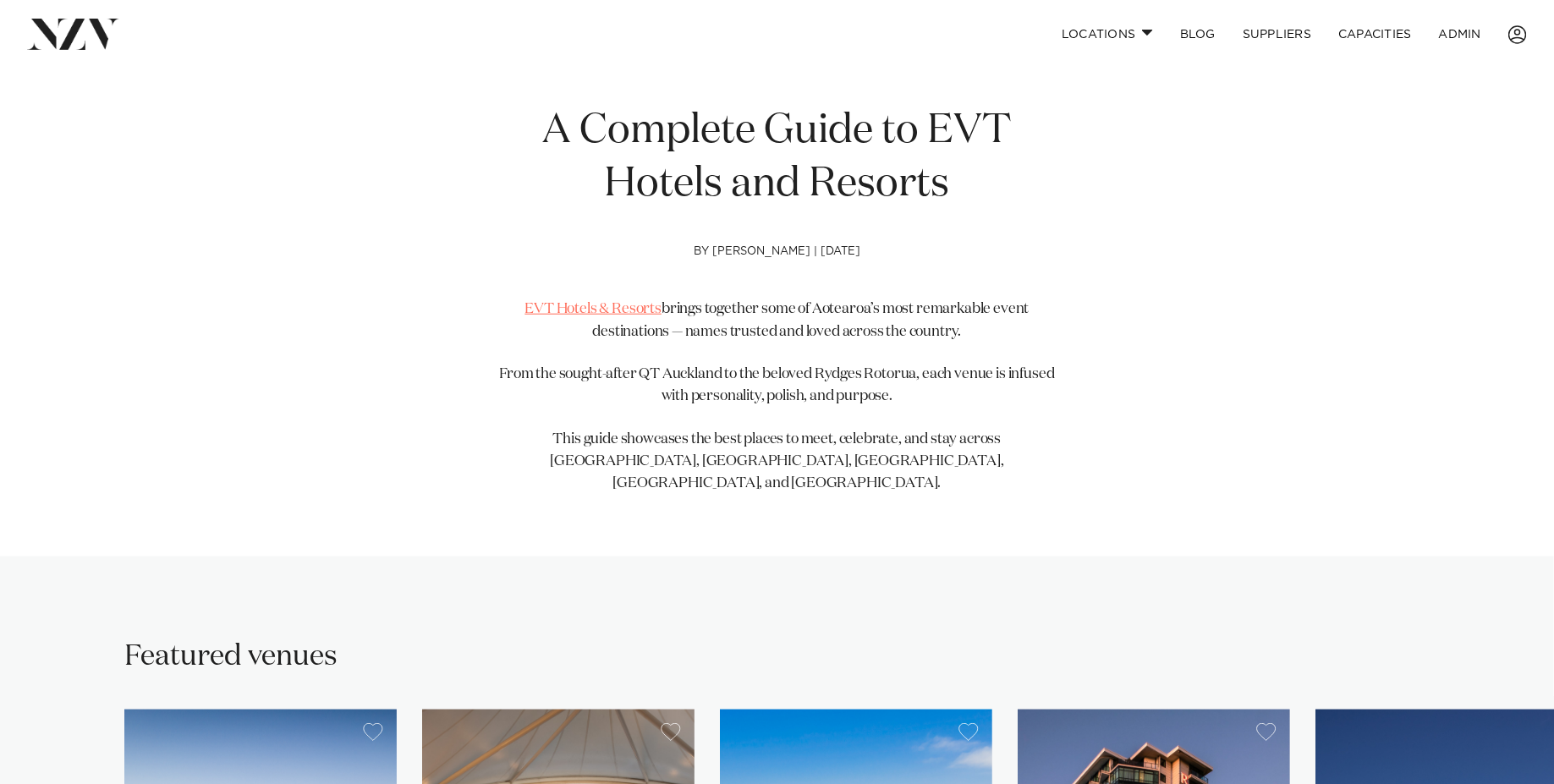
click at [623, 308] on link "EVT Hotels & Resorts" at bounding box center [593, 309] width 137 height 15
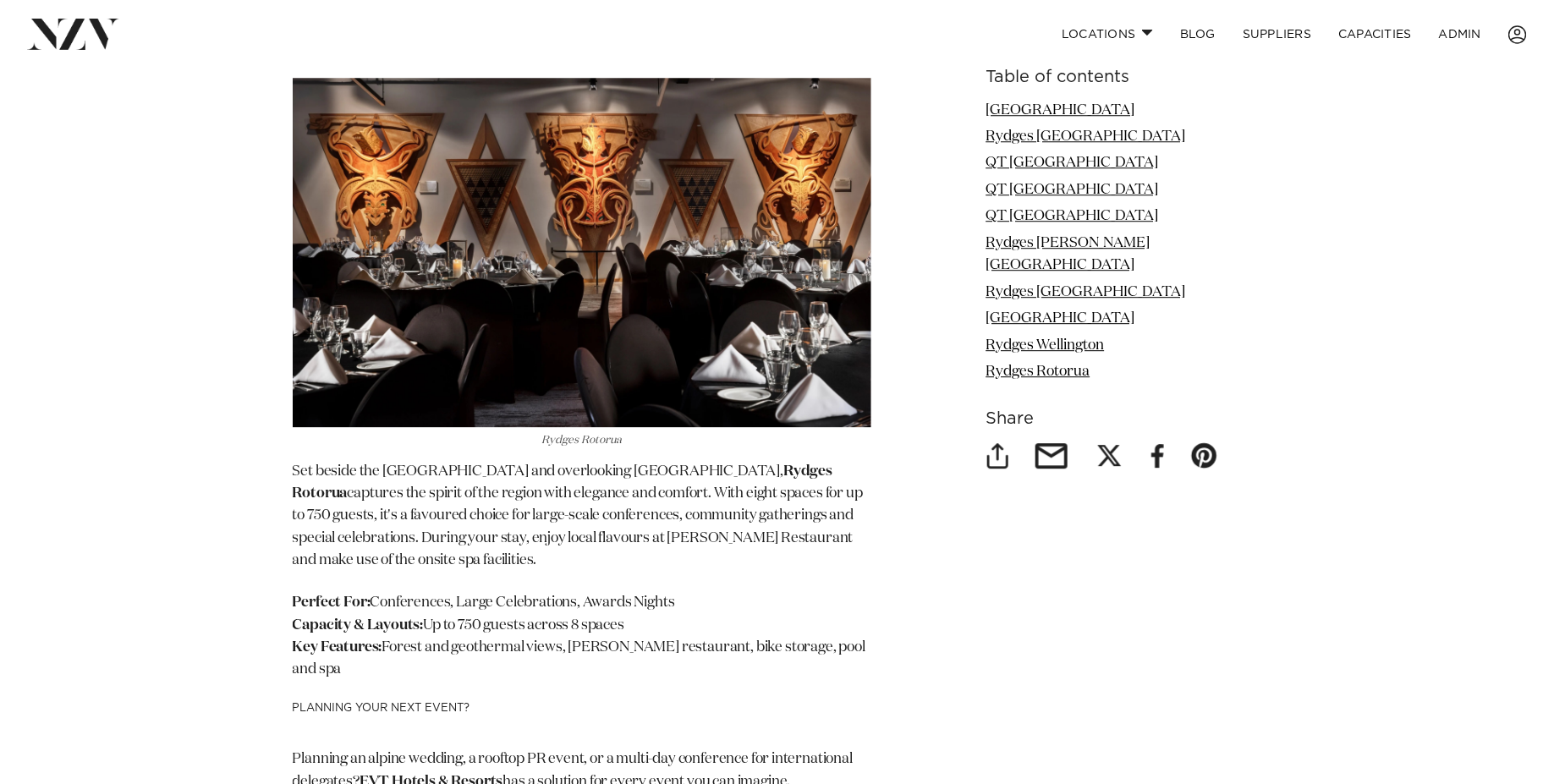
scroll to position [8638, 0]
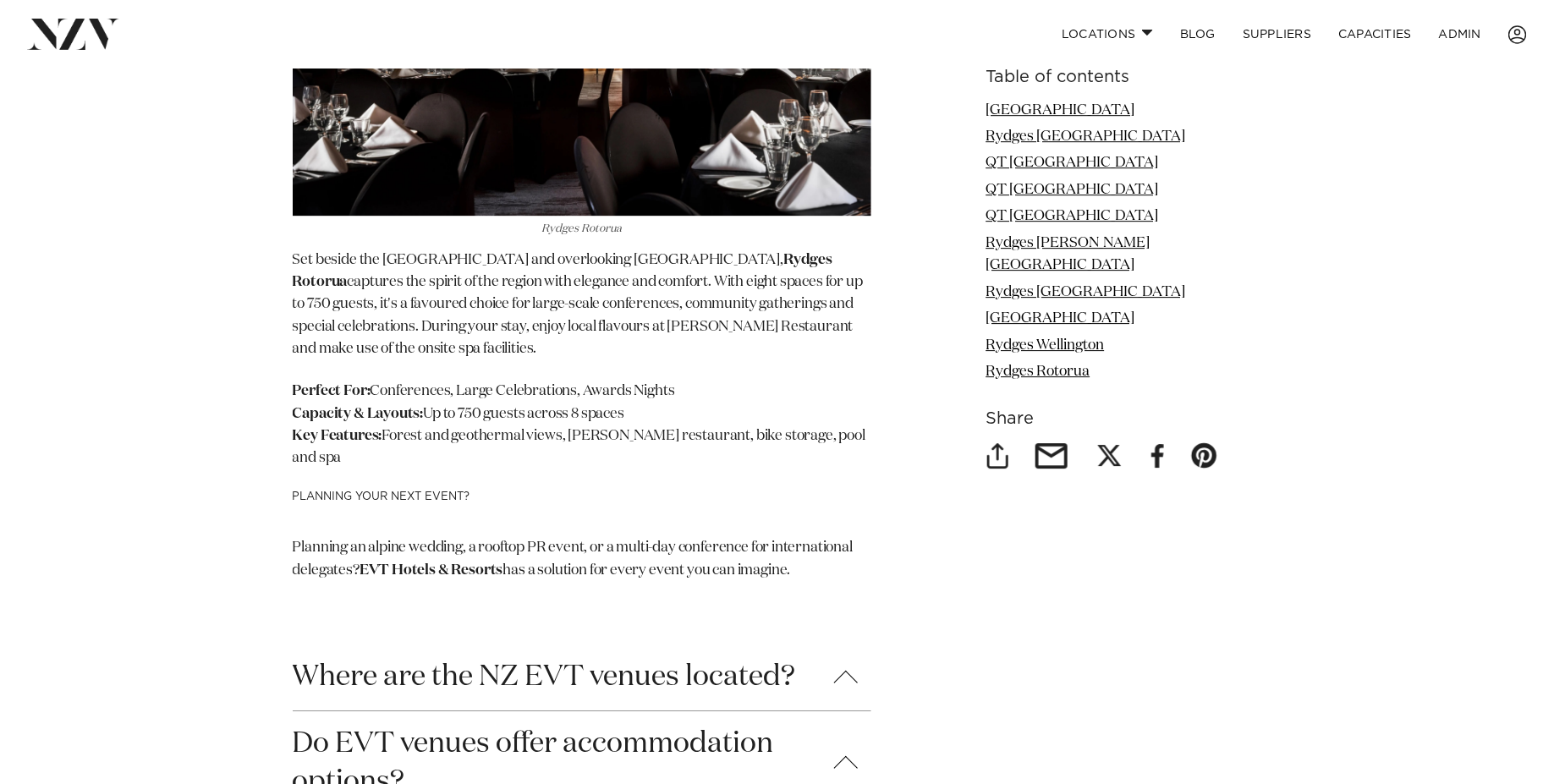
click at [461, 563] on strong "EVT Hotels & Resorts" at bounding box center [431, 570] width 143 height 15
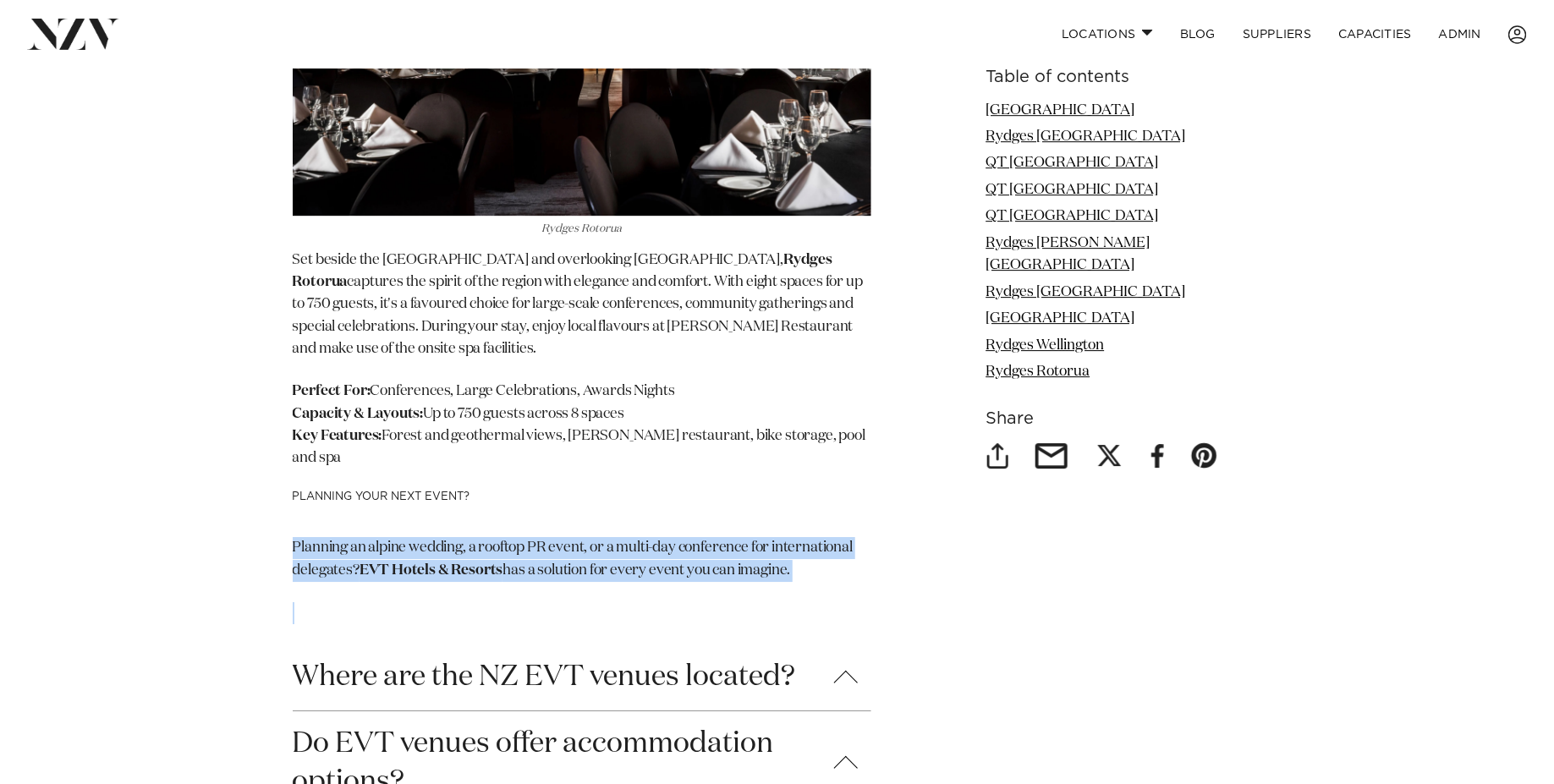
click at [461, 563] on strong "EVT Hotels & Resorts" at bounding box center [431, 570] width 143 height 15
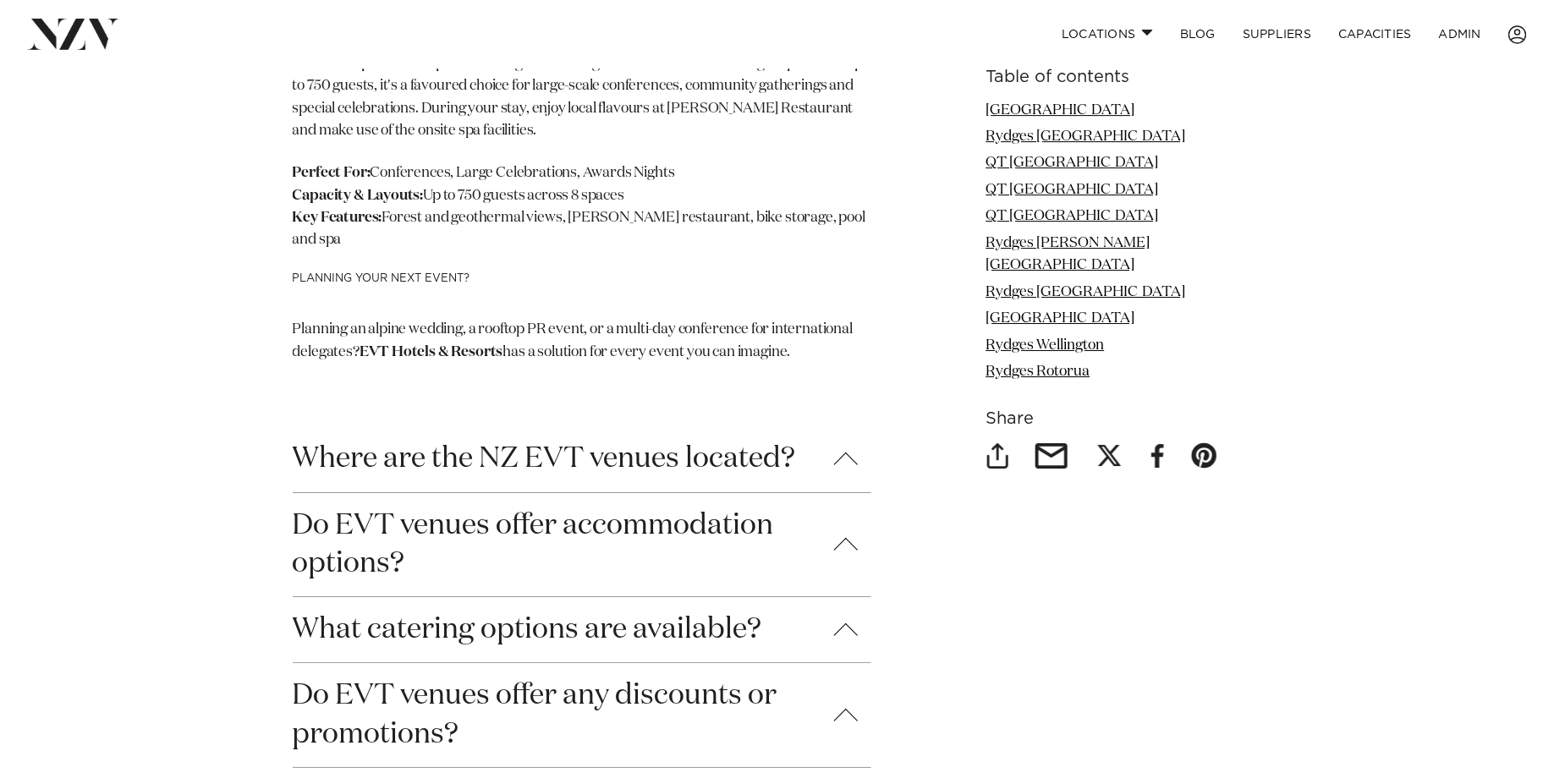
scroll to position [8900, 0]
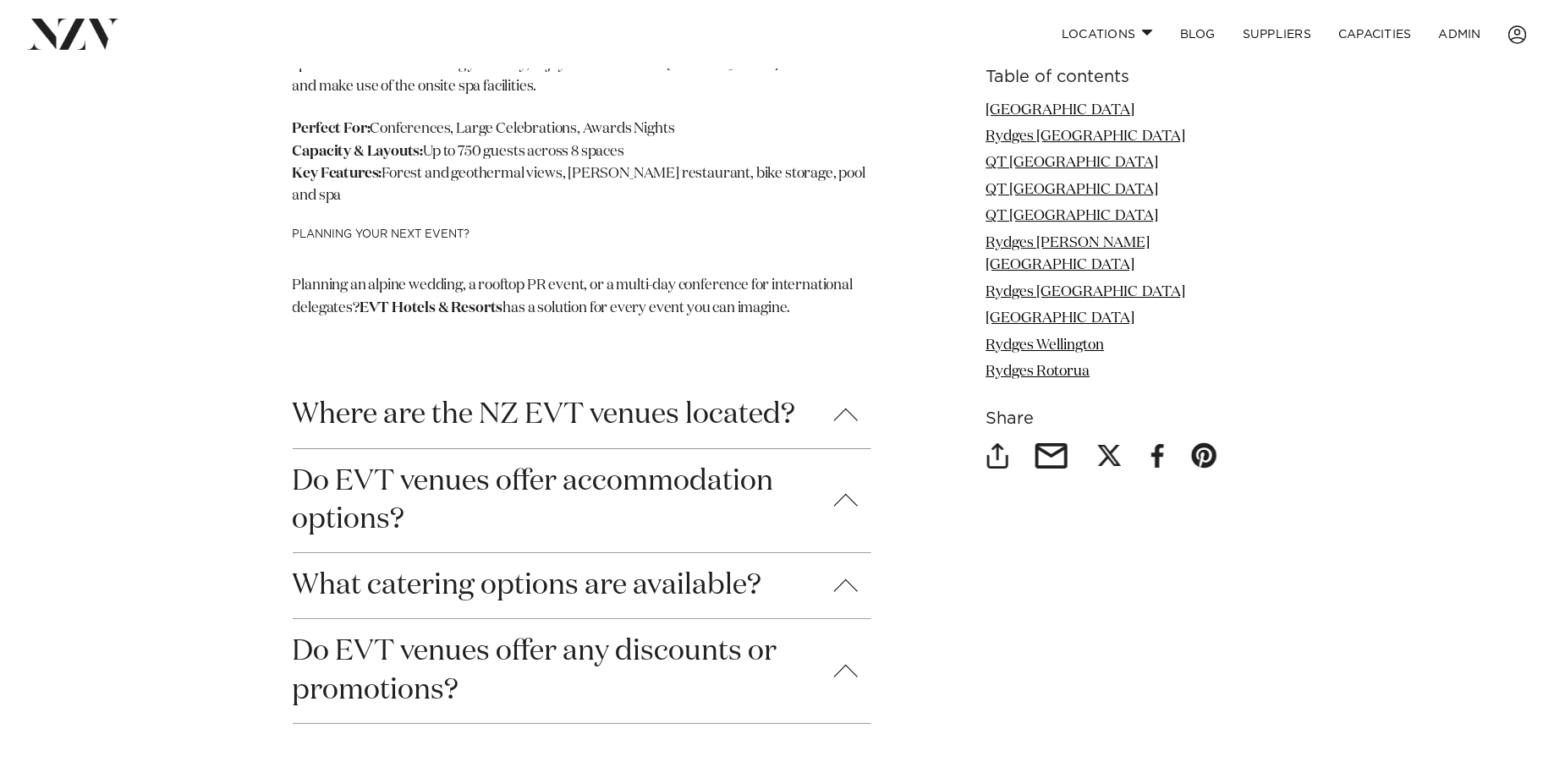
click at [356, 382] on button "Where are the NZ EVT venues located?" at bounding box center [581, 414] width 578 height 65
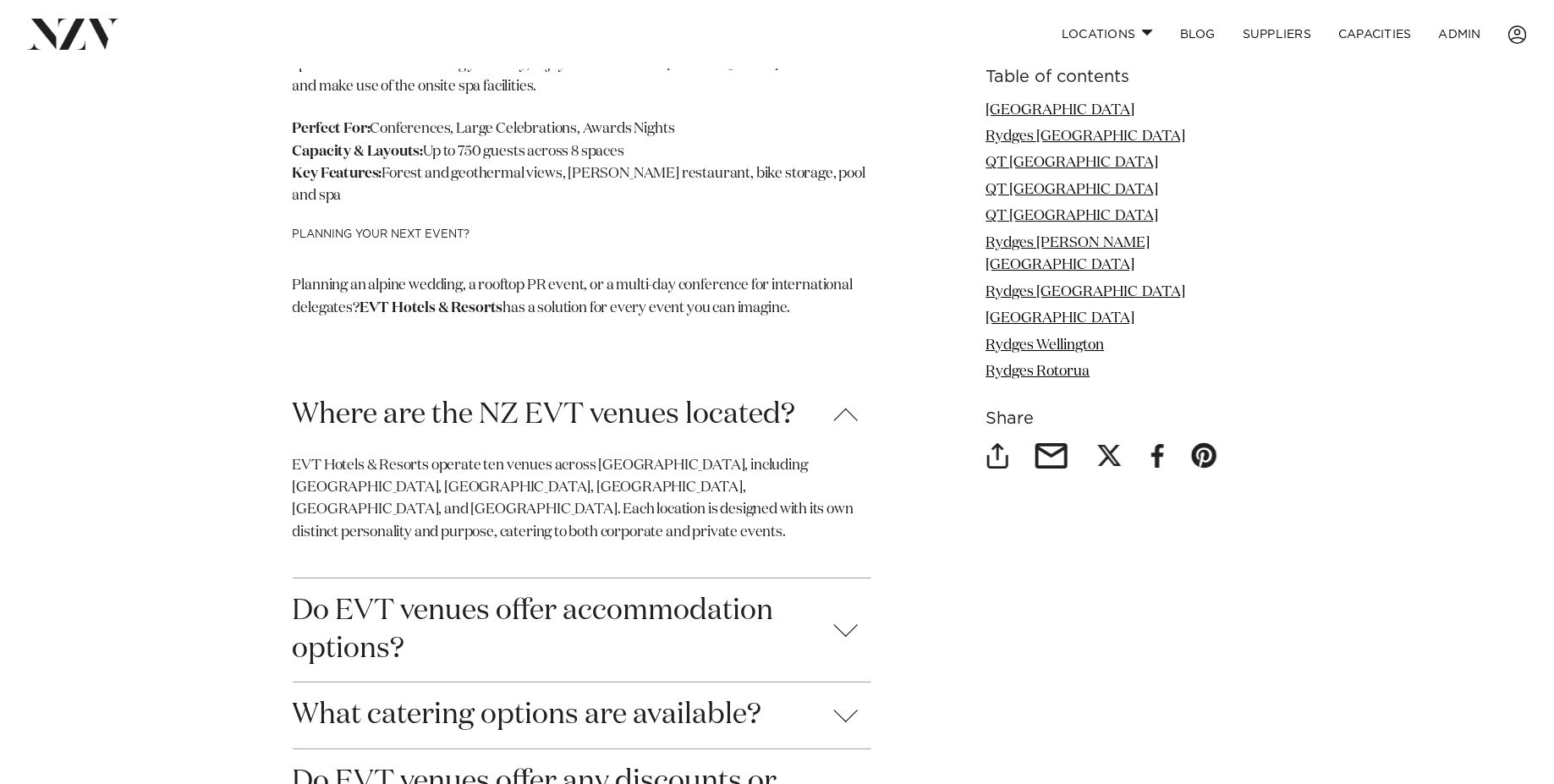
click at [356, 382] on button "Where are the NZ EVT venues located?" at bounding box center [581, 414] width 578 height 65
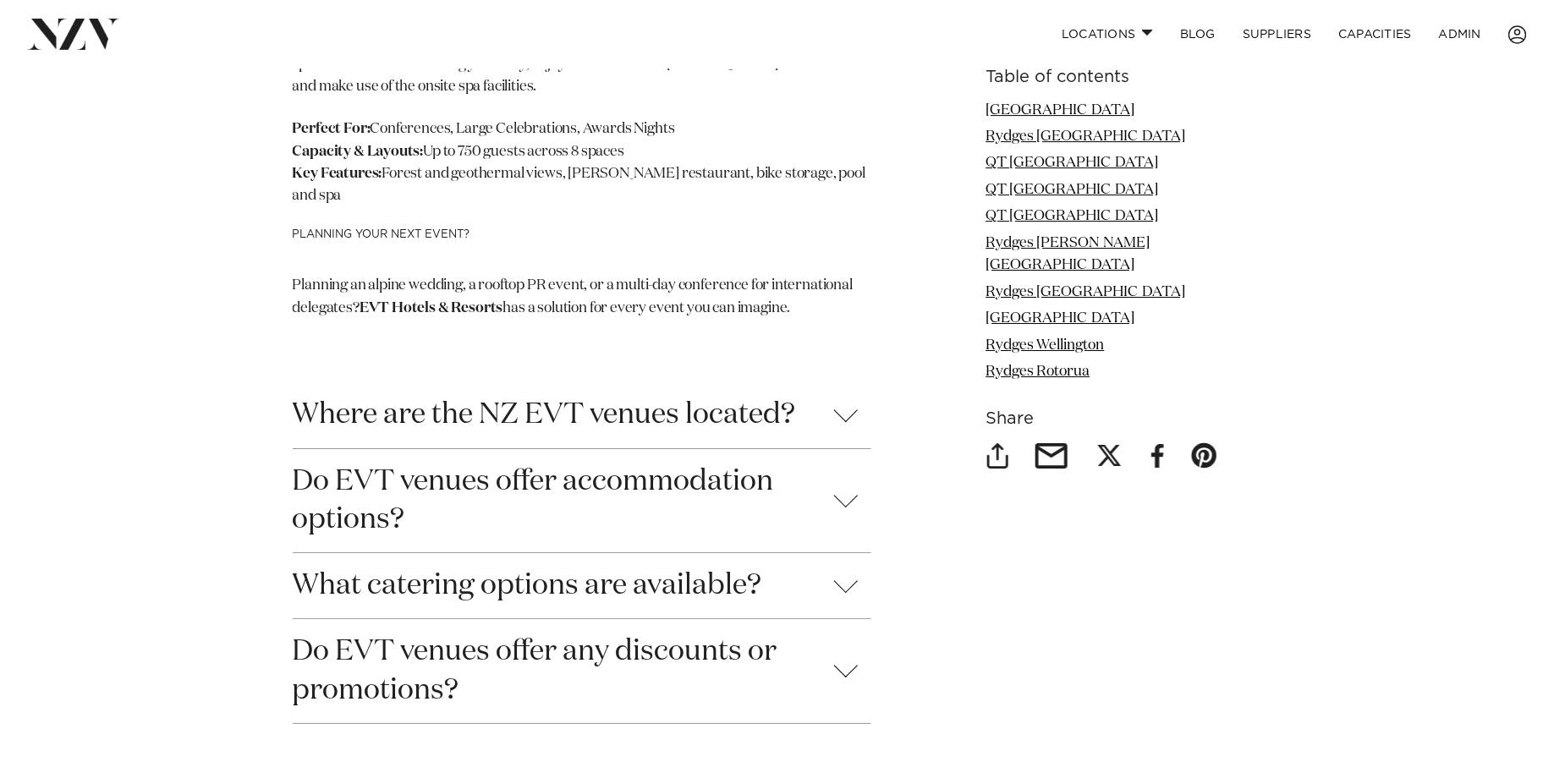
click at [371, 448] on button "Do EVT venues offer accommodation options?" at bounding box center [581, 499] width 578 height 103
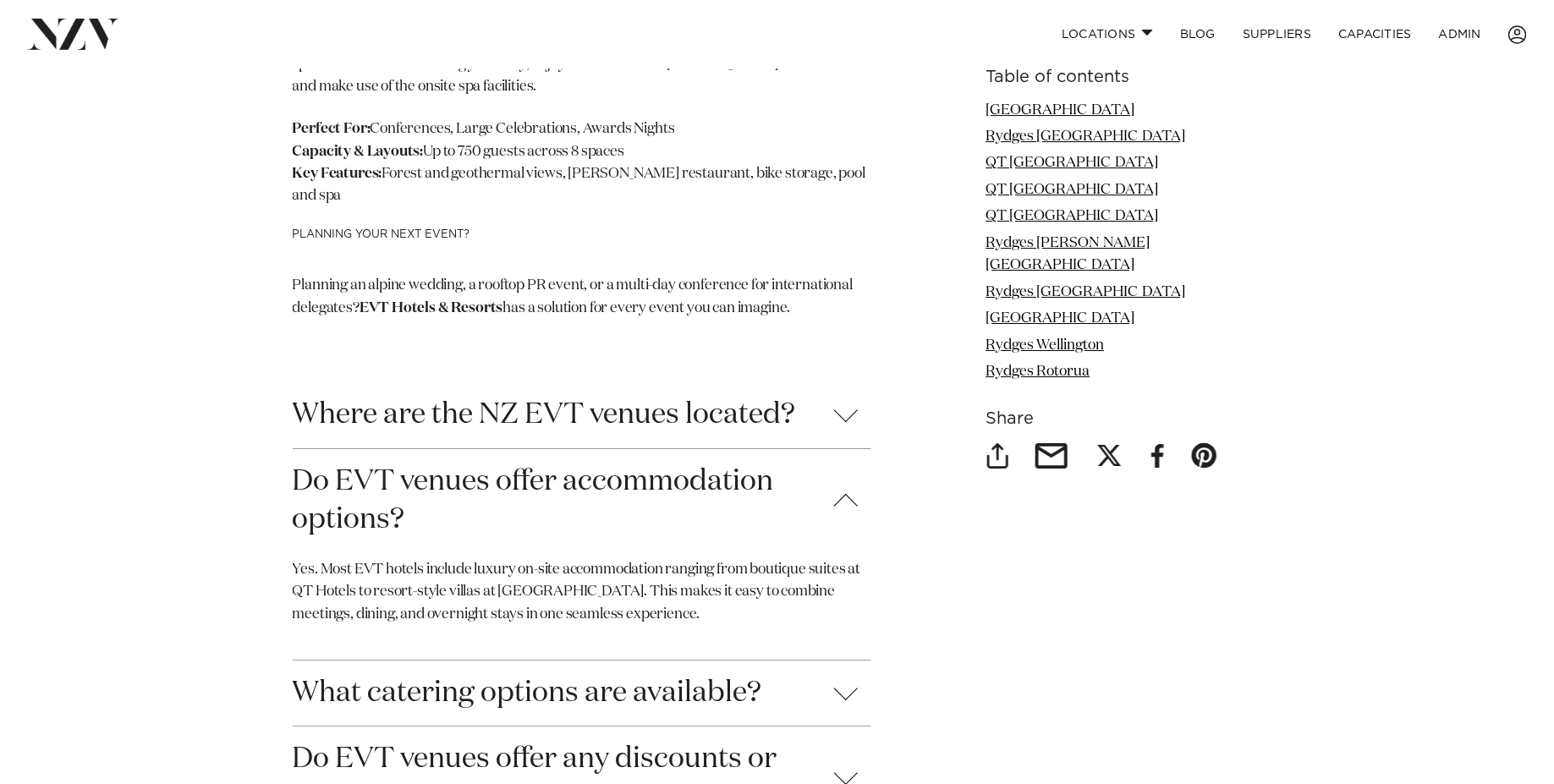
click at [371, 448] on button "Do EVT venues offer accommodation options?" at bounding box center [581, 499] width 578 height 103
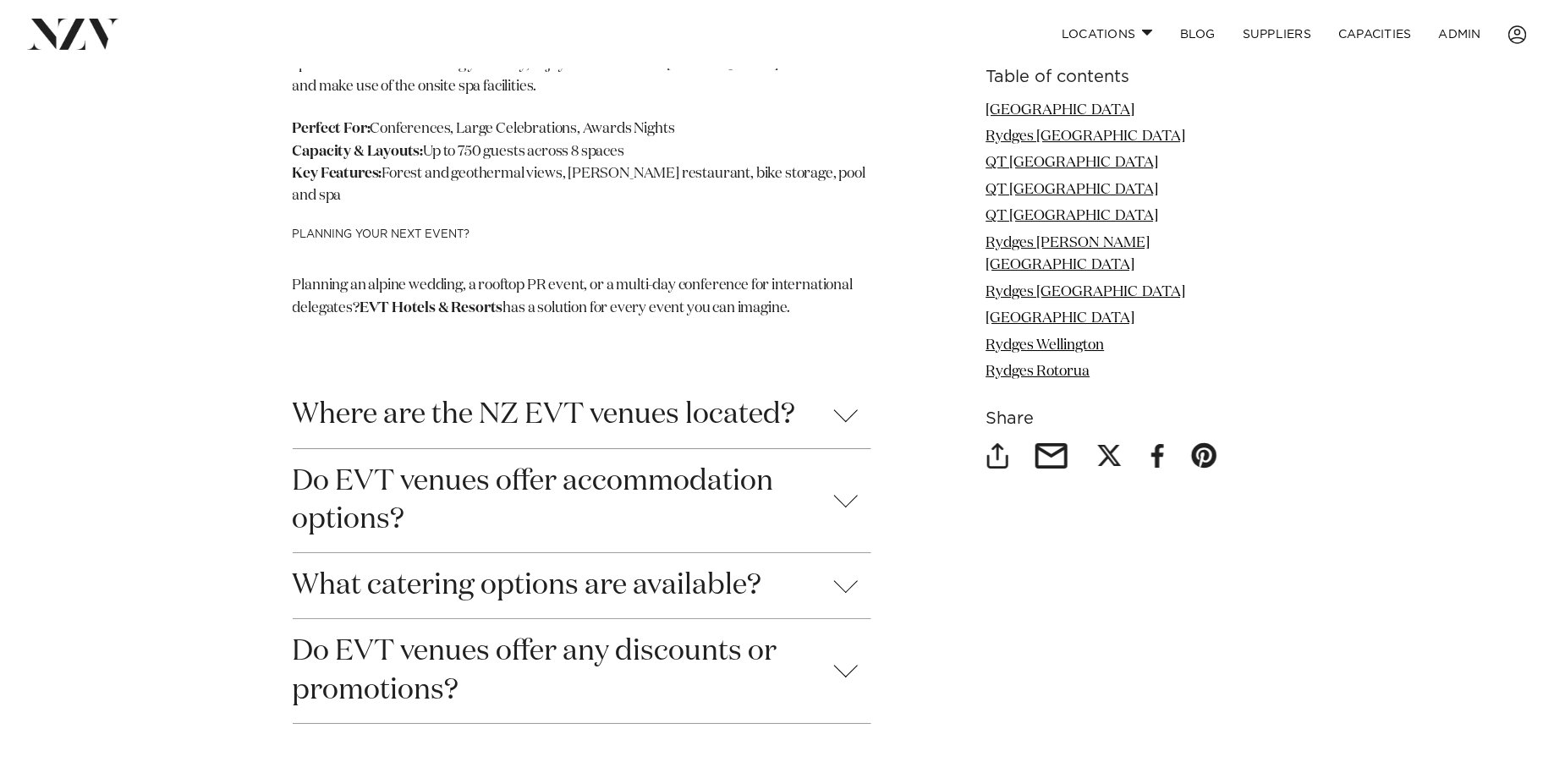
click at [384, 552] on button "What catering options are available?" at bounding box center [581, 585] width 578 height 65
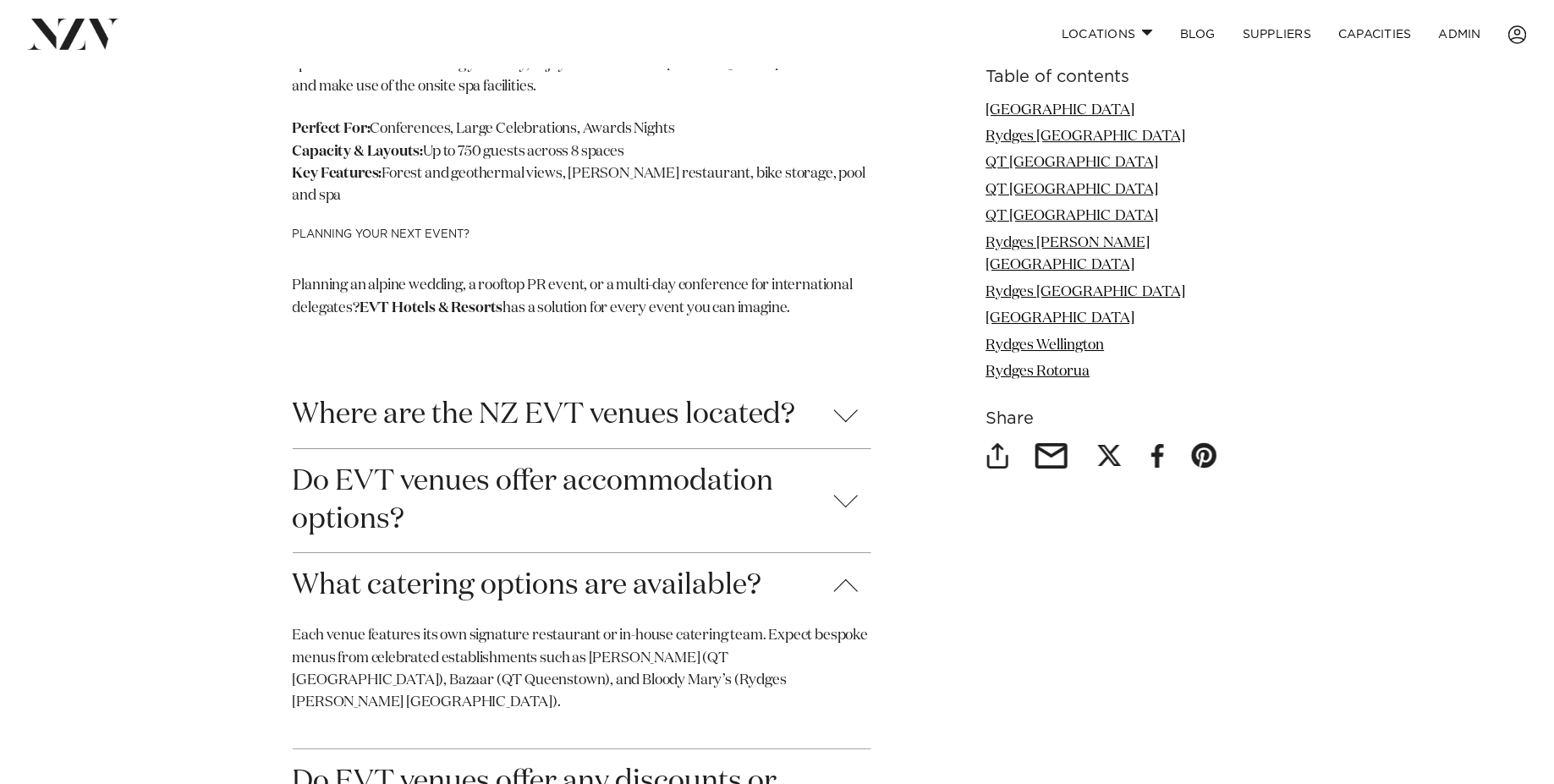
click at [384, 552] on button "What catering options are available?" at bounding box center [581, 585] width 578 height 65
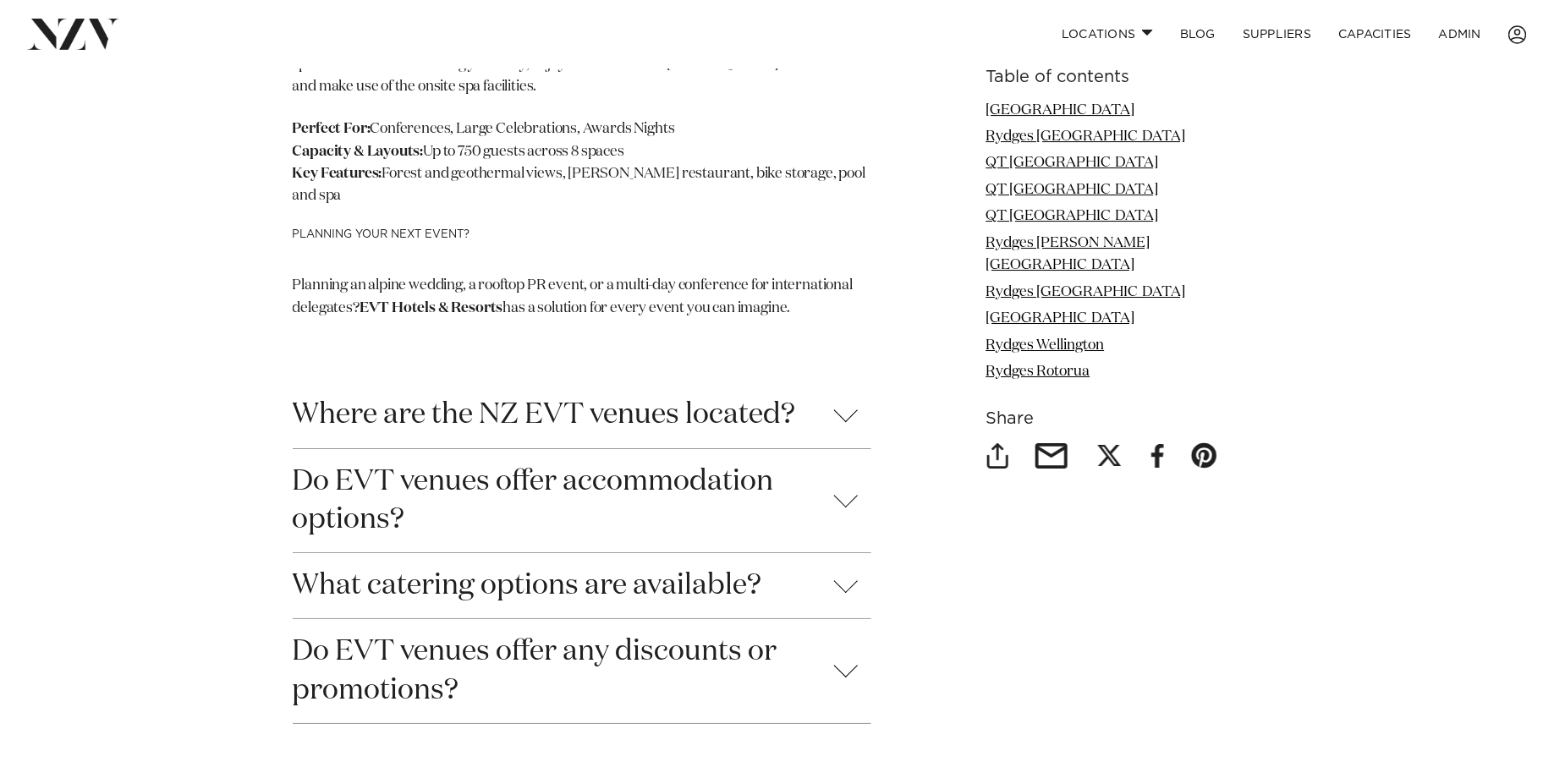
click at [394, 619] on button "Do EVT venues offer any discounts or promotions?" at bounding box center [581, 670] width 578 height 103
click at [414, 619] on button "Do EVT venues offer any discounts or promotions?" at bounding box center [581, 670] width 578 height 103
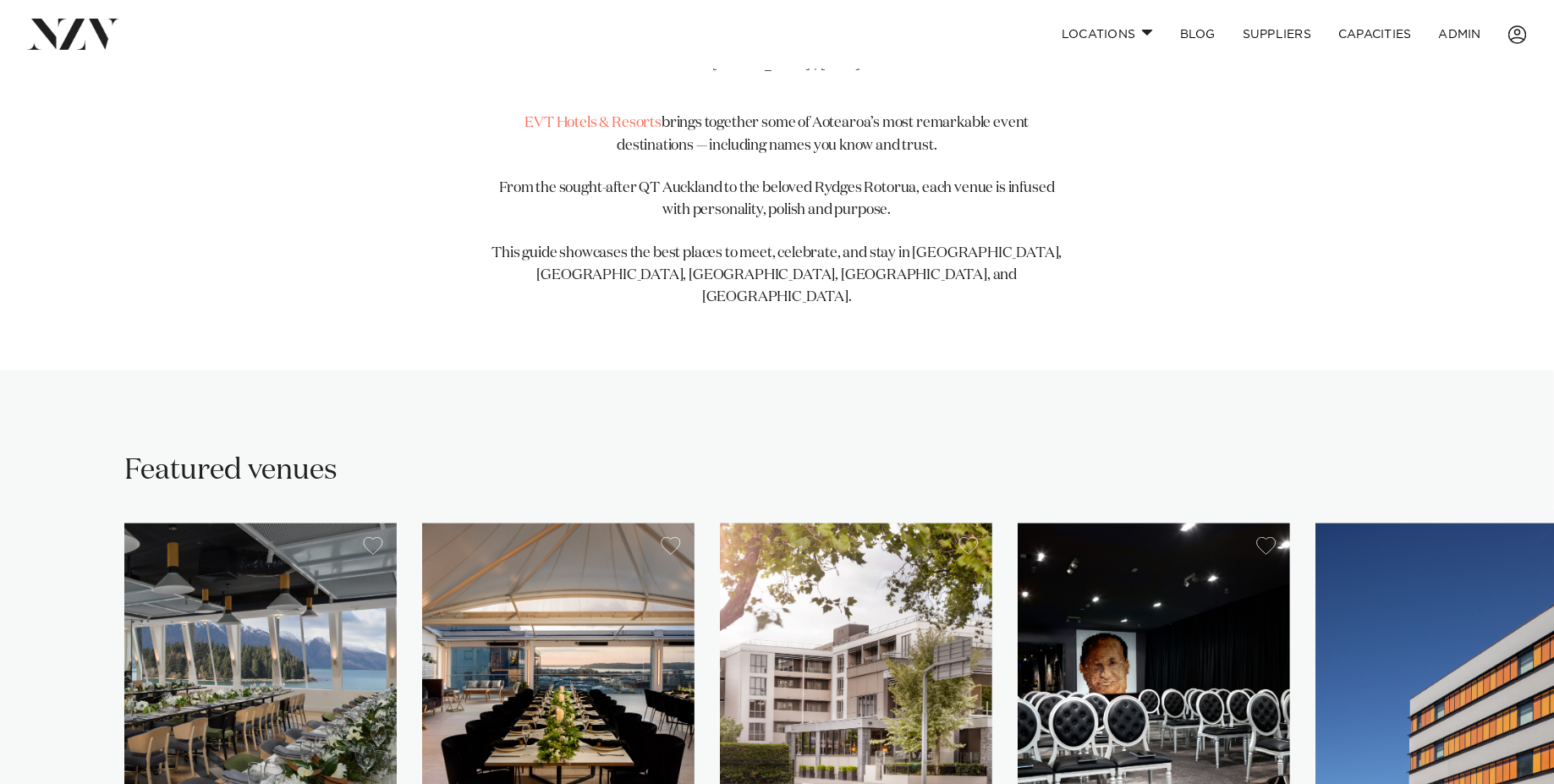
scroll to position [1519, 0]
